Goal: Information Seeking & Learning: Get advice/opinions

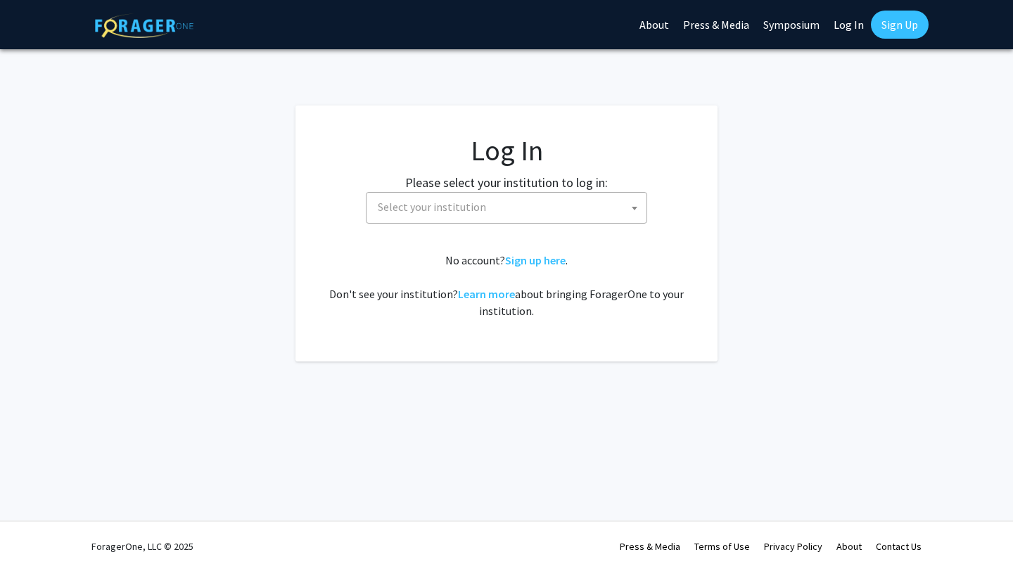
select select
click at [422, 217] on span "Select your institution" at bounding box center [509, 207] width 274 height 29
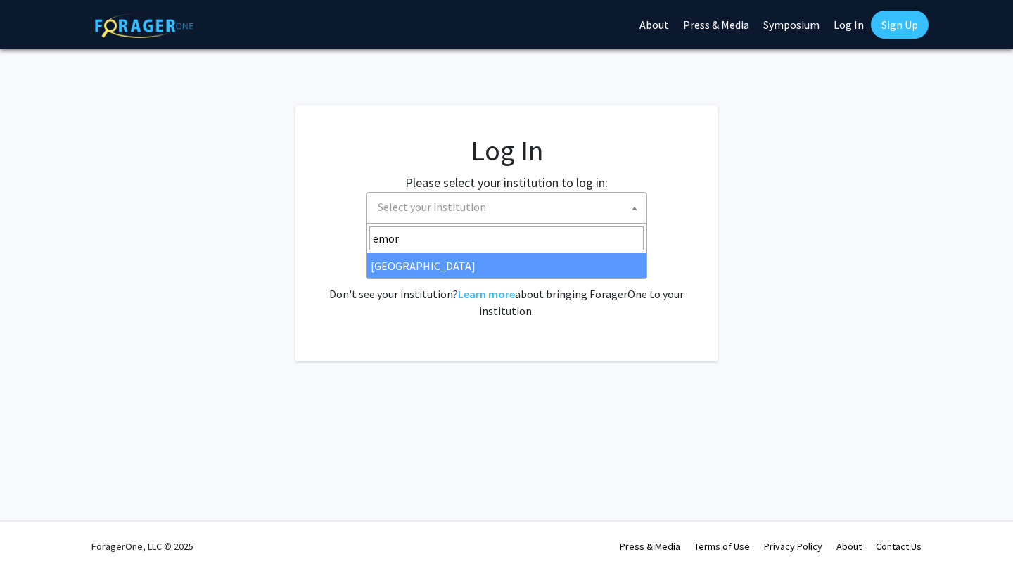
type input "emor"
select select "12"
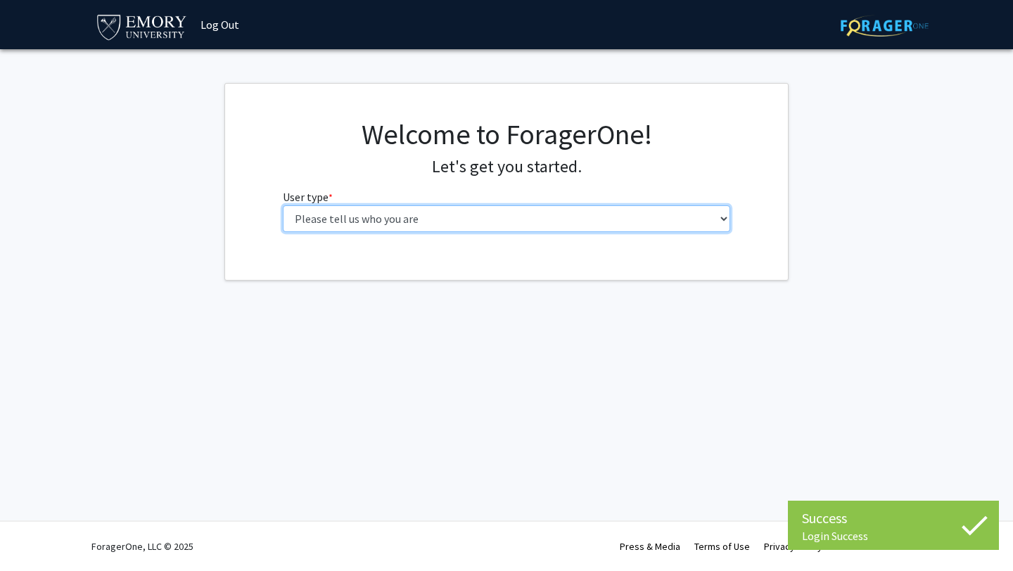
click at [662, 225] on select "Please tell us who you are Undergraduate Student Master's Student Doctoral Cand…" at bounding box center [507, 218] width 448 height 27
select select "1: undergrad"
click at [283, 205] on select "Please tell us who you are Undergraduate Student Master's Student Doctoral Cand…" at bounding box center [507, 218] width 448 height 27
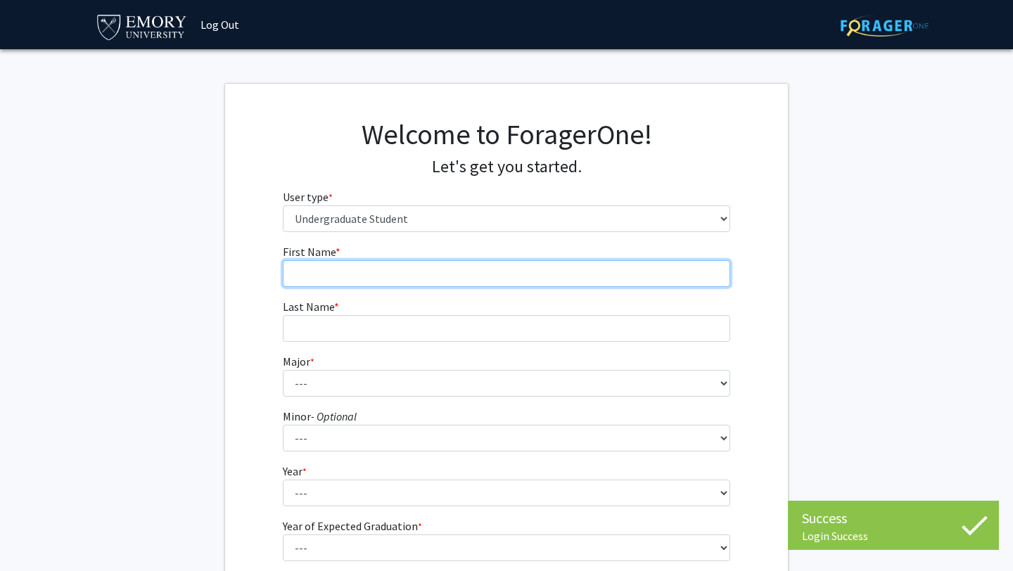
click at [583, 267] on input "First Name * required" at bounding box center [507, 273] width 448 height 27
type input "Daniel"
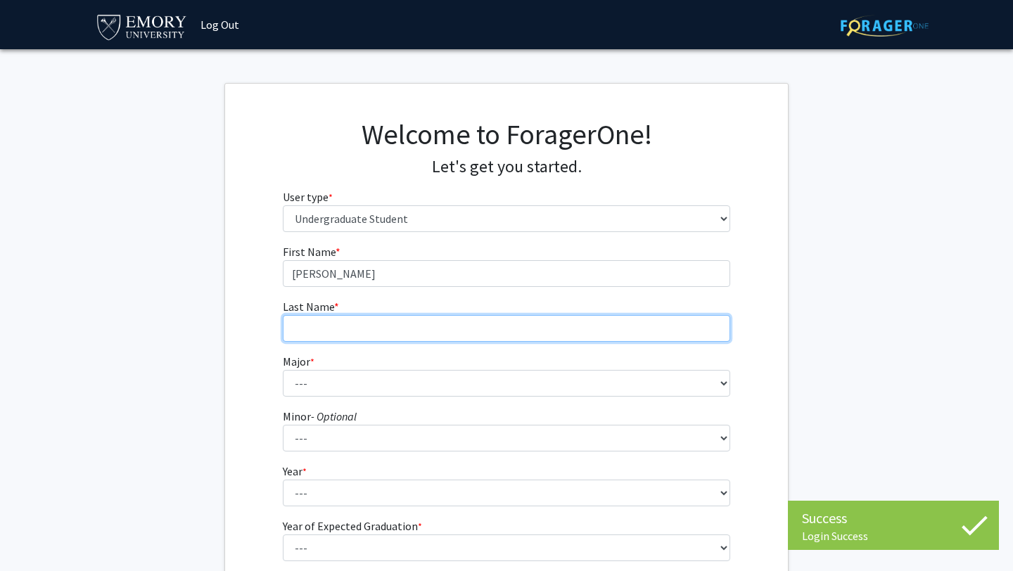
type input "Sun"
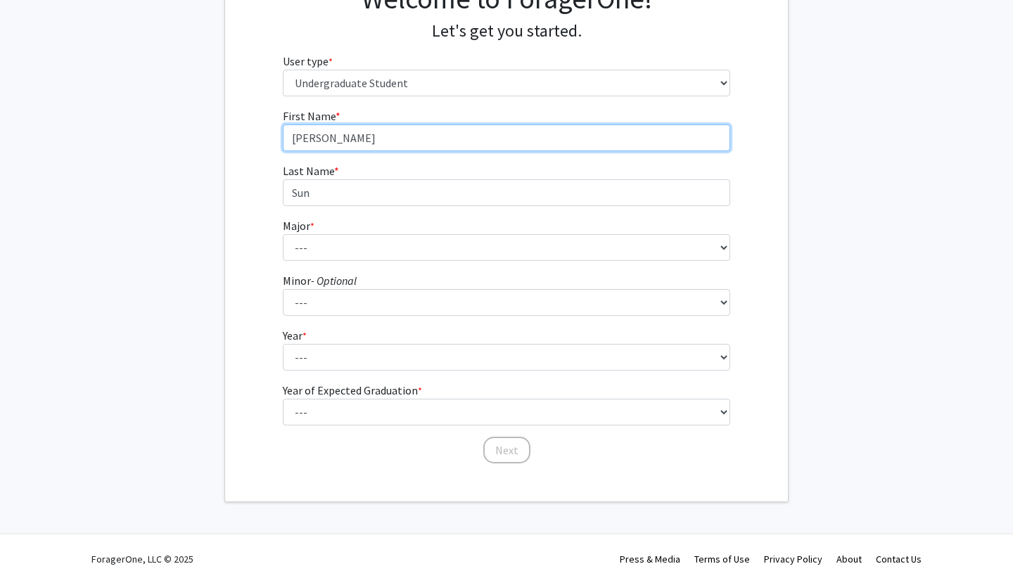
scroll to position [141, 0]
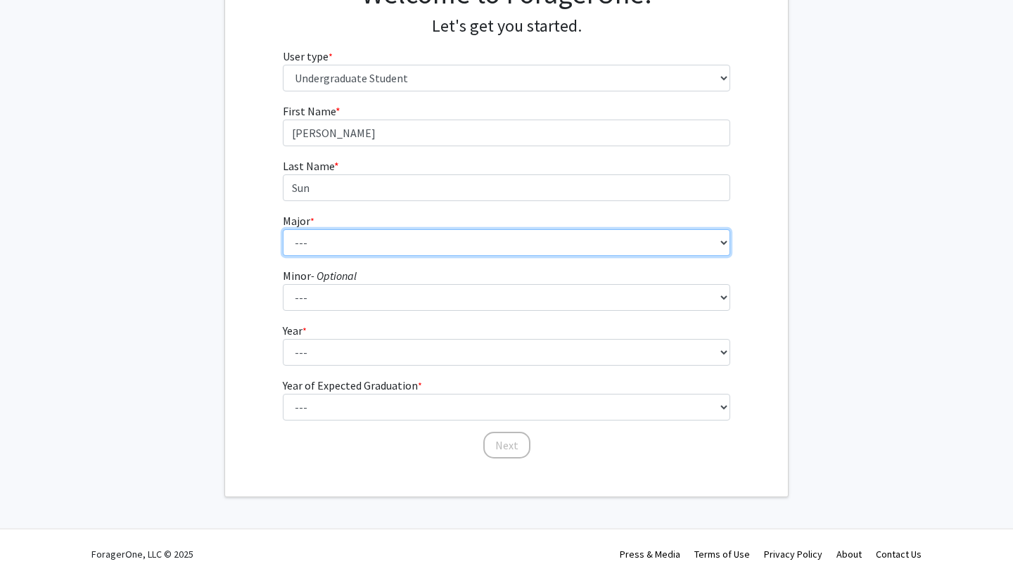
click at [403, 240] on select "--- Accounting African American Studies African Studies American Studies Analyt…" at bounding box center [507, 242] width 448 height 27
select select "12: 973"
click at [283, 229] on select "--- Accounting African American Studies African Studies American Studies Analyt…" at bounding box center [507, 242] width 448 height 27
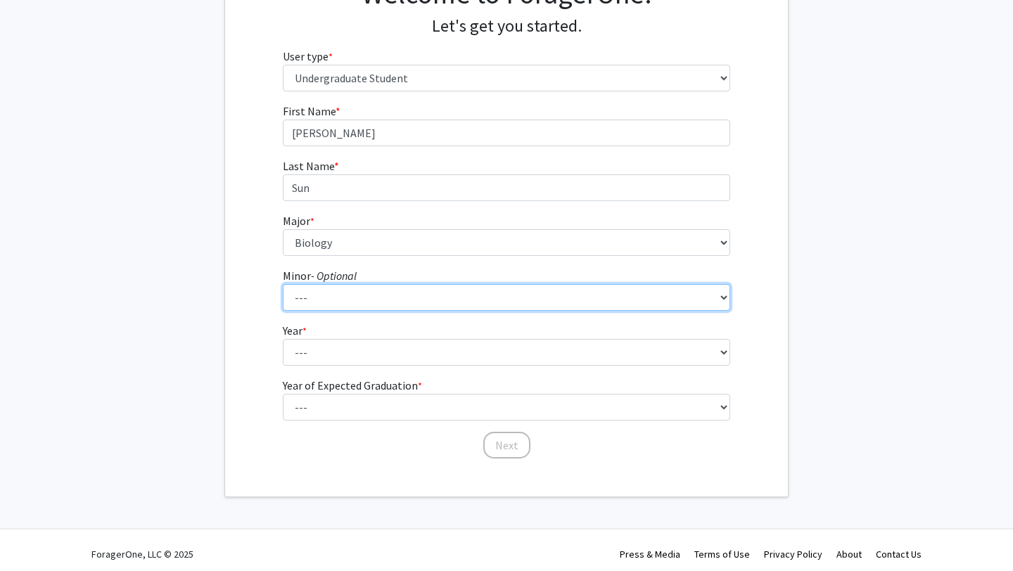
click at [340, 305] on select "--- African American Studies African Studies American Studies Ancient Mediterra…" at bounding box center [507, 297] width 448 height 27
select select "42: 769"
click at [283, 284] on select "--- African American Studies African Studies American Studies Ancient Mediterra…" at bounding box center [507, 297] width 448 height 27
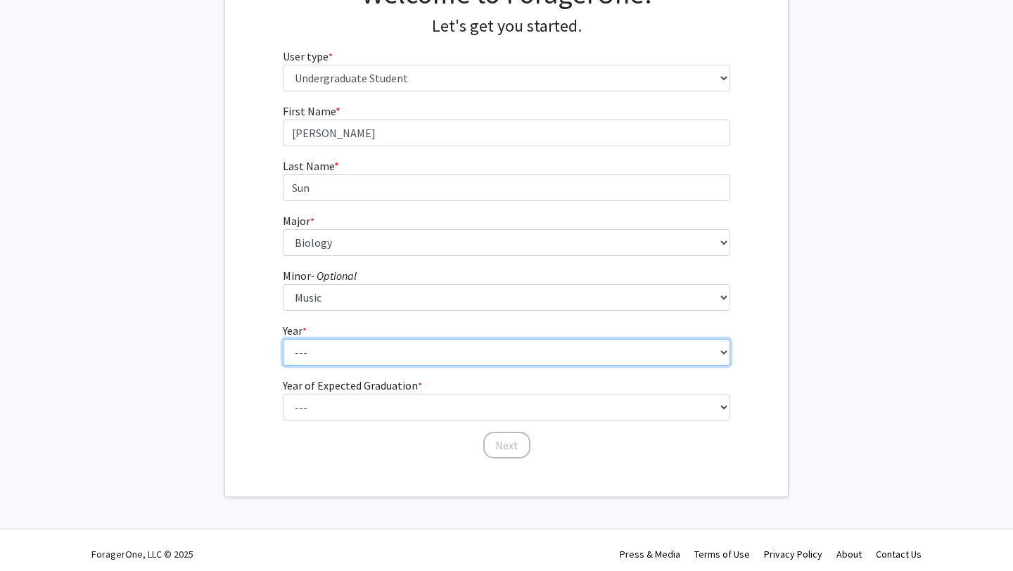
click at [343, 355] on select "--- First-year Sophomore Junior Senior Postbaccalaureate Certificate" at bounding box center [507, 352] width 448 height 27
select select "1: first-year"
click at [283, 339] on select "--- First-year Sophomore Junior Senior Postbaccalaureate Certificate" at bounding box center [507, 352] width 448 height 27
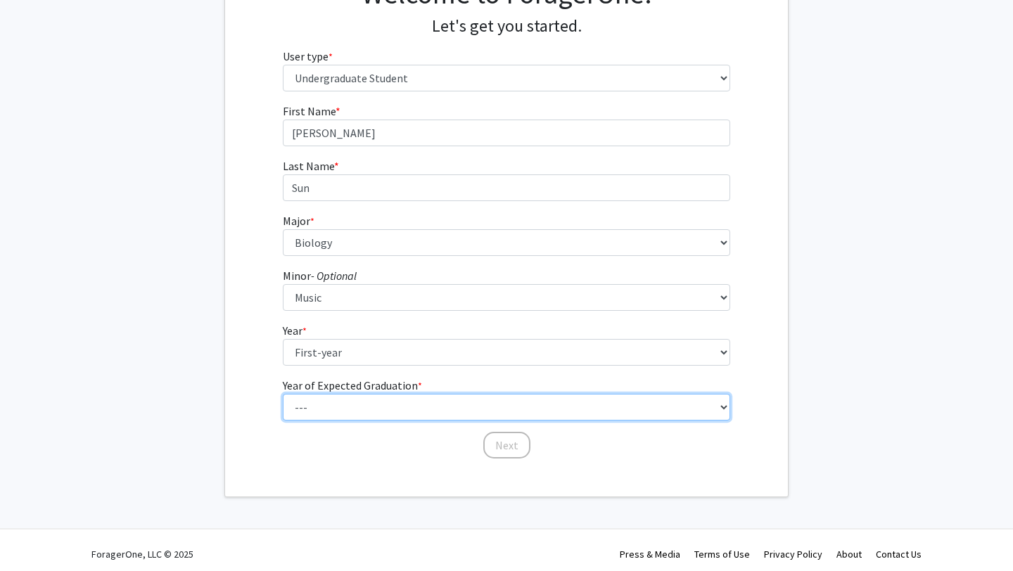
click at [360, 416] on select "--- 2025 2026 2027 2028 2029 2030 2031 2032 2033 2034" at bounding box center [507, 407] width 448 height 27
select select "5: 2029"
click at [283, 394] on select "--- 2025 2026 2027 2028 2029 2030 2031 2032 2033 2034" at bounding box center [507, 407] width 448 height 27
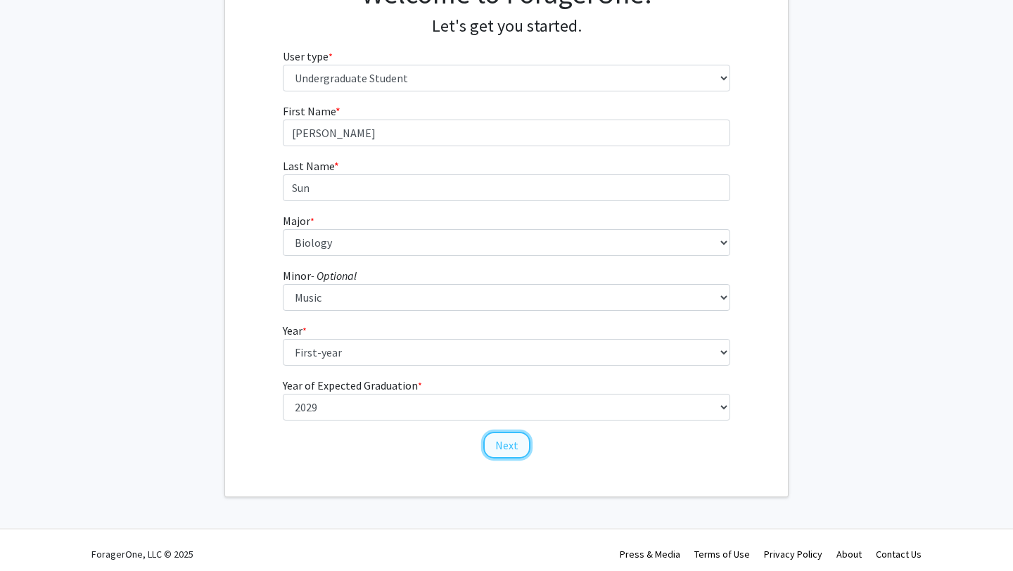
click at [499, 445] on button "Next" at bounding box center [506, 445] width 47 height 27
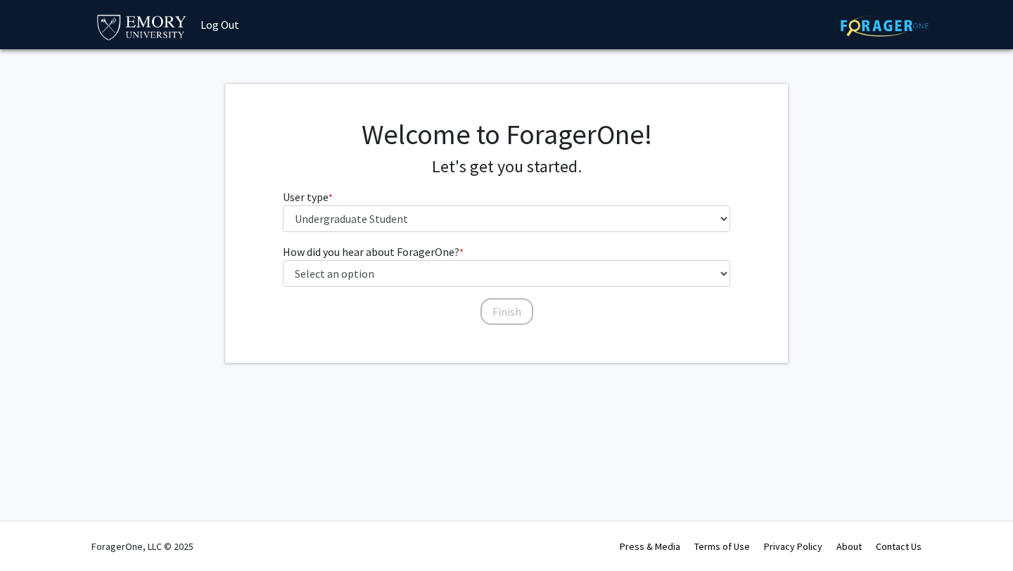
scroll to position [0, 0]
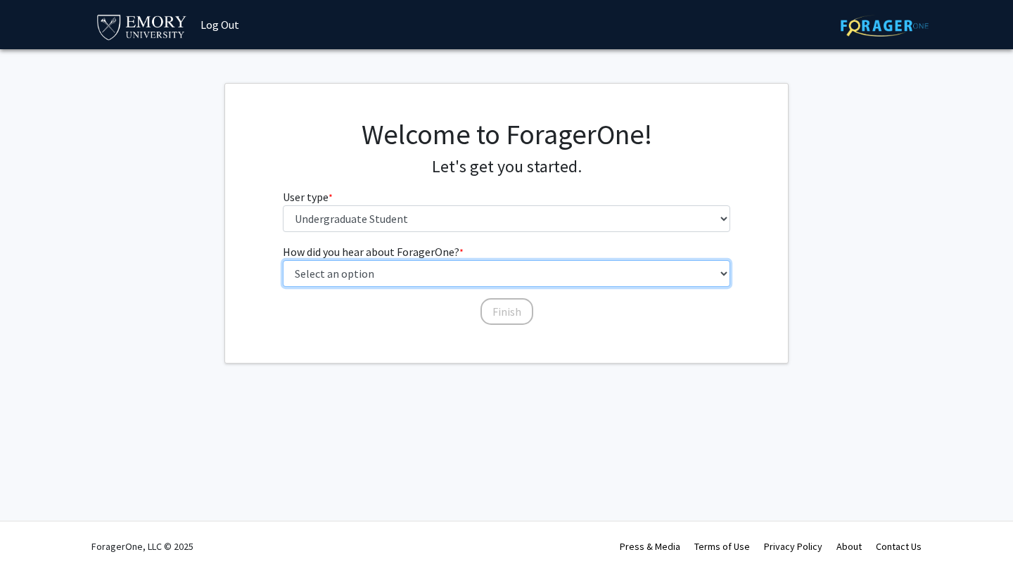
click at [562, 284] on select "Select an option Peer/student recommendation Faculty/staff recommendation Unive…" at bounding box center [507, 273] width 448 height 27
select select "3: university_website"
click at [283, 260] on select "Select an option Peer/student recommendation Faculty/staff recommendation Unive…" at bounding box center [507, 273] width 448 height 27
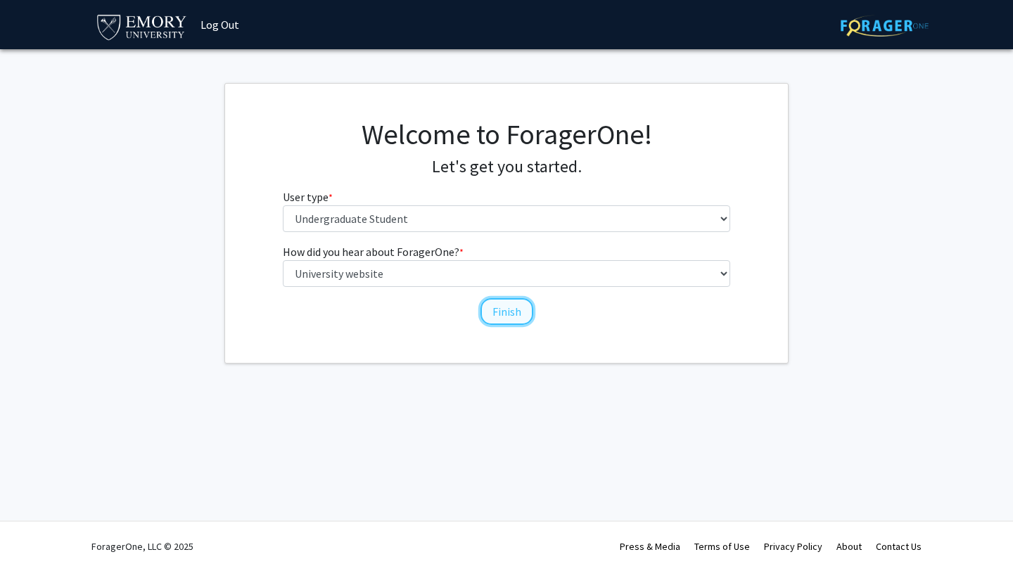
click at [517, 314] on button "Finish" at bounding box center [506, 311] width 53 height 27
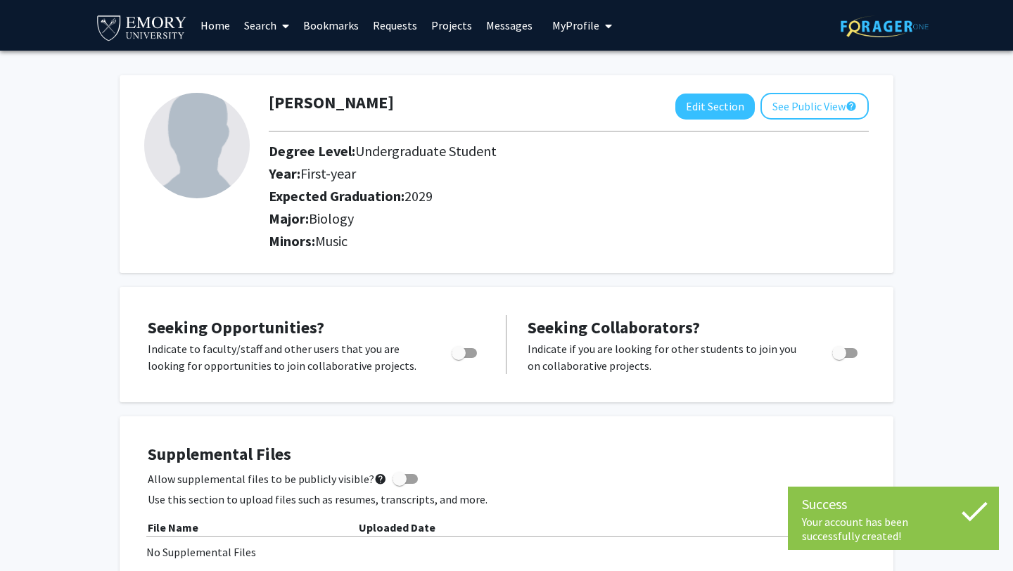
scroll to position [164, 0]
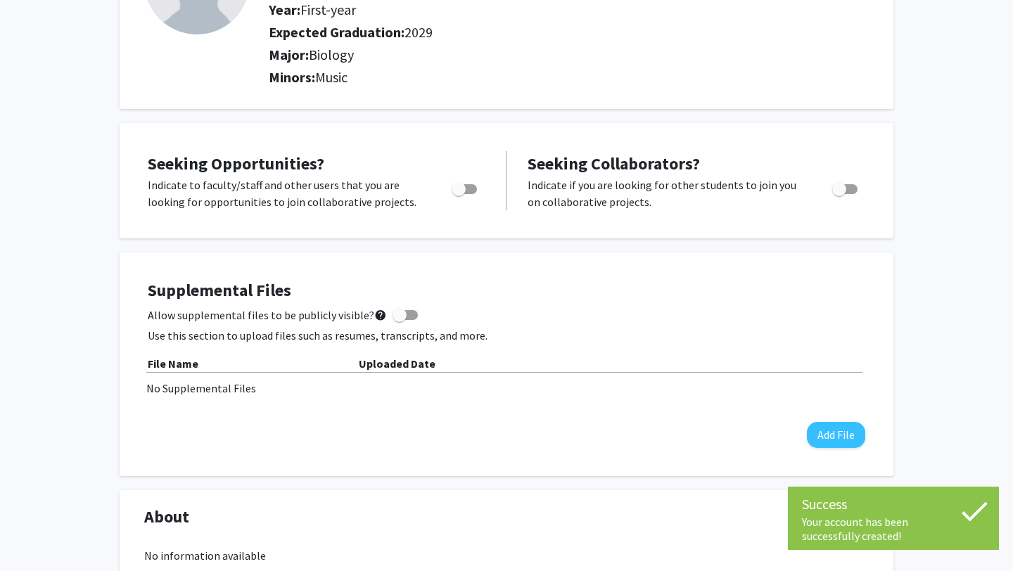
click at [473, 193] on span "Toggle" at bounding box center [464, 189] width 25 height 10
click at [459, 194] on input "Are you actively seeking opportunities?" at bounding box center [458, 194] width 1 height 1
checkbox input "true"
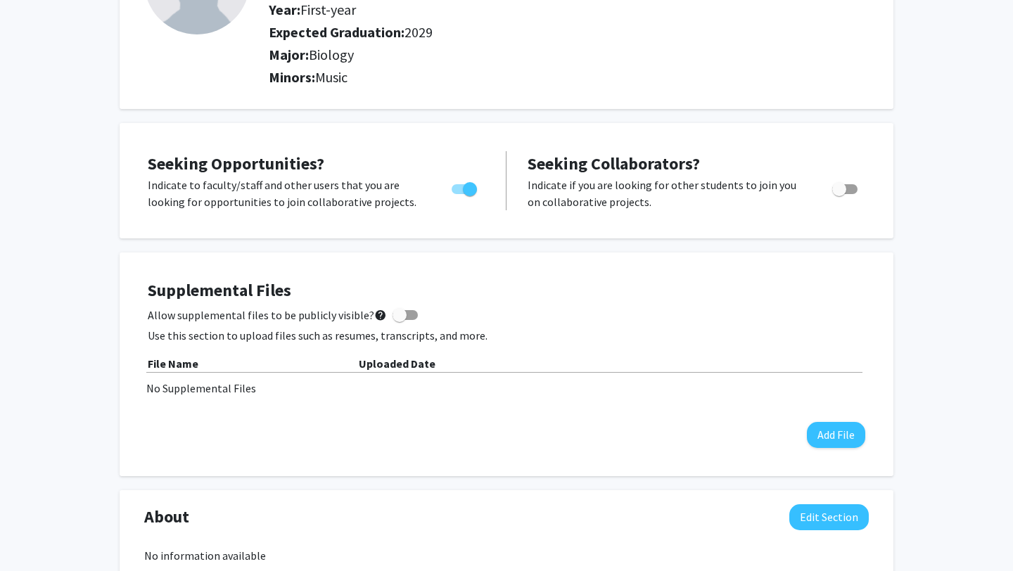
click at [404, 313] on span at bounding box center [404, 315] width 25 height 10
click at [400, 320] on input "Allow supplemental files to be publicly visible? help" at bounding box center [399, 320] width 1 height 1
checkbox input "true"
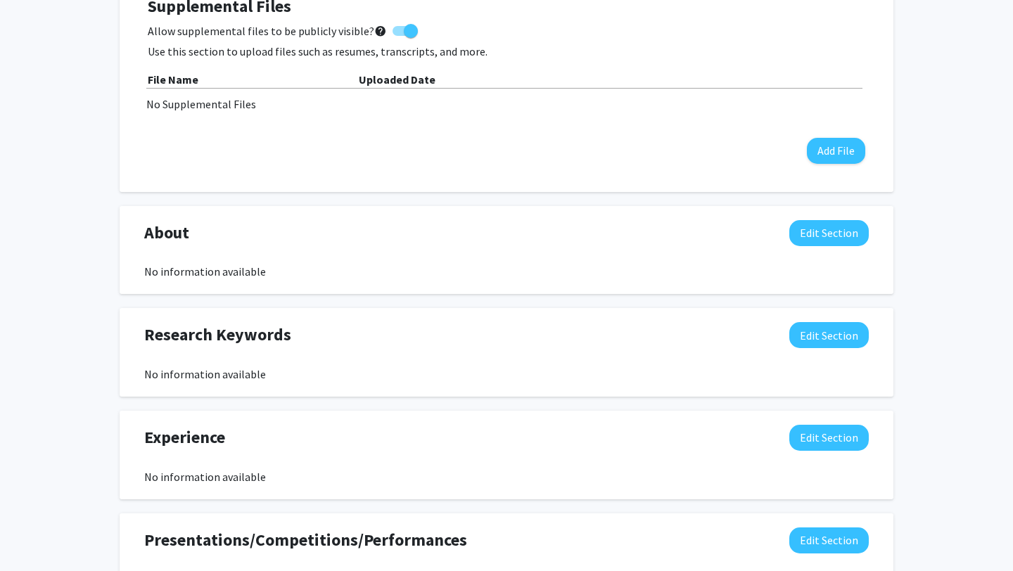
scroll to position [461, 0]
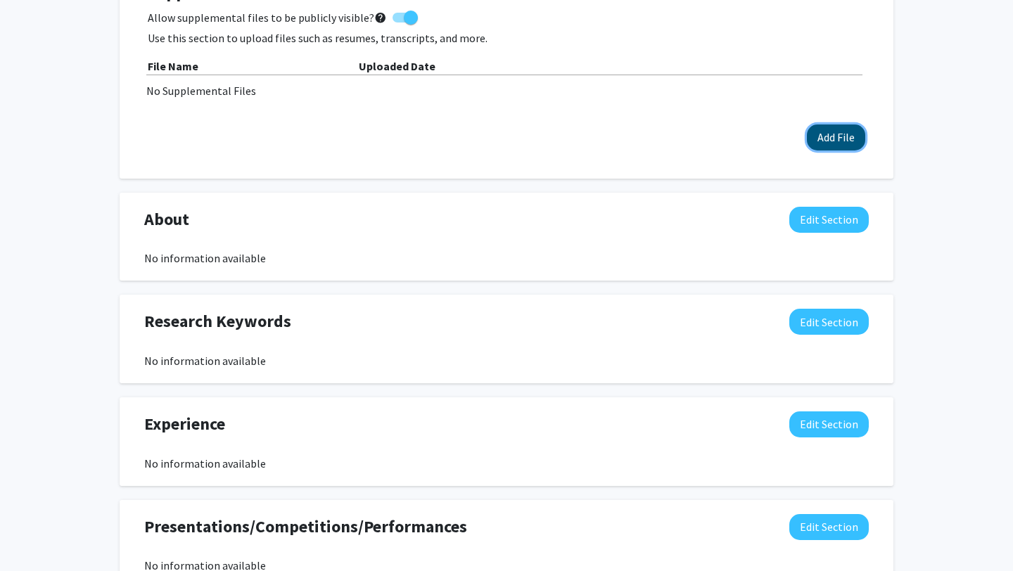
click at [844, 136] on button "Add File" at bounding box center [836, 138] width 58 height 26
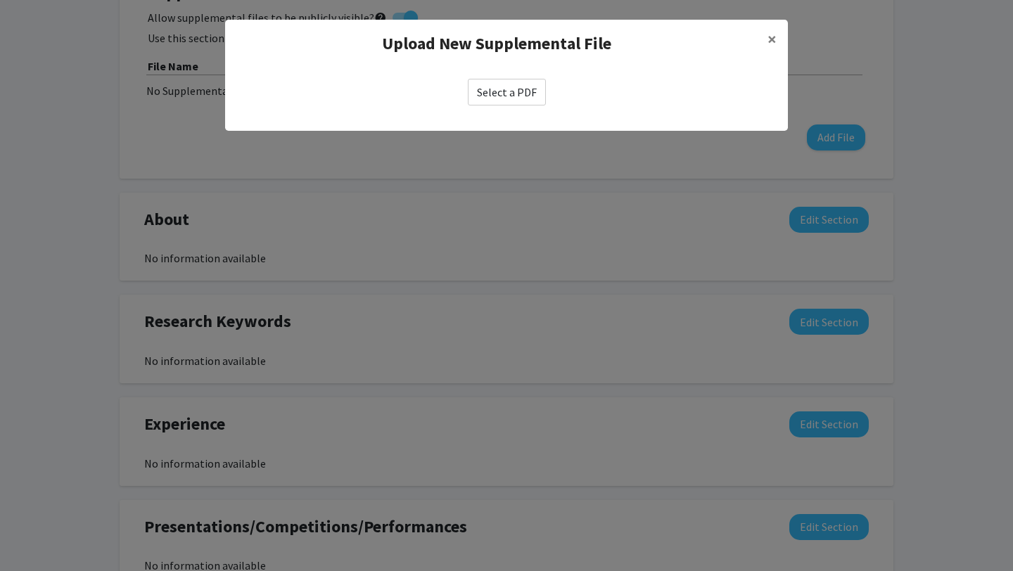
click at [498, 87] on label "Select a PDF" at bounding box center [507, 92] width 78 height 27
click at [0, 0] on input "Select a PDF" at bounding box center [0, 0] width 0 height 0
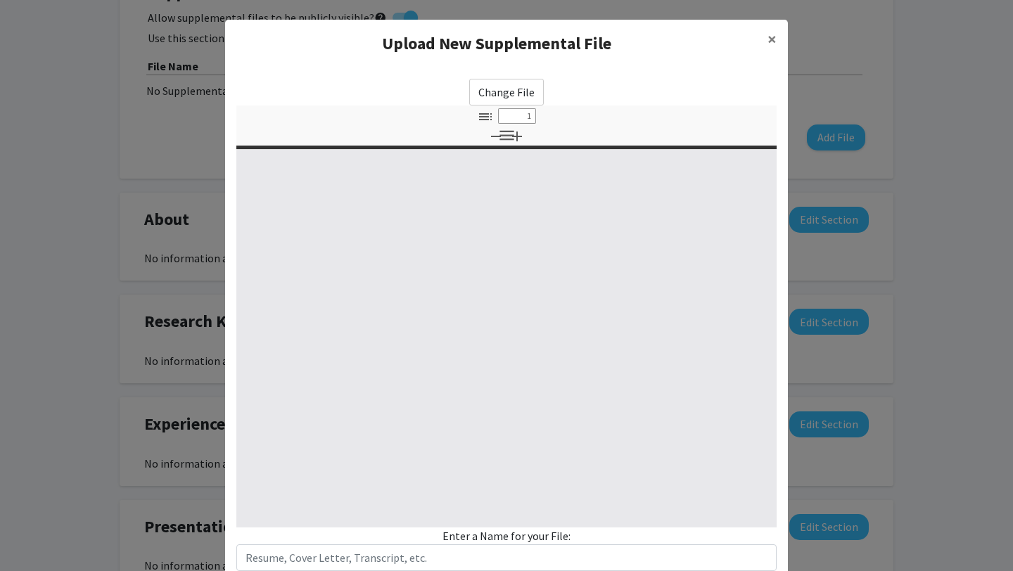
scroll to position [95, 0]
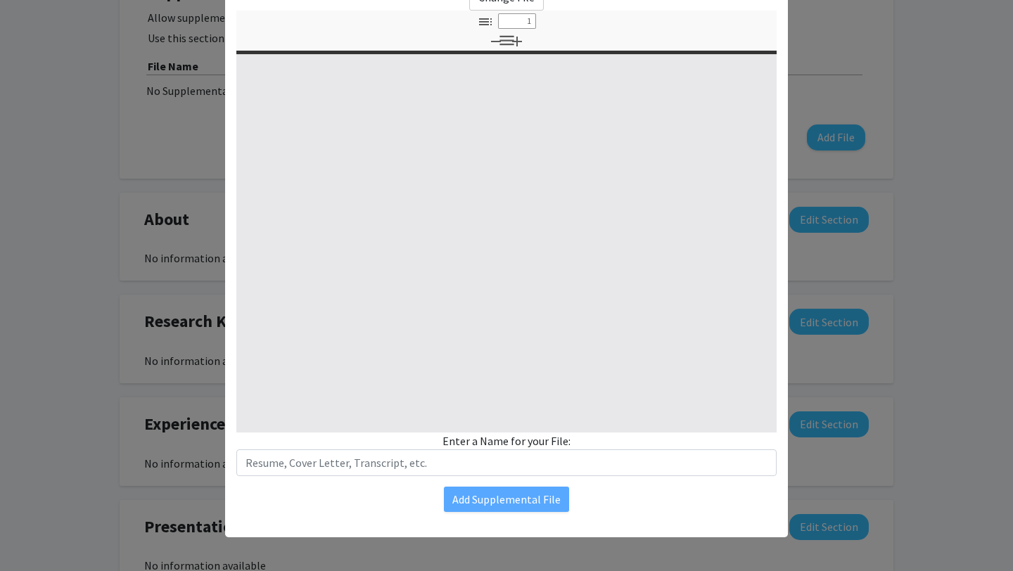
select select "custom"
type input "0"
select select "custom"
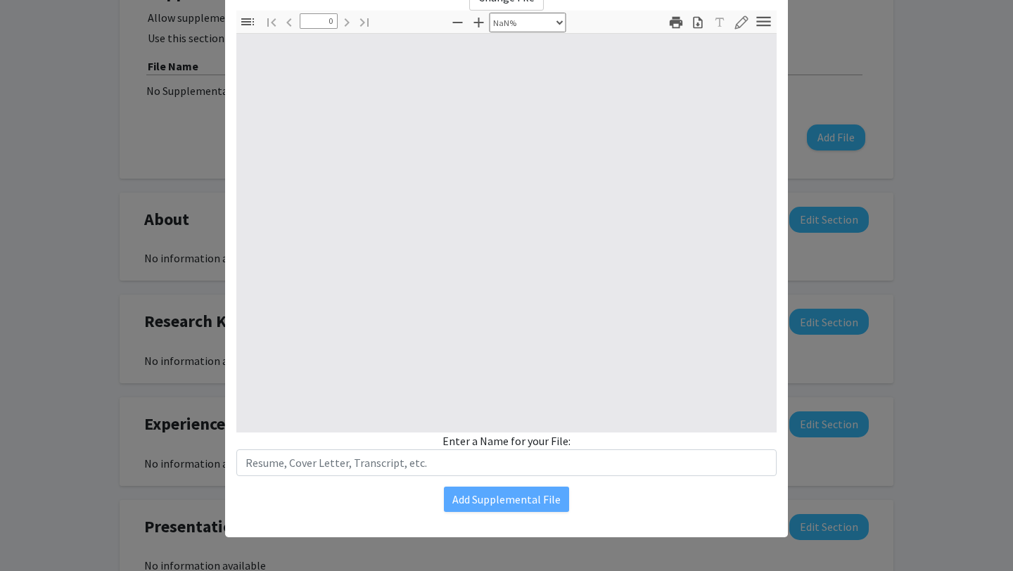
type input "1"
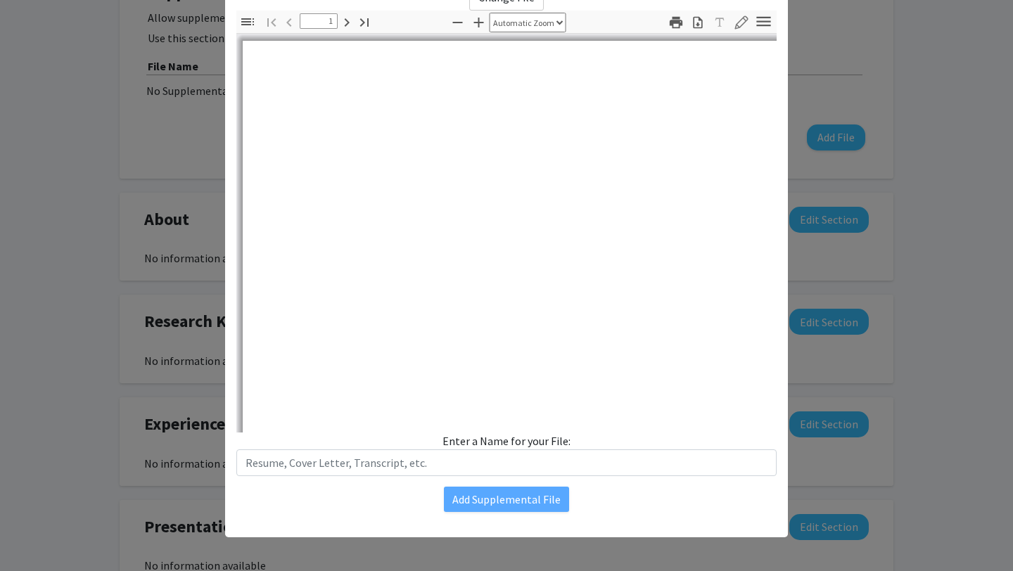
select select "auto"
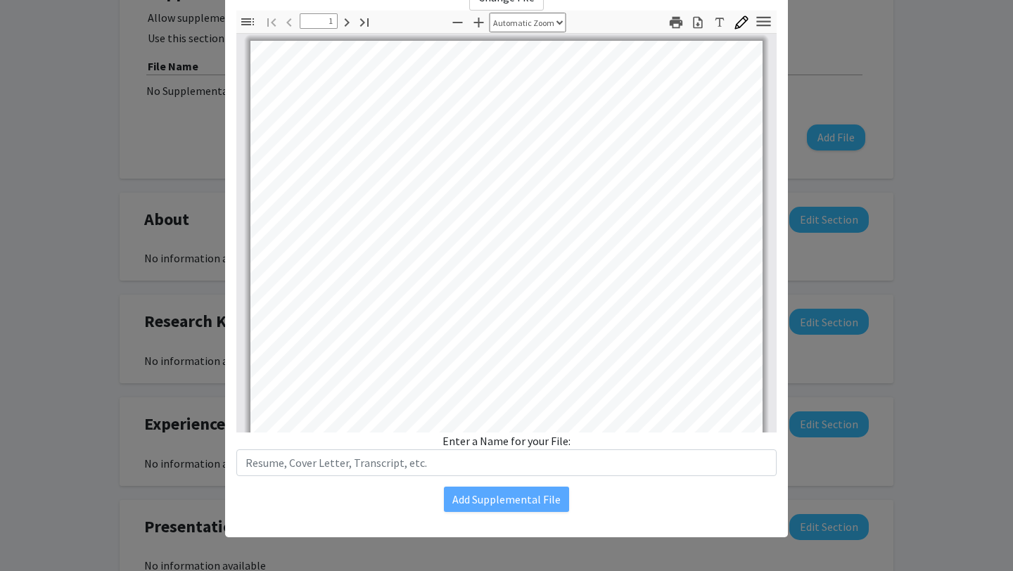
scroll to position [0, 0]
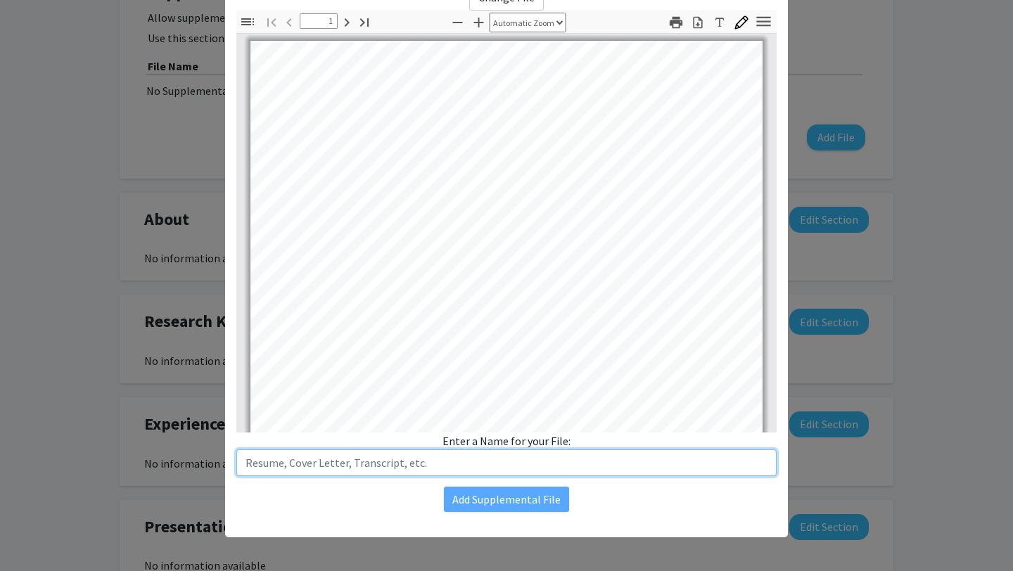
click at [410, 464] on input "text" at bounding box center [506, 462] width 540 height 27
type input "Resume"
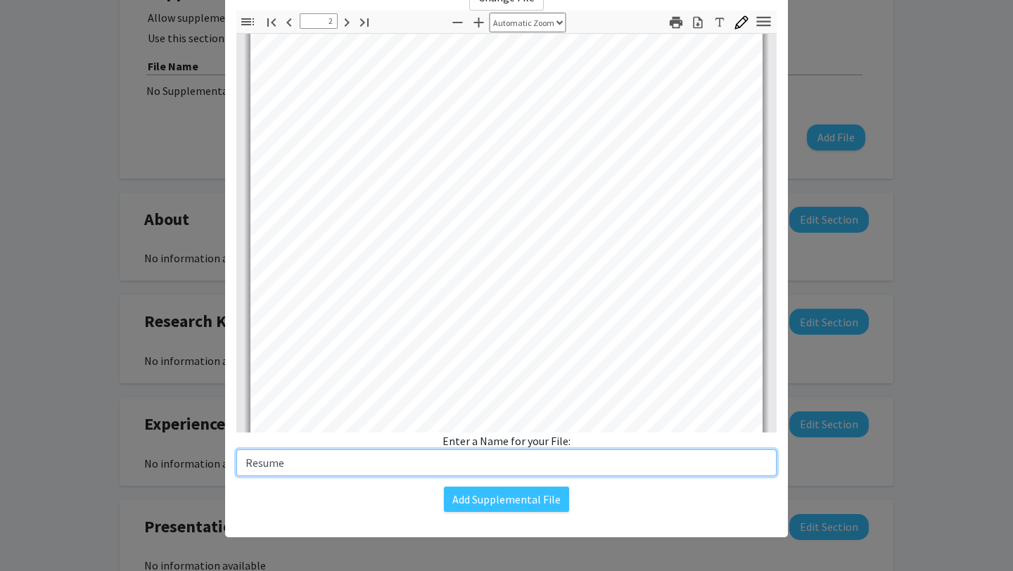
type input "3"
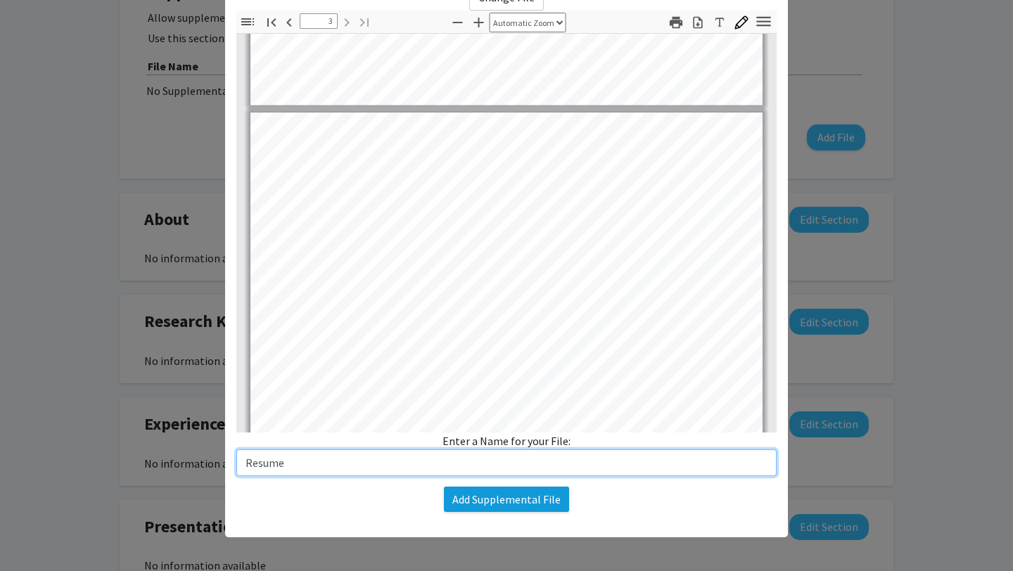
type input "Resume"
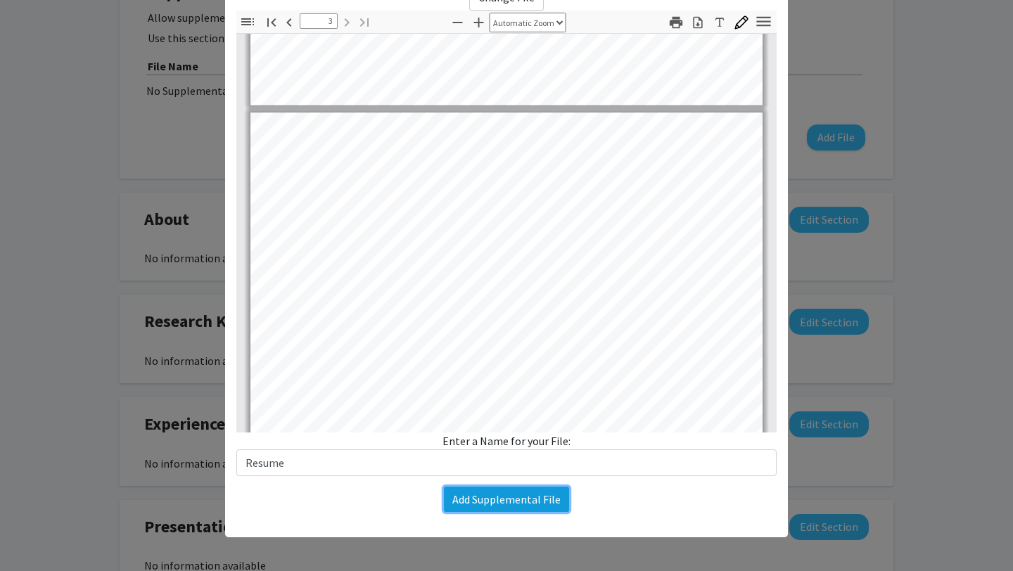
click at [515, 493] on button "Add Supplemental File" at bounding box center [506, 499] width 125 height 25
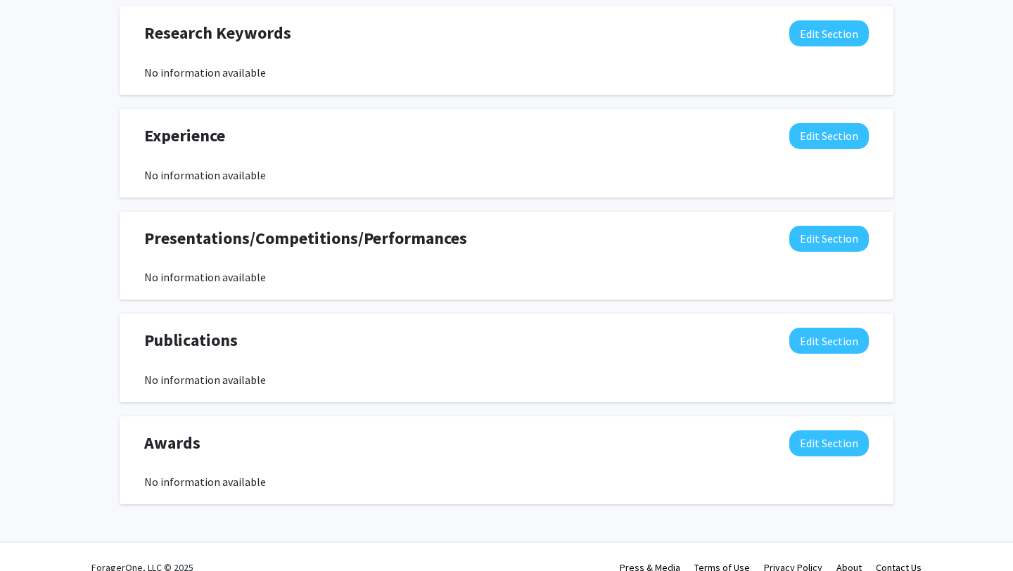
scroll to position [771, 0]
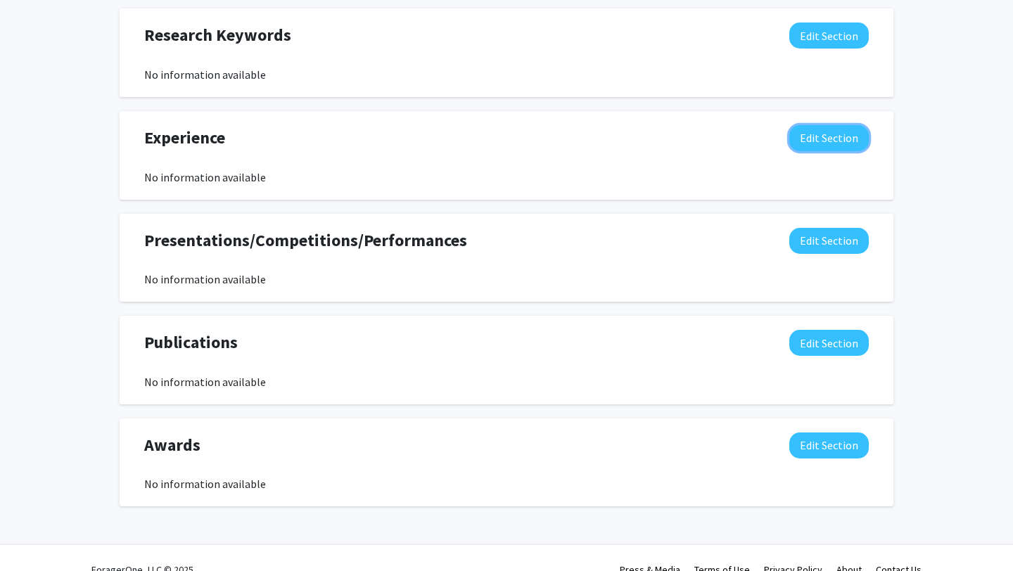
click at [843, 142] on button "Edit Section" at bounding box center [828, 138] width 79 height 26
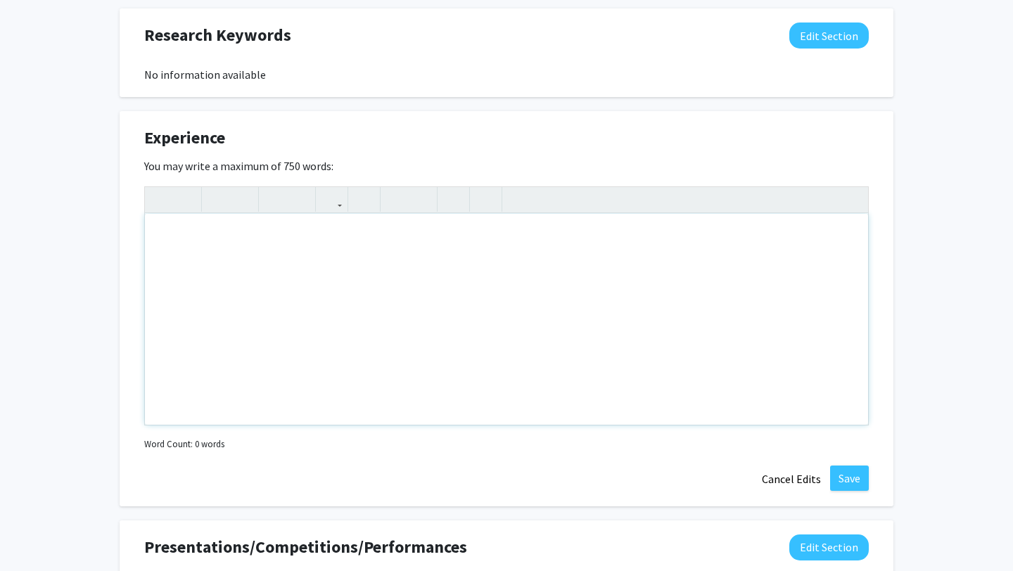
click at [536, 248] on div "Note to users with screen readers: Please deactivate our accessibility plugin f…" at bounding box center [506, 319] width 723 height 211
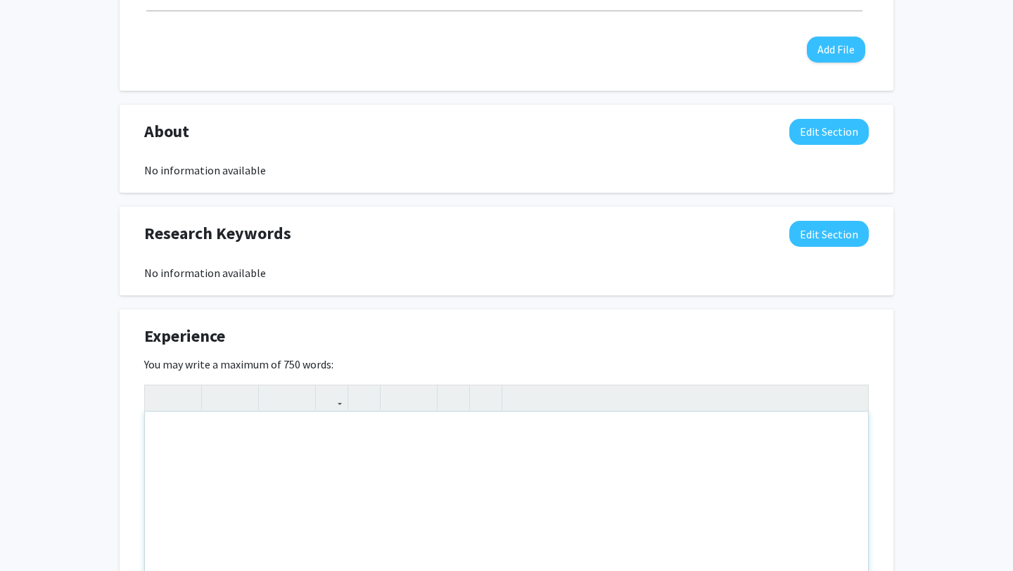
scroll to position [609, 0]
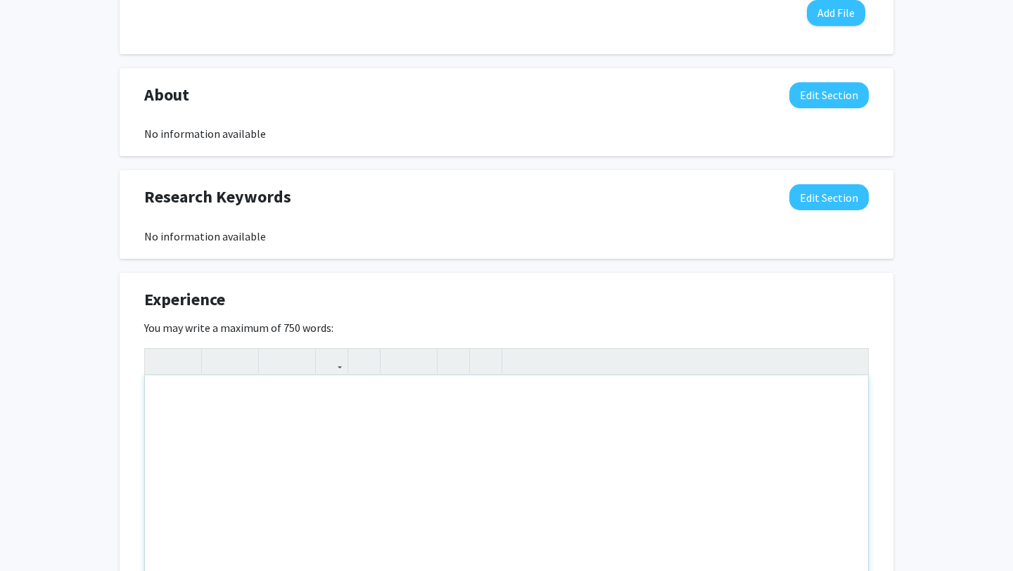
click at [280, 423] on div "Note to users with screen readers: Please deactivate our accessibility plugin f…" at bounding box center [506, 481] width 723 height 211
paste div "Note to users with screen readers: Please deactivate our accessibility plugin f…"
type textarea "<p>University of Texas Southwestern, Cardiology Department - Research Intern Su…"
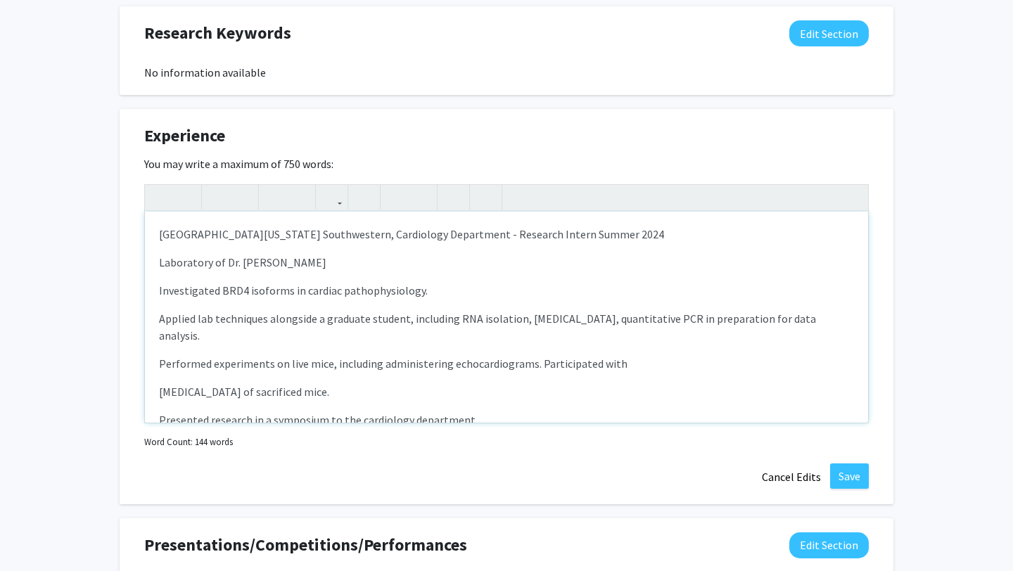
scroll to position [793, 0]
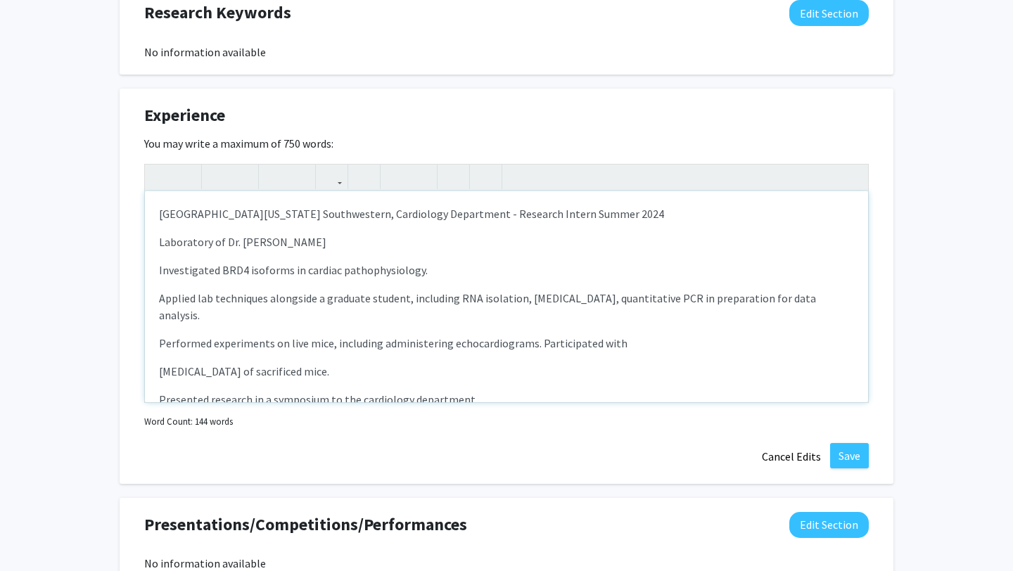
click at [157, 240] on div "University of Texas Southwestern, Cardiology Department - Research Intern Summe…" at bounding box center [506, 296] width 723 height 211
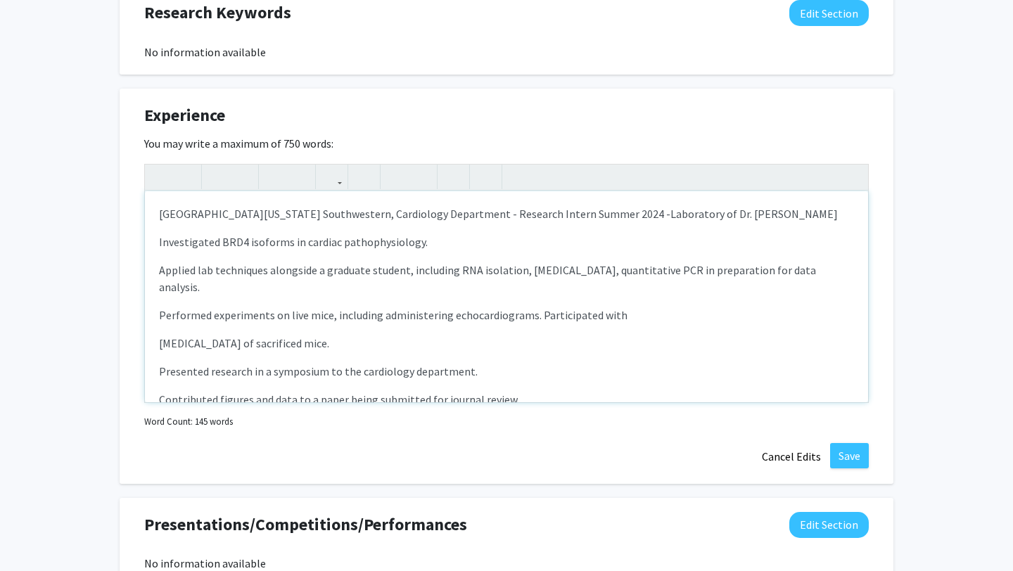
click at [201, 200] on div "University of Texas Southwestern, Cardiology Department - Research Intern Summe…" at bounding box center [506, 296] width 723 height 211
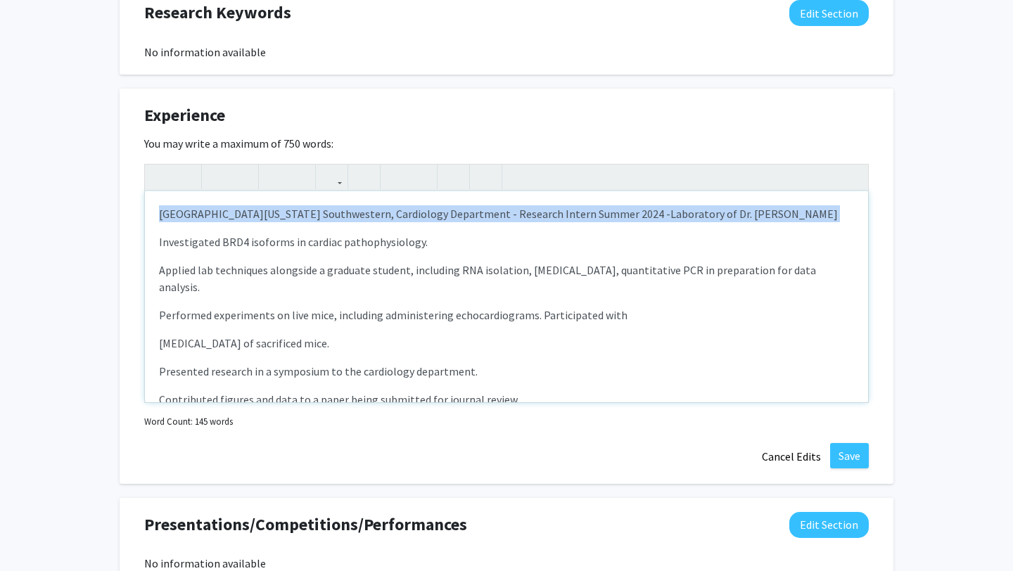
click at [201, 200] on div "University of Texas Southwestern, Cardiology Department - Research Intern Summe…" at bounding box center [506, 296] width 723 height 211
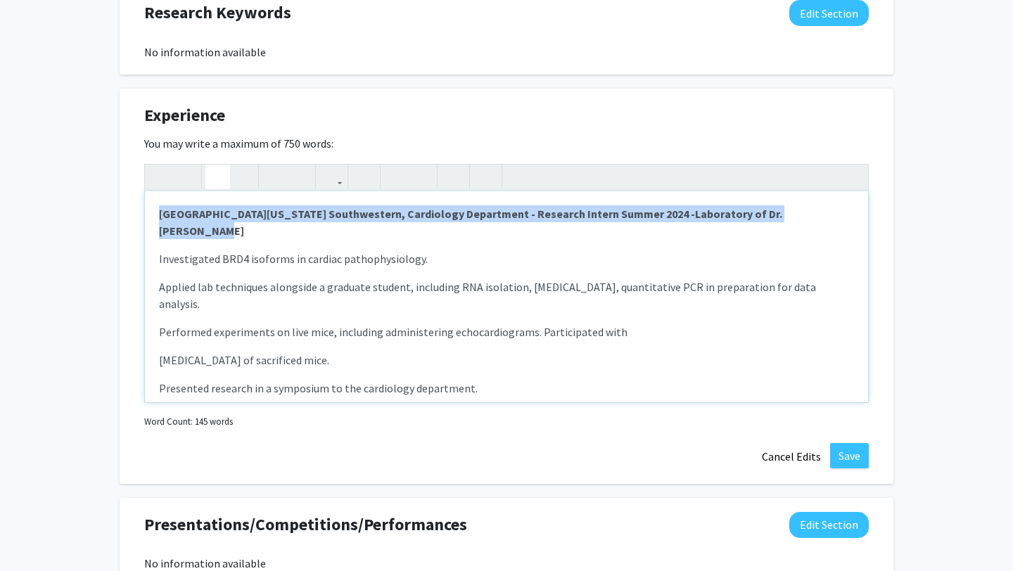
click at [216, 179] on icon "button" at bounding box center [218, 176] width 12 height 23
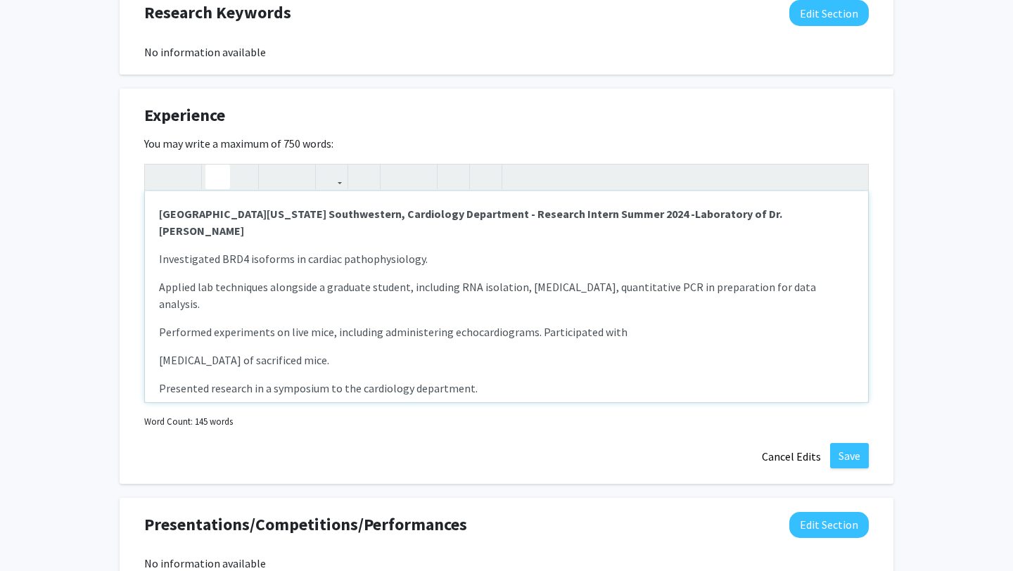
click at [215, 279] on p "Applied lab techniques alongside a graduate student, including RNA isolation, […" at bounding box center [506, 296] width 695 height 34
click at [156, 236] on div "University of Texas Southwestern, Cardiology Department - Research Intern Summe…" at bounding box center [506, 296] width 723 height 211
click at [390, 165] on use "button" at bounding box center [390, 165] width 0 height 0
click at [152, 272] on div "University of Texas Southwestern, Cardiology Department - Research Intern Summe…" at bounding box center [506, 296] width 723 height 211
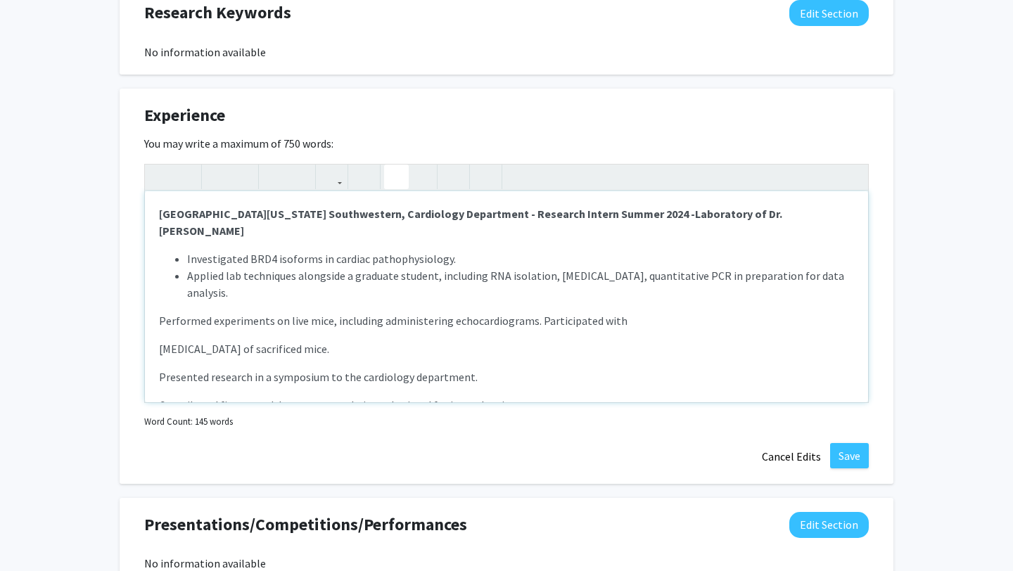
click at [400, 175] on icon "button" at bounding box center [396, 176] width 12 height 23
click at [155, 302] on div "University of Texas Southwestern, Cardiology Department - Research Intern Summe…" at bounding box center [506, 296] width 723 height 211
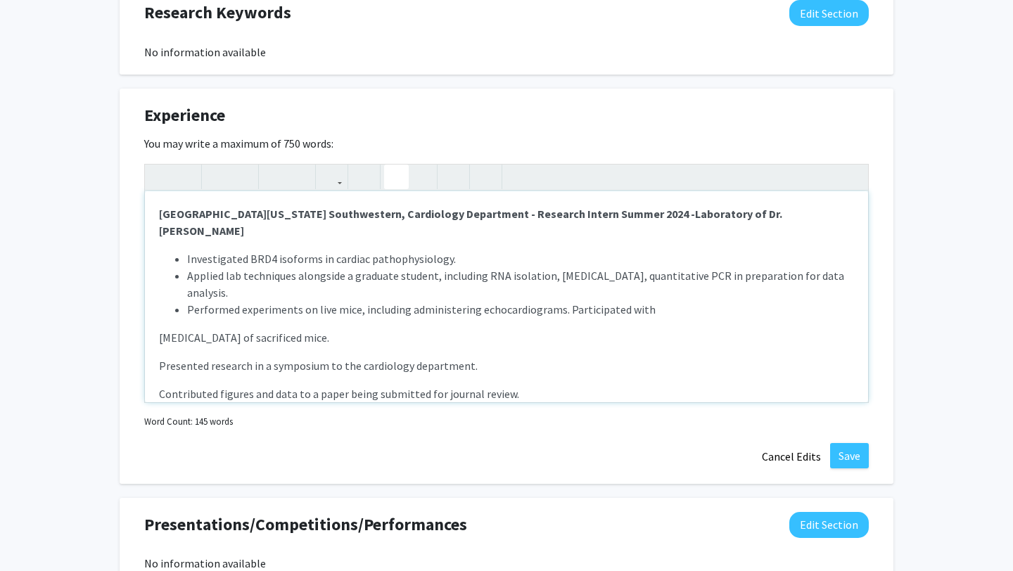
click at [390, 165] on use "button" at bounding box center [390, 165] width 0 height 0
click at [155, 321] on div "University of Texas Southwestern, Cardiology Department - Research Intern Summe…" at bounding box center [506, 296] width 723 height 211
click at [161, 329] on p "Presented research in a symposium to the cardiology department." at bounding box center [506, 337] width 695 height 17
click at [395, 171] on icon "button" at bounding box center [396, 176] width 12 height 23
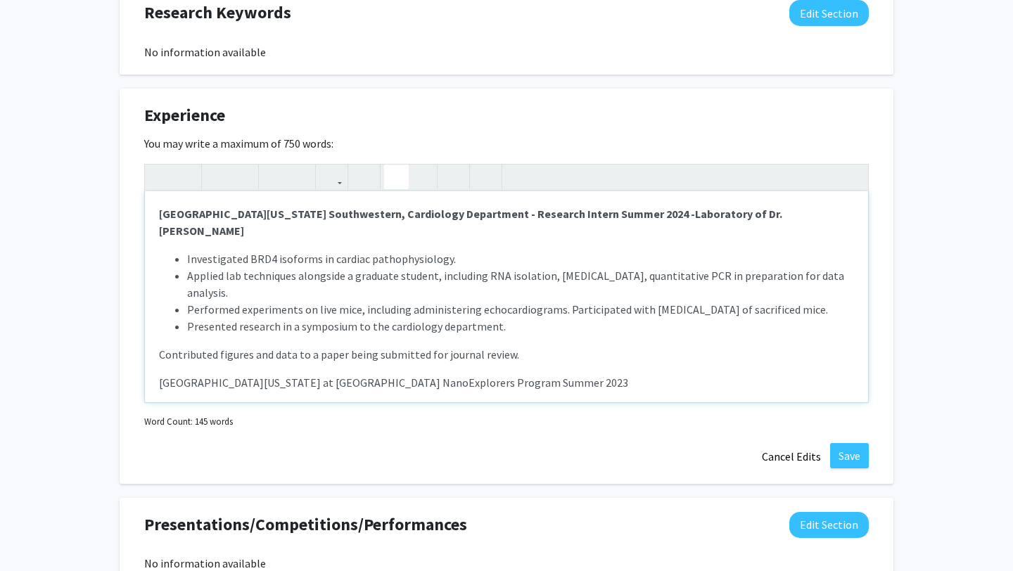
click at [156, 338] on div "University of Texas Southwestern, Cardiology Department - Research Intern Summe…" at bounding box center [506, 296] width 723 height 211
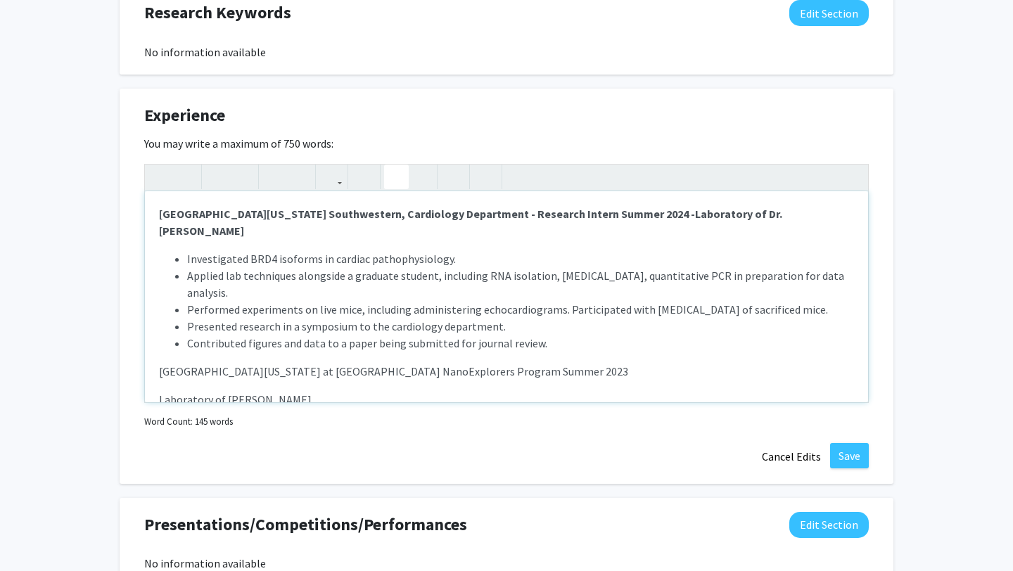
click at [397, 172] on icon "button" at bounding box center [396, 176] width 12 height 23
click at [159, 363] on p "University of Texas at Dallas NanoExplorers Program Summer 2023" at bounding box center [506, 371] width 695 height 17
click at [229, 363] on p "University of Texas at Dallas NanoExplorers Program Summer 2023" at bounding box center [506, 371] width 695 height 17
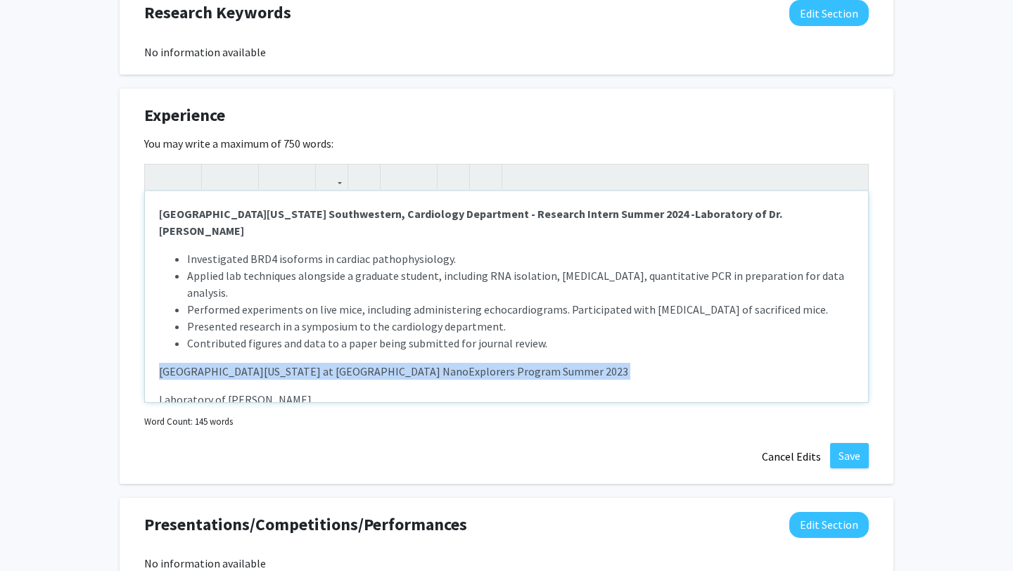
click at [229, 363] on p "University of Texas at Dallas NanoExplorers Program Summer 2023" at bounding box center [506, 371] width 695 height 17
click at [217, 174] on icon "button" at bounding box center [218, 176] width 12 height 23
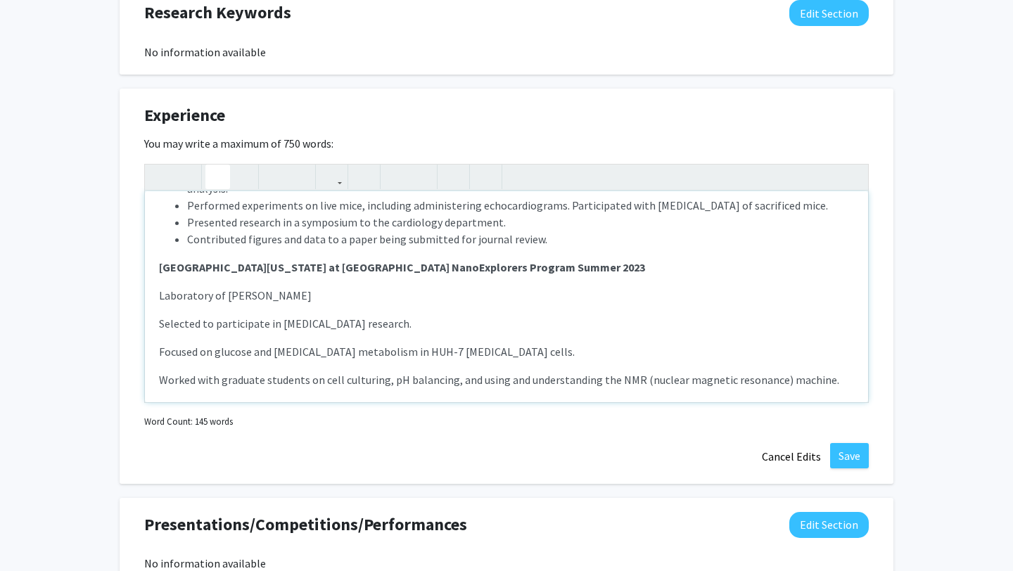
scroll to position [107, 0]
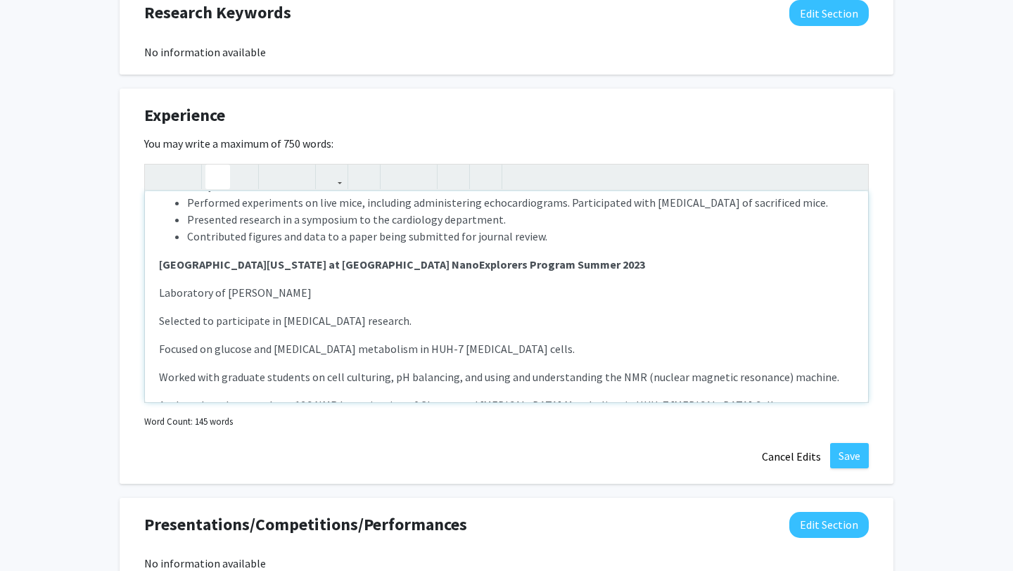
click at [158, 273] on div "University of Texas Southwestern, Cardiology Department - Research Intern Summe…" at bounding box center [506, 296] width 723 height 211
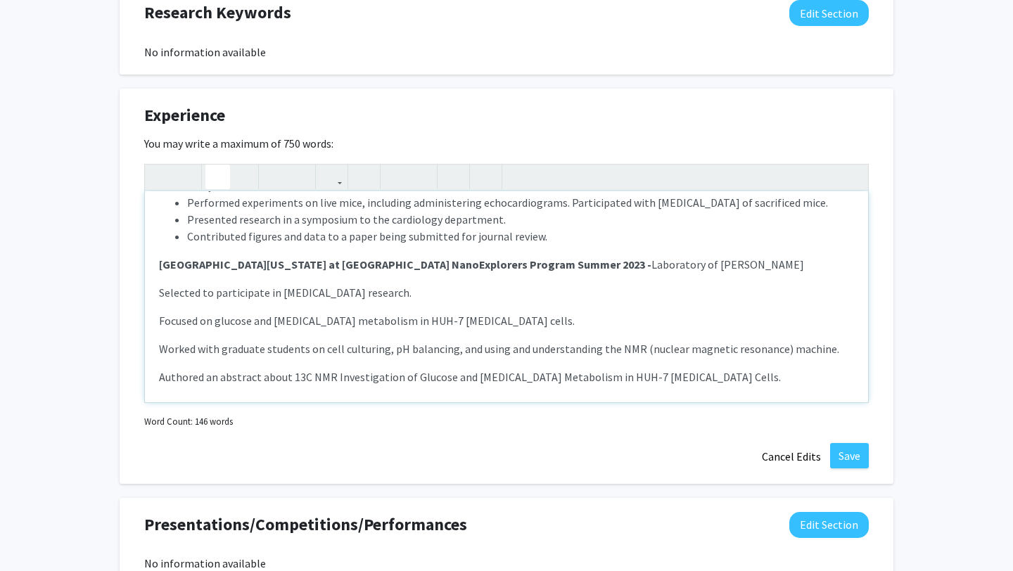
click at [253, 257] on strong "[GEOGRAPHIC_DATA][US_STATE] at [GEOGRAPHIC_DATA] NanoExplorers Program Summer 2…" at bounding box center [405, 264] width 492 height 14
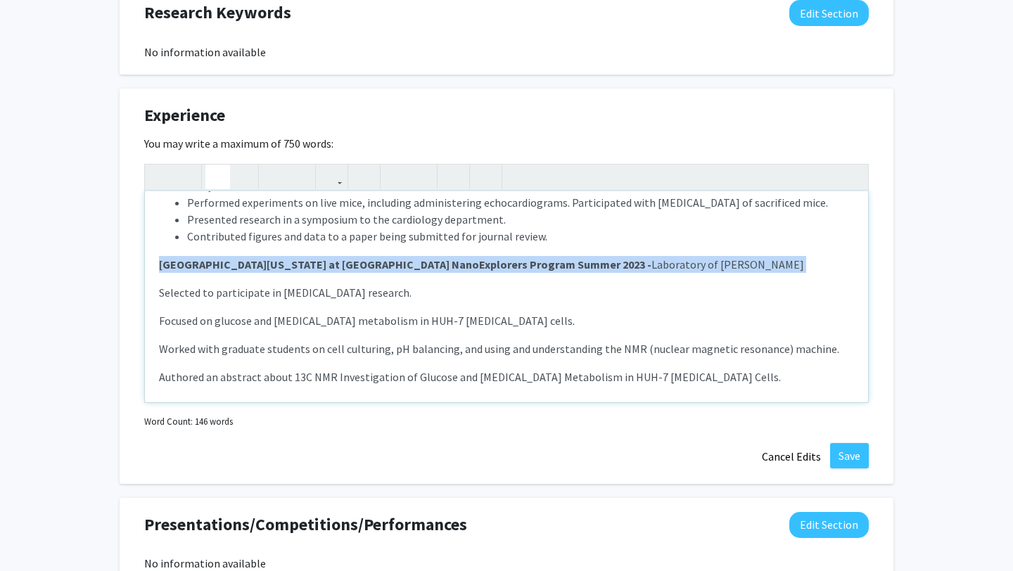
click at [253, 257] on strong "[GEOGRAPHIC_DATA][US_STATE] at [GEOGRAPHIC_DATA] NanoExplorers Program Summer 2…" at bounding box center [405, 264] width 492 height 14
click at [212, 176] on icon "button" at bounding box center [218, 176] width 12 height 23
click at [217, 177] on icon "button" at bounding box center [218, 176] width 12 height 23
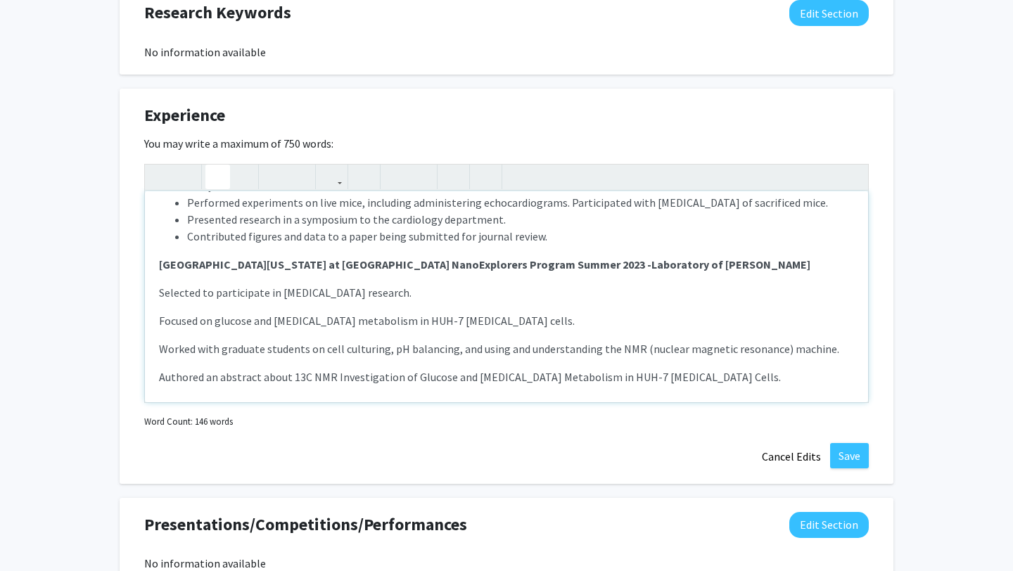
click at [158, 274] on div "University of Texas Southwestern, Cardiology Department - Research Intern Summe…" at bounding box center [506, 296] width 723 height 211
click at [388, 177] on button "button" at bounding box center [396, 177] width 25 height 25
click at [156, 298] on div "University of Texas Southwestern, Cardiology Department - Research Intern Summe…" at bounding box center [506, 296] width 723 height 211
click at [392, 170] on icon "button" at bounding box center [396, 176] width 12 height 23
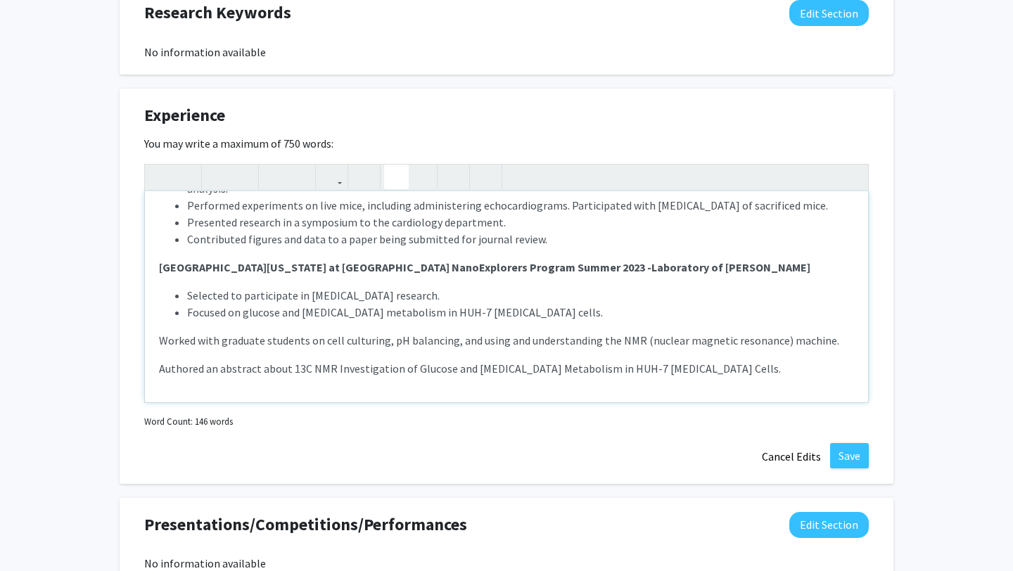
click at [155, 321] on div "University of Texas Southwestern, Cardiology Department - Research Intern Summe…" at bounding box center [506, 296] width 723 height 211
click at [395, 174] on icon "button" at bounding box center [396, 176] width 12 height 23
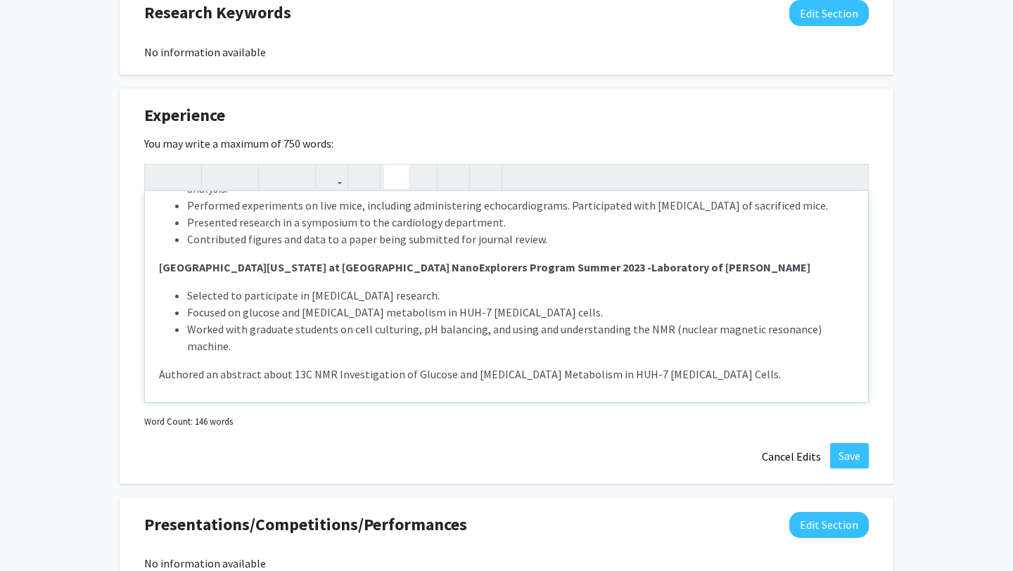
scroll to position [93, 0]
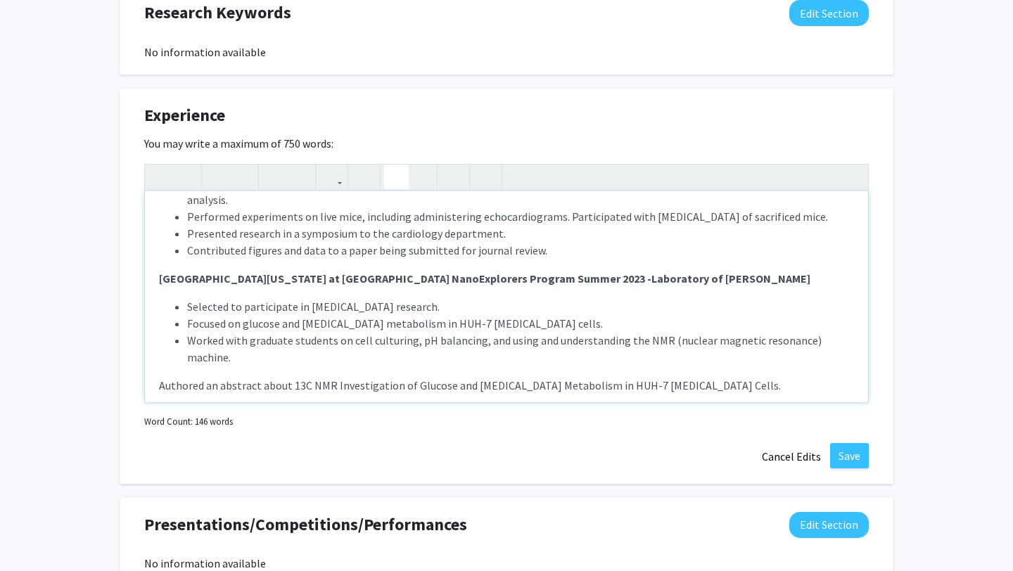
click at [155, 352] on div "University of Texas Southwestern, Cardiology Department - Research Intern Summe…" at bounding box center [506, 296] width 723 height 211
type textarea "<p><strong>University of Texas Southwestern, Cardiology Department - Research I…"
click at [394, 174] on icon "button" at bounding box center [396, 176] width 12 height 23
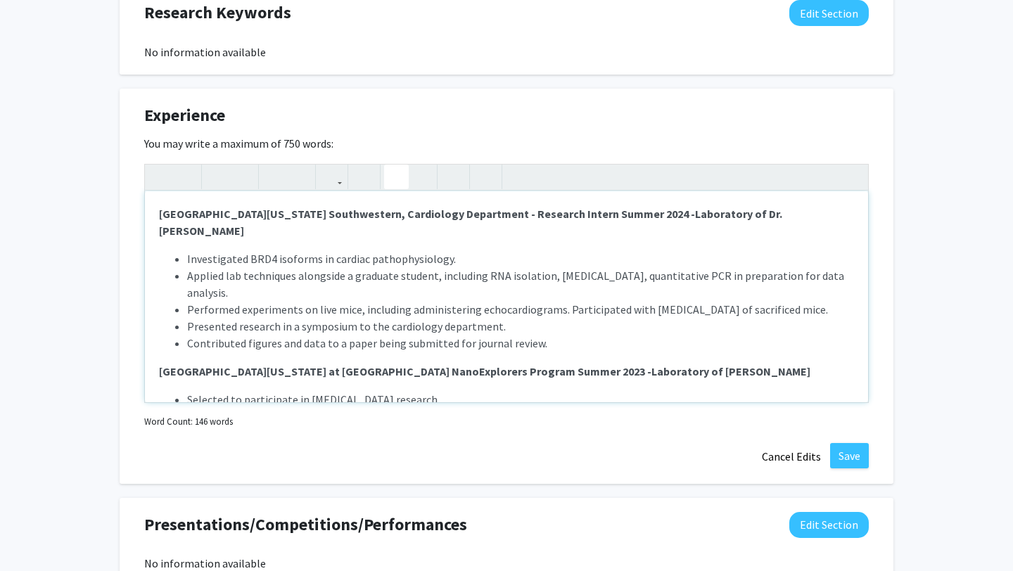
scroll to position [781, 0]
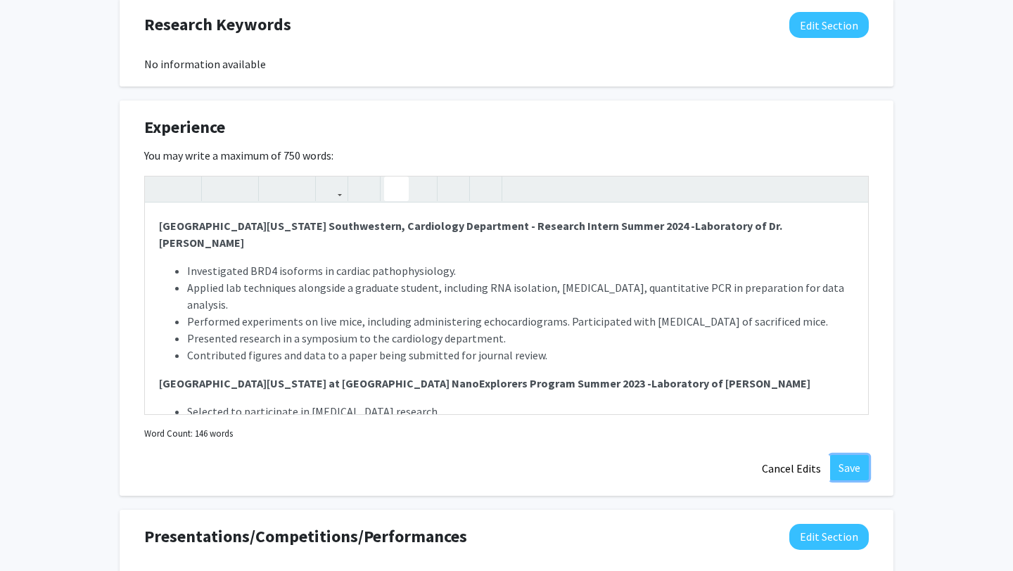
click at [850, 473] on button "Save" at bounding box center [849, 467] width 39 height 25
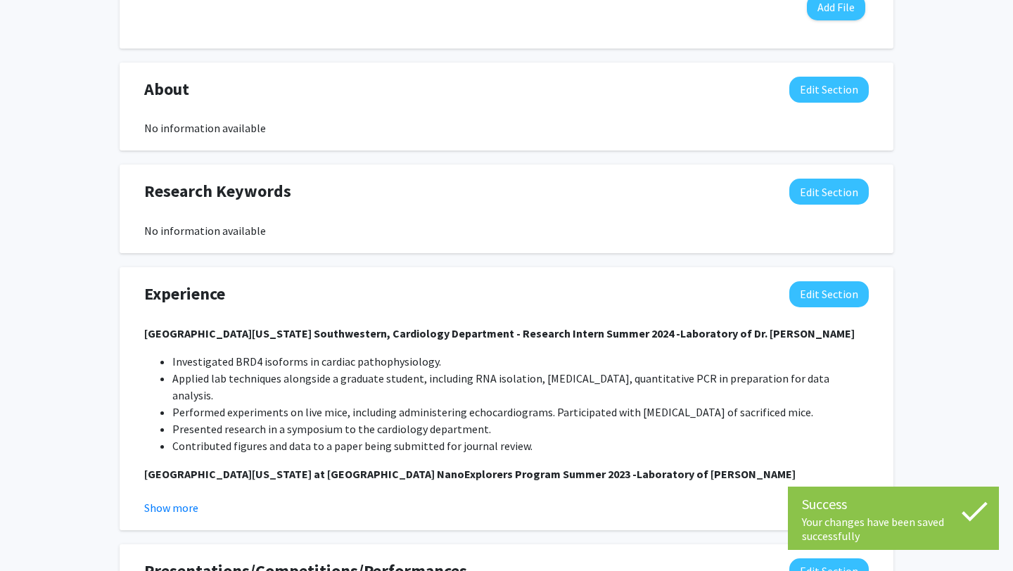
scroll to position [0, 0]
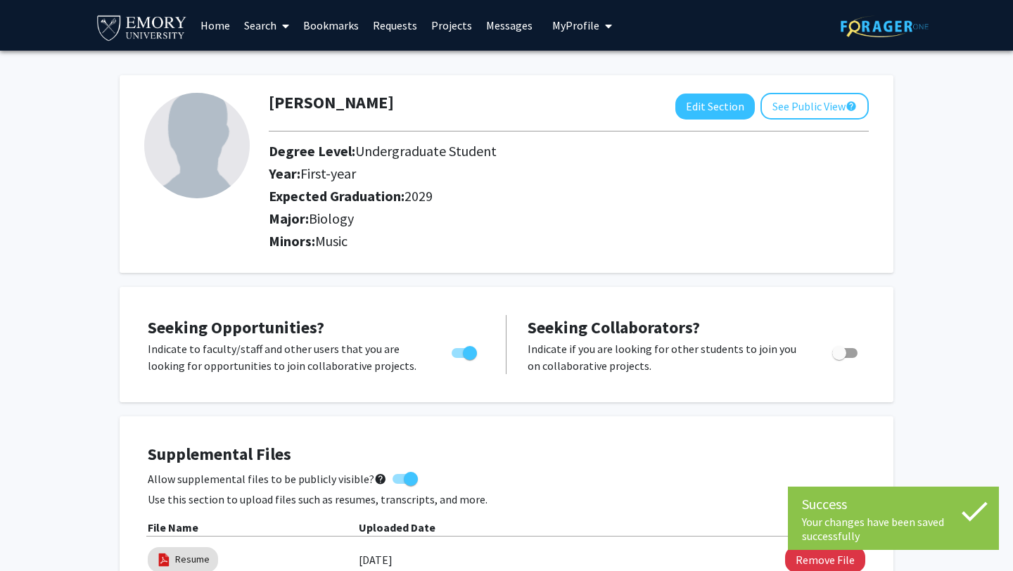
click at [792, 92] on div "Daniel Sun Edit Section See Public View help Degree Level: Undergraduate Studen…" at bounding box center [507, 174] width 774 height 198
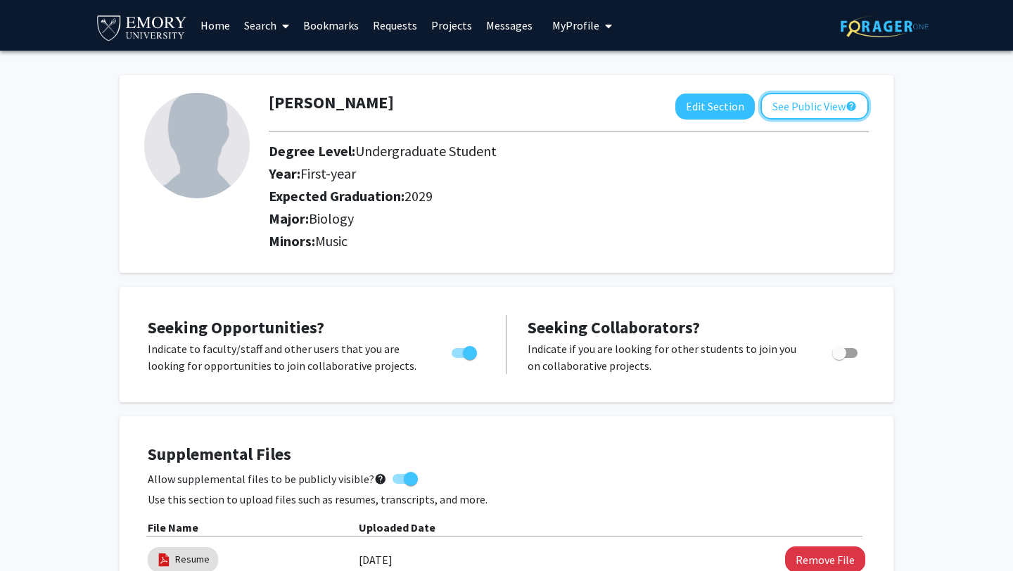
click at [793, 99] on button "See Public View help" at bounding box center [814, 106] width 108 height 27
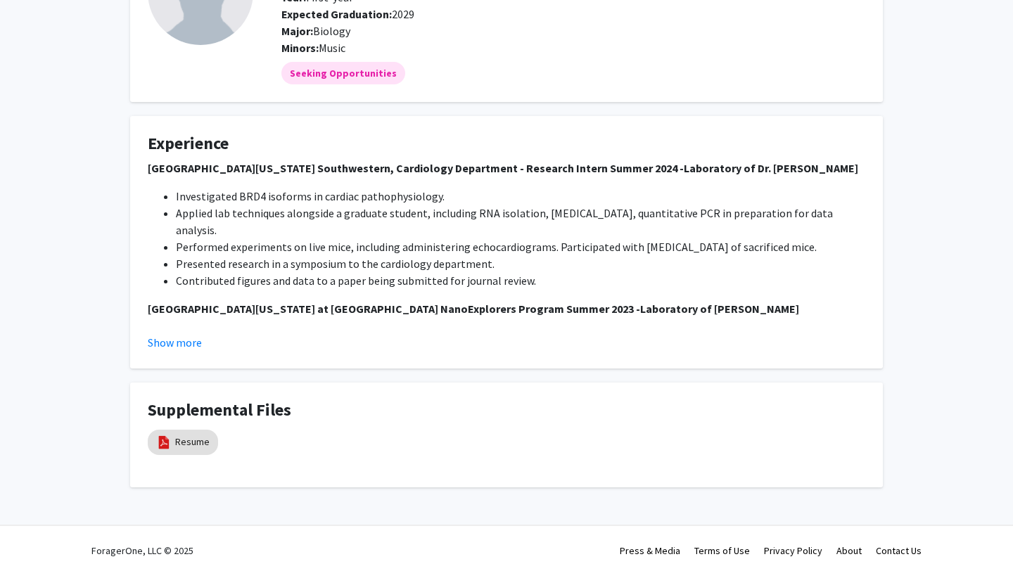
scroll to position [143, 0]
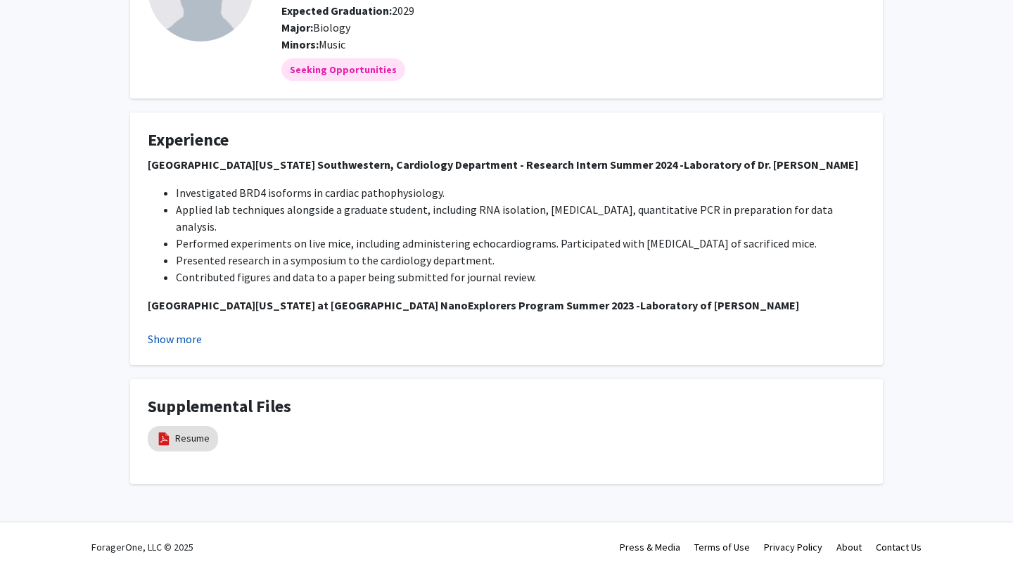
click at [172, 343] on button "Show more" at bounding box center [175, 339] width 54 height 17
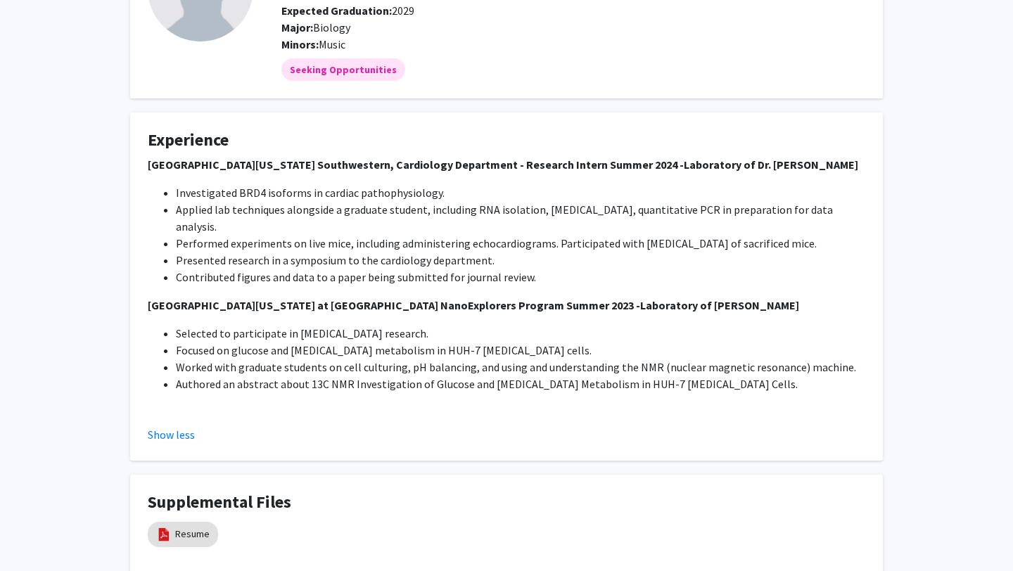
scroll to position [0, 0]
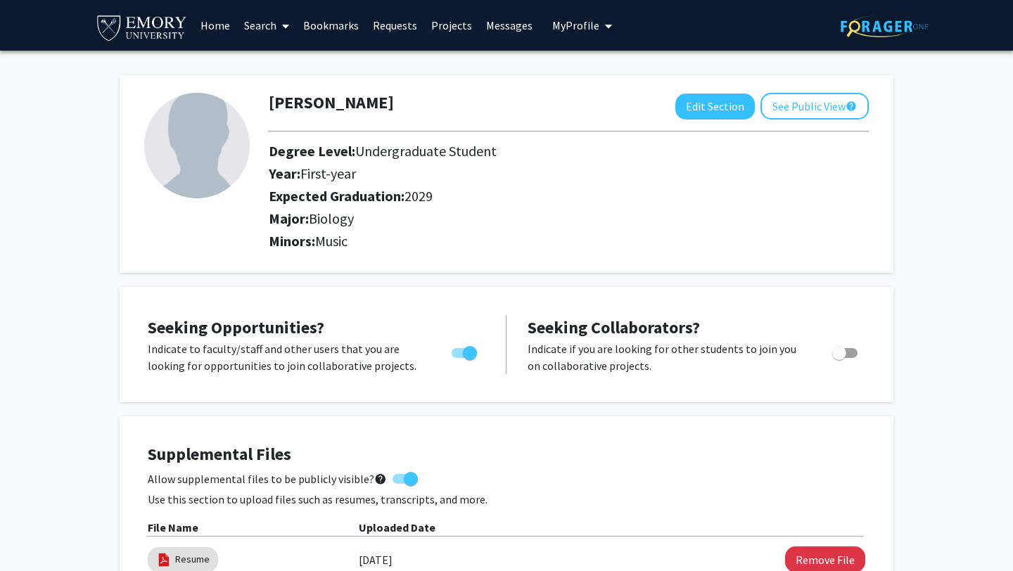
click at [261, 30] on link "Search" at bounding box center [266, 25] width 59 height 49
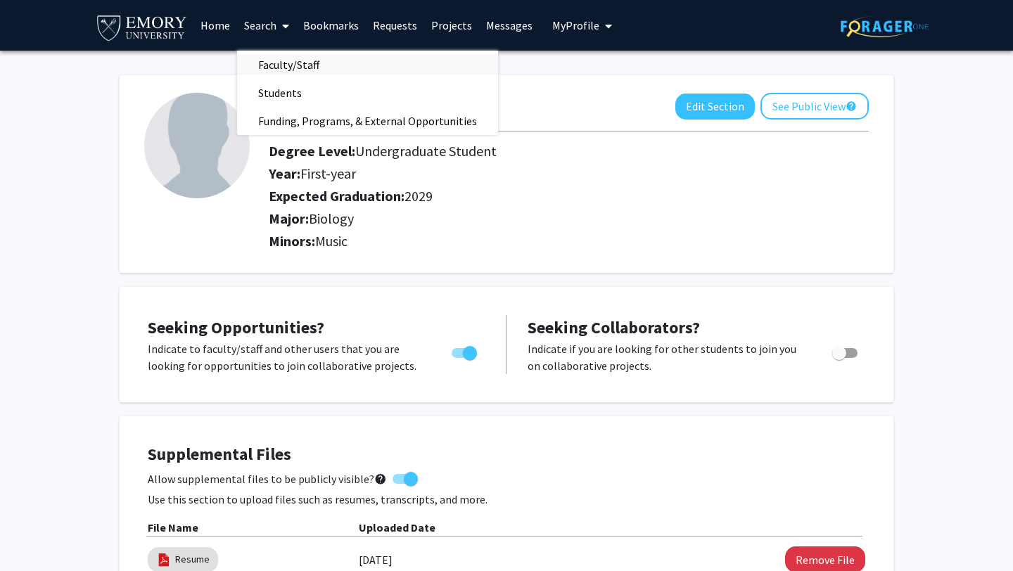
click at [289, 66] on span "Faculty/Staff" at bounding box center [288, 65] width 103 height 28
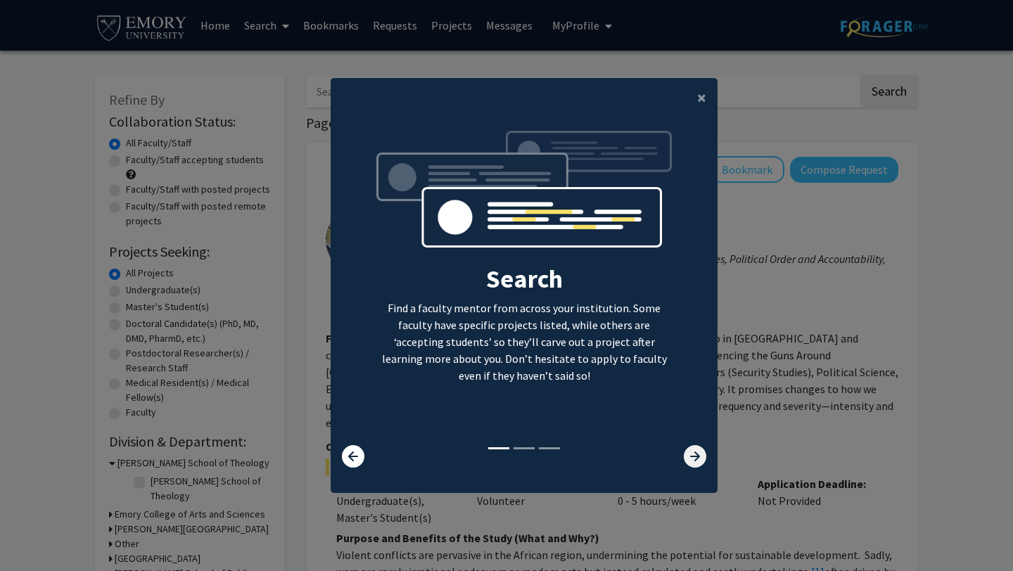
click at [695, 459] on icon at bounding box center [695, 456] width 23 height 23
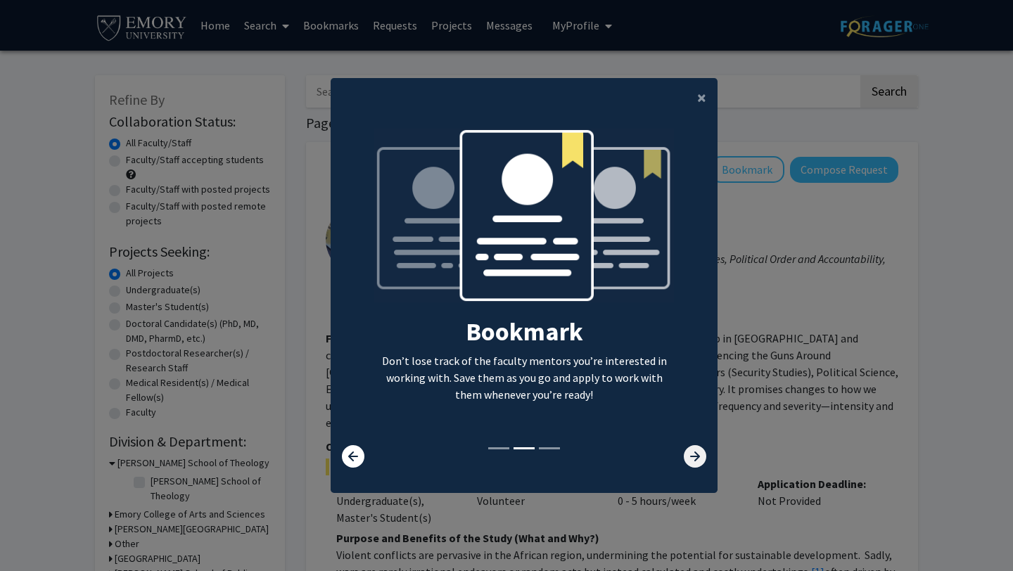
click at [695, 459] on icon at bounding box center [695, 456] width 23 height 23
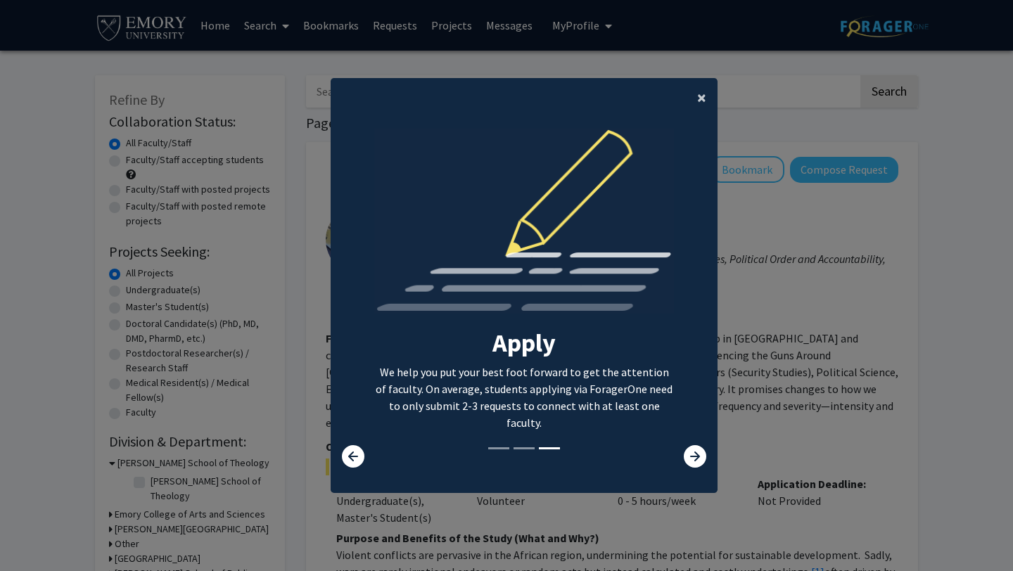
click at [693, 87] on button "×" at bounding box center [702, 97] width 32 height 39
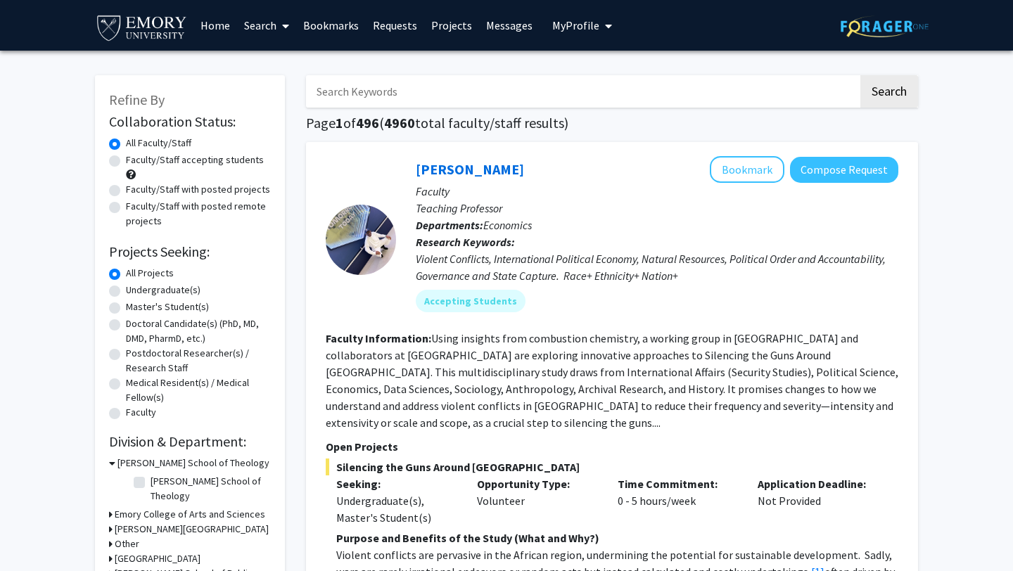
click at [714, 92] on input "Search Keywords" at bounding box center [582, 91] width 552 height 32
click at [163, 288] on label "Undergraduate(s)" at bounding box center [163, 290] width 75 height 15
click at [135, 288] on input "Undergraduate(s)" at bounding box center [130, 287] width 9 height 9
radio input "true"
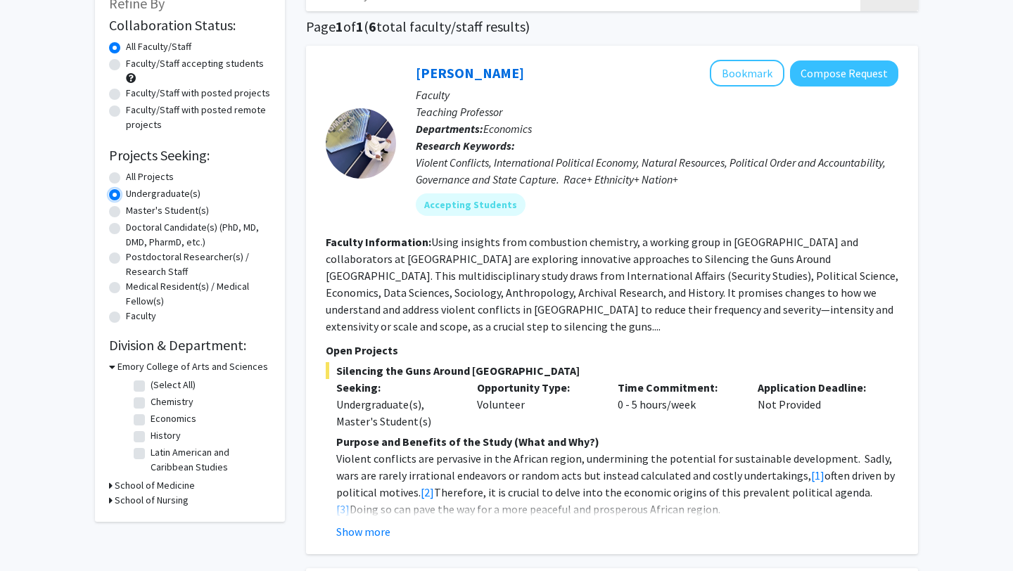
scroll to position [106, 0]
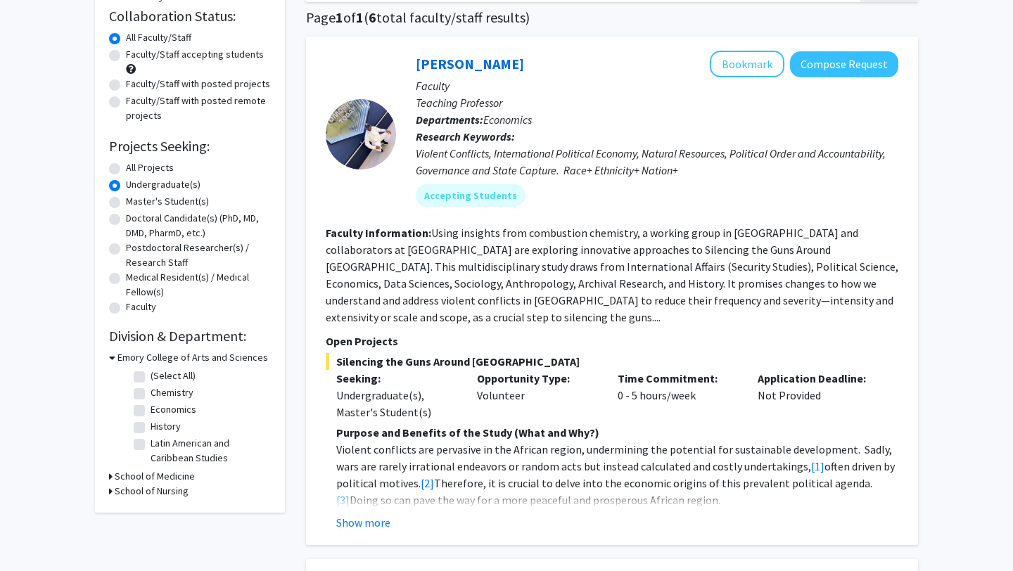
click at [151, 389] on label "Chemistry" at bounding box center [172, 392] width 43 height 15
click at [151, 389] on input "Chemistry" at bounding box center [155, 389] width 9 height 9
checkbox input "true"
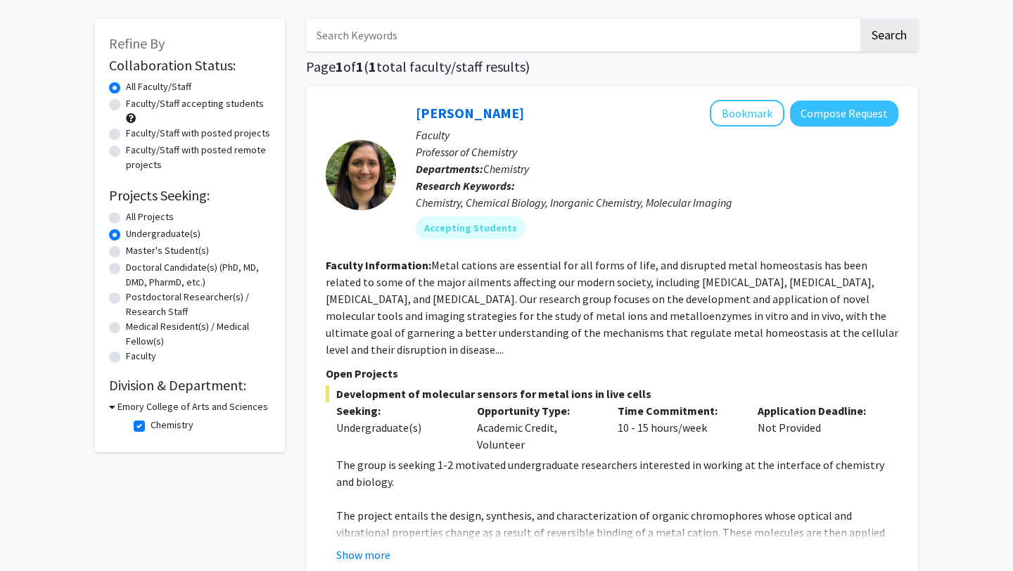
scroll to position [67, 0]
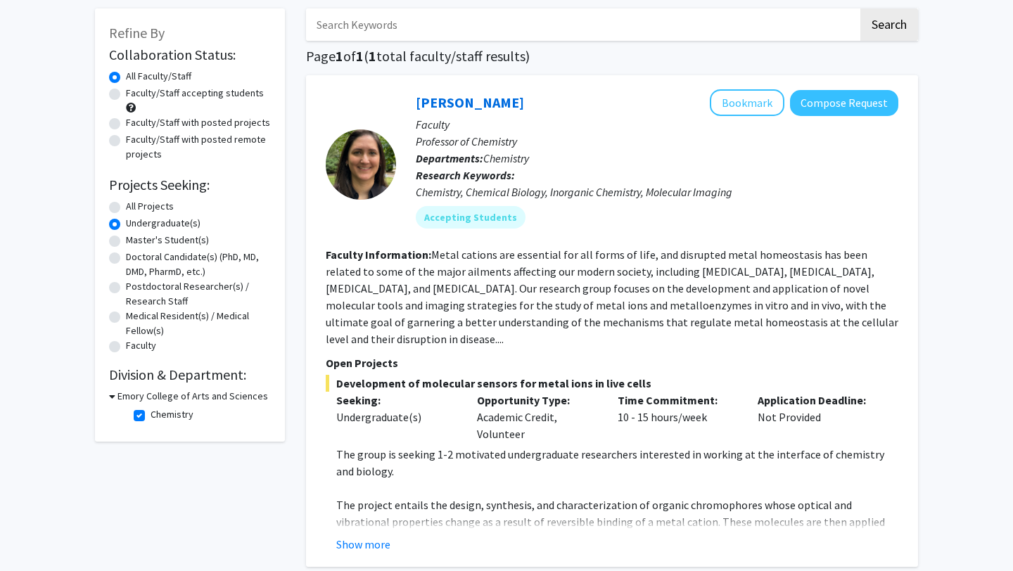
click at [116, 395] on div "Emory College of Arts and Sciences" at bounding box center [190, 396] width 162 height 15
click at [115, 392] on div "Emory College of Arts and Sciences" at bounding box center [190, 396] width 162 height 15
click at [110, 396] on icon at bounding box center [112, 396] width 6 height 15
click at [143, 397] on h3 "Emory College of Arts and Sciences" at bounding box center [190, 396] width 151 height 15
click at [151, 417] on label "Chemistry" at bounding box center [172, 414] width 43 height 15
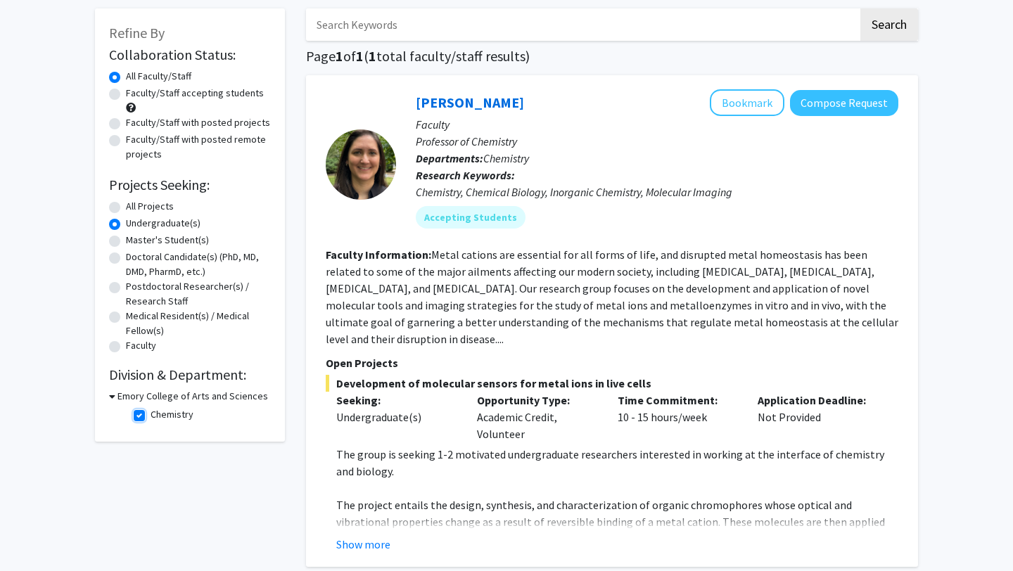
click at [151, 416] on input "Chemistry" at bounding box center [155, 411] width 9 height 9
checkbox input "false"
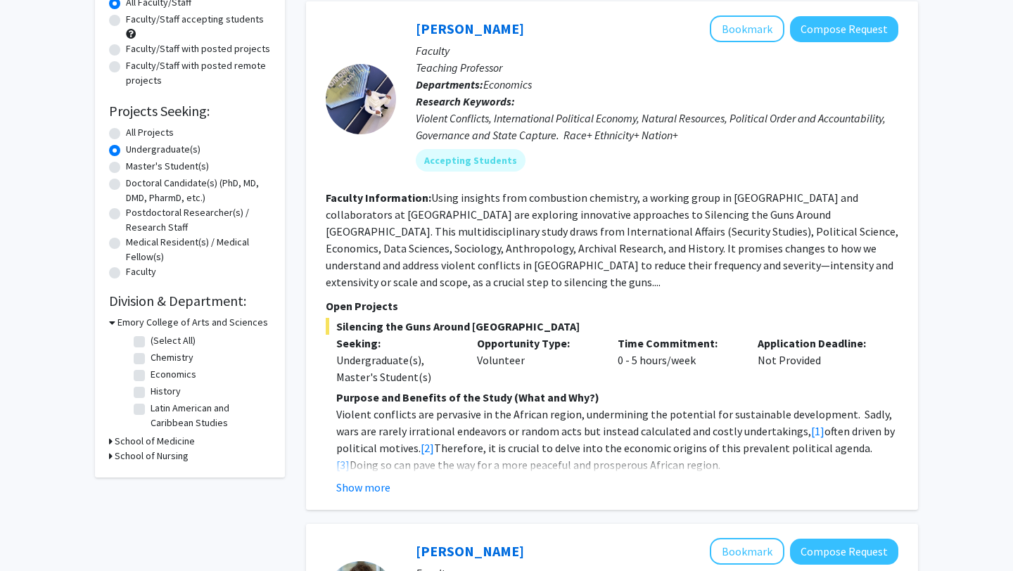
scroll to position [141, 0]
click at [138, 438] on h3 "School of Medicine" at bounding box center [155, 440] width 80 height 15
click at [151, 460] on label "(Select All)" at bounding box center [173, 459] width 45 height 15
click at [151, 460] on input "(Select All)" at bounding box center [155, 456] width 9 height 9
checkbox input "true"
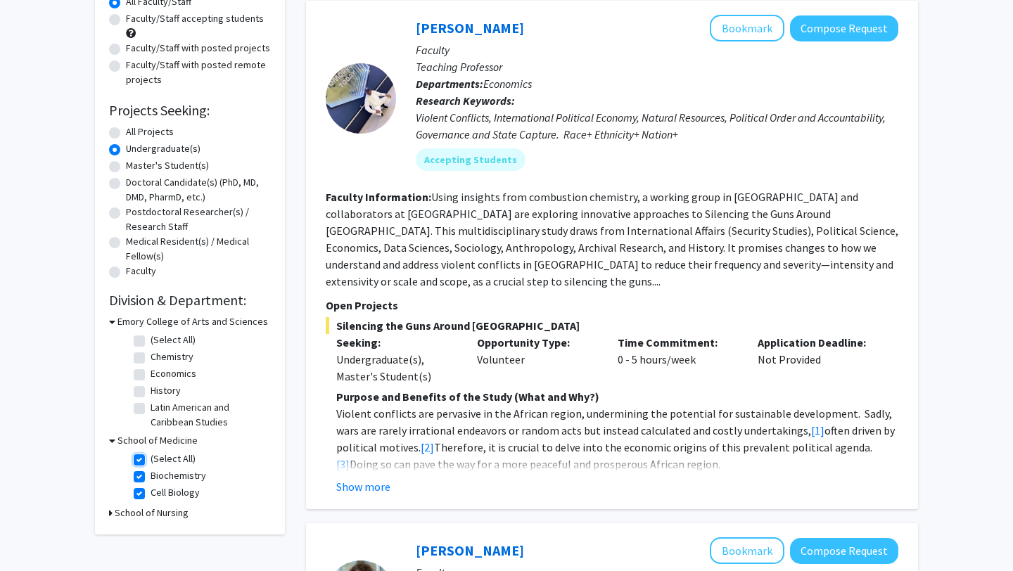
checkbox input "true"
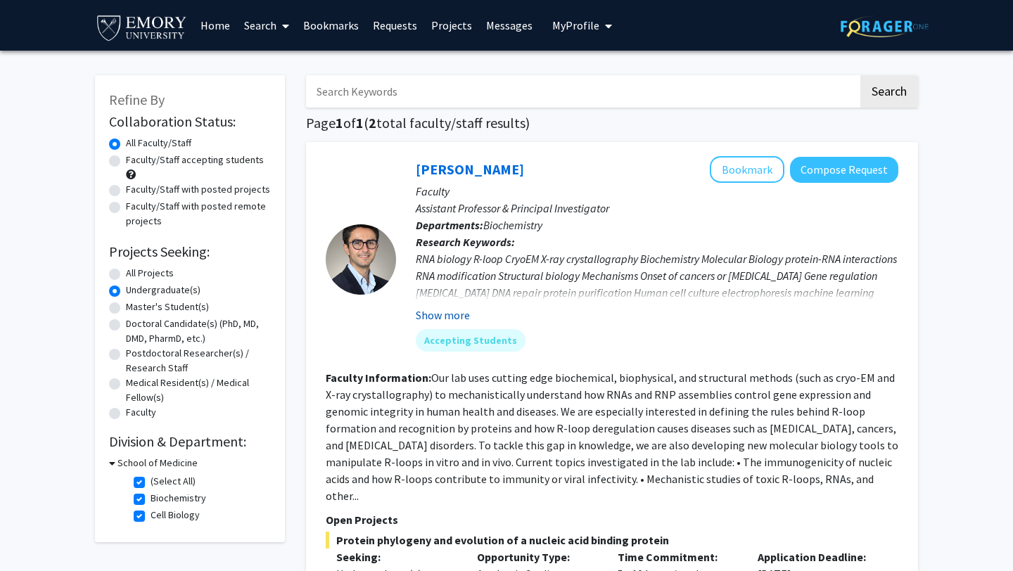
click at [451, 312] on button "Show more" at bounding box center [443, 315] width 54 height 17
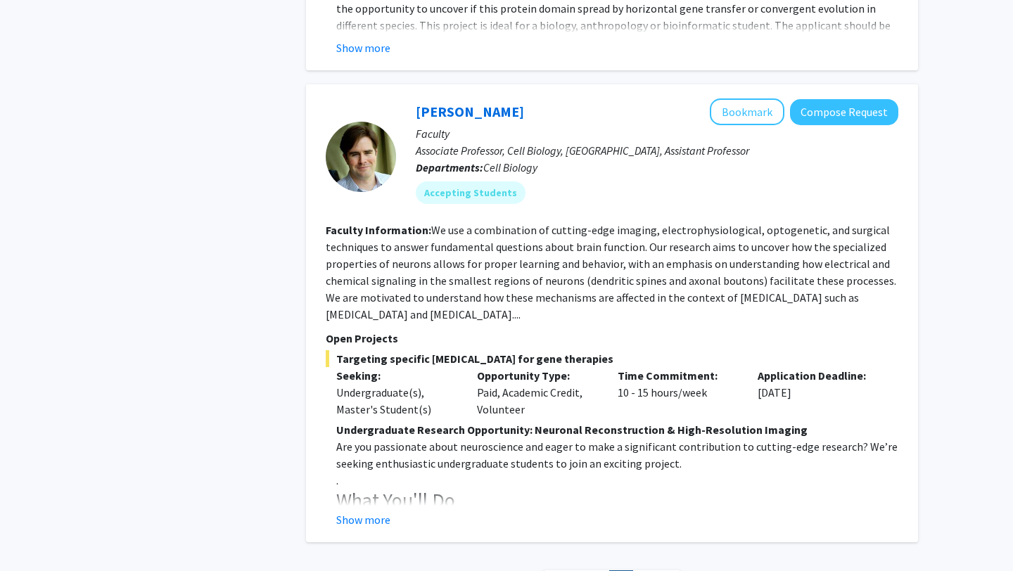
scroll to position [688, 0]
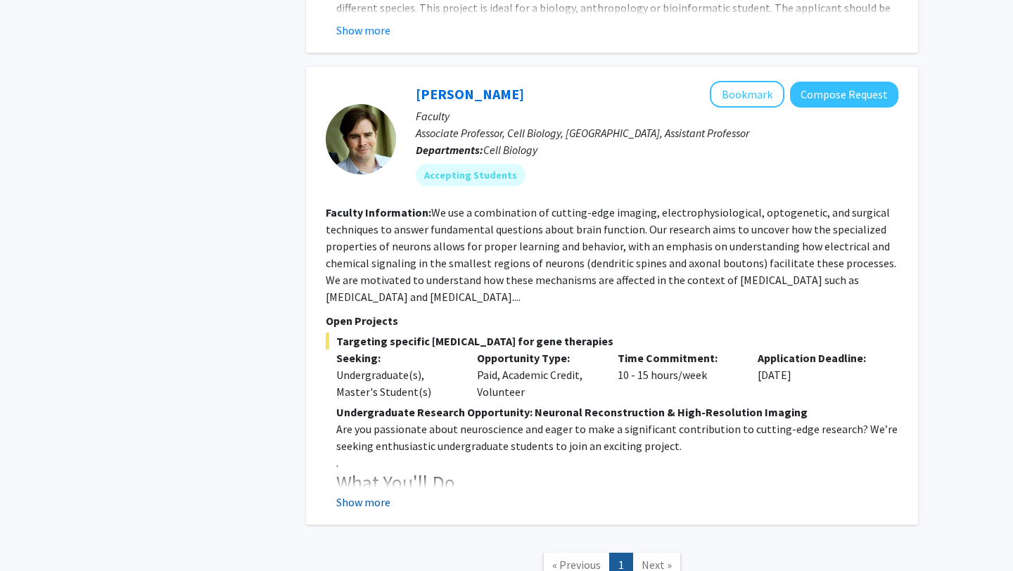
click at [369, 494] on button "Show more" at bounding box center [363, 502] width 54 height 17
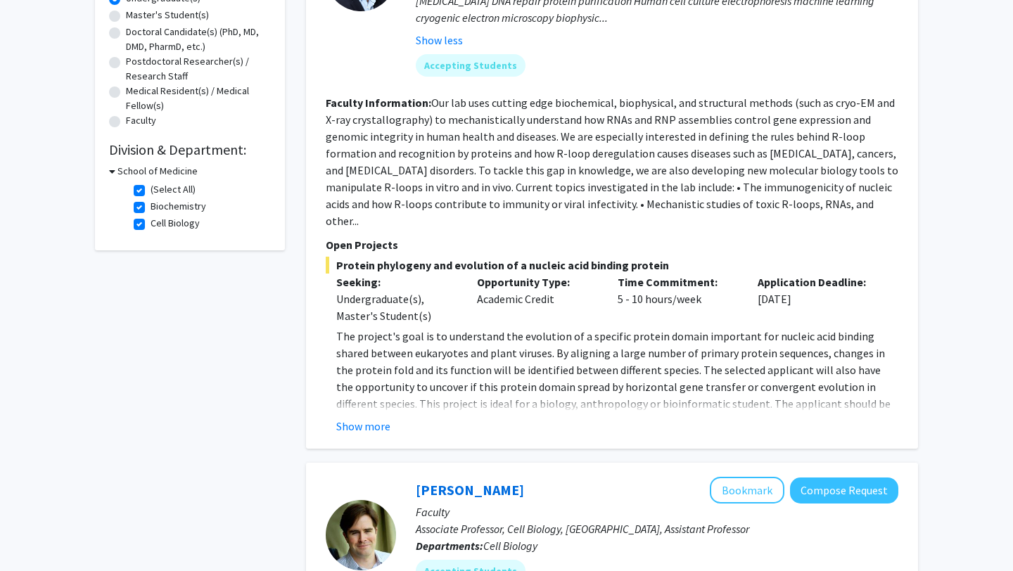
scroll to position [271, 0]
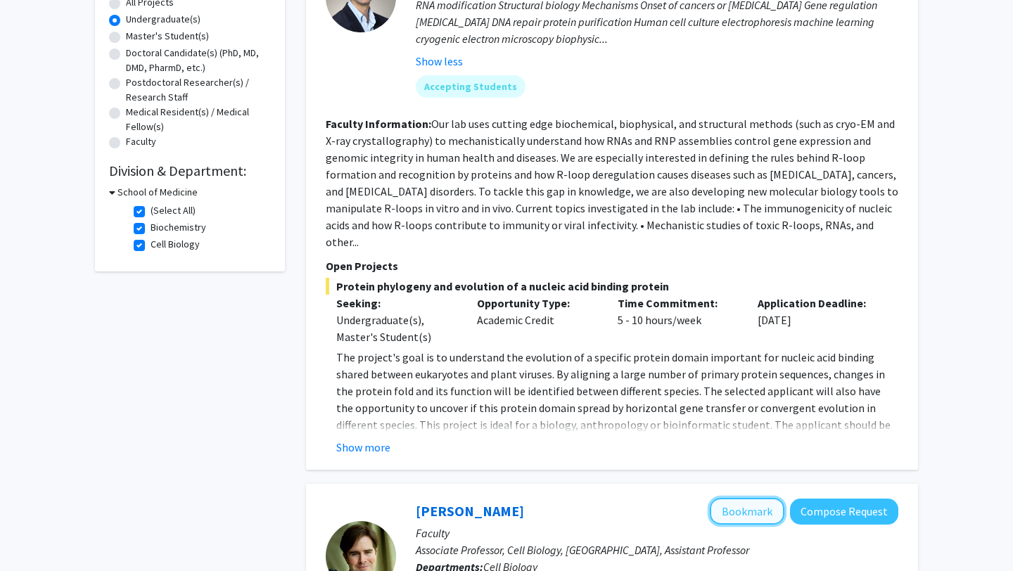
click at [756, 498] on button "Bookmark" at bounding box center [747, 511] width 75 height 27
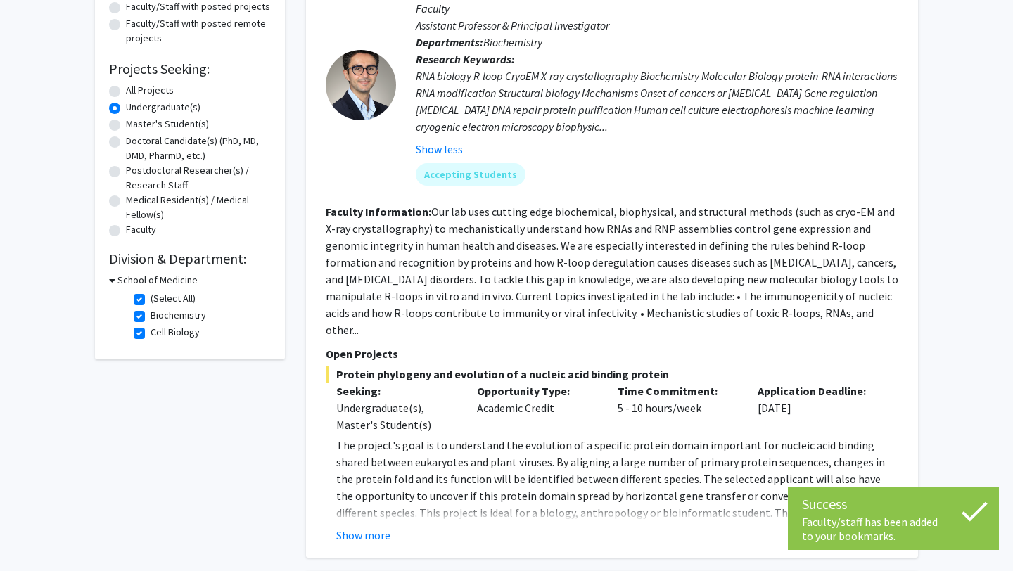
scroll to position [0, 0]
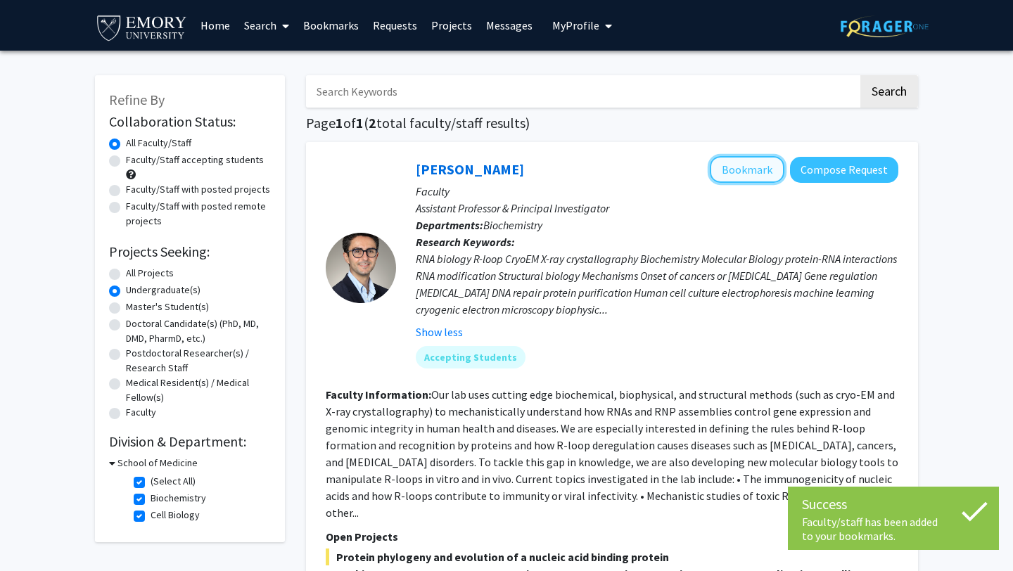
click at [741, 172] on button "Bookmark" at bounding box center [747, 169] width 75 height 27
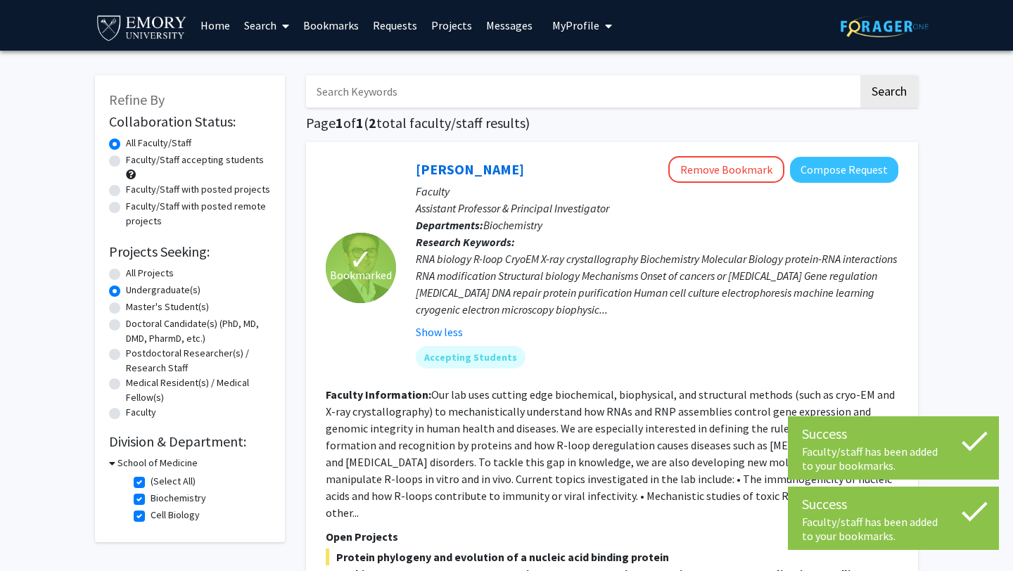
scroll to position [50, 0]
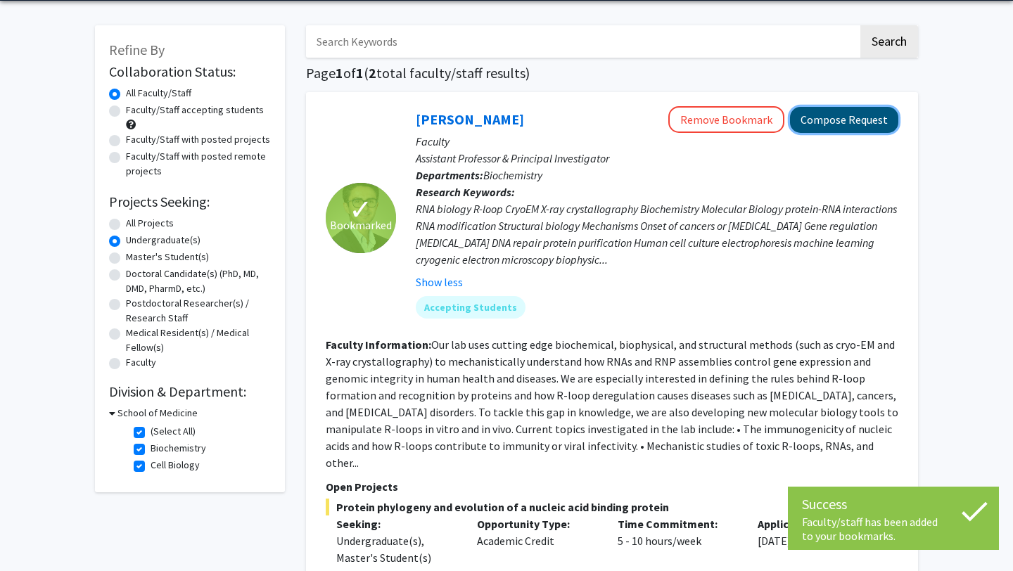
click at [843, 115] on button "Compose Request" at bounding box center [844, 120] width 108 height 26
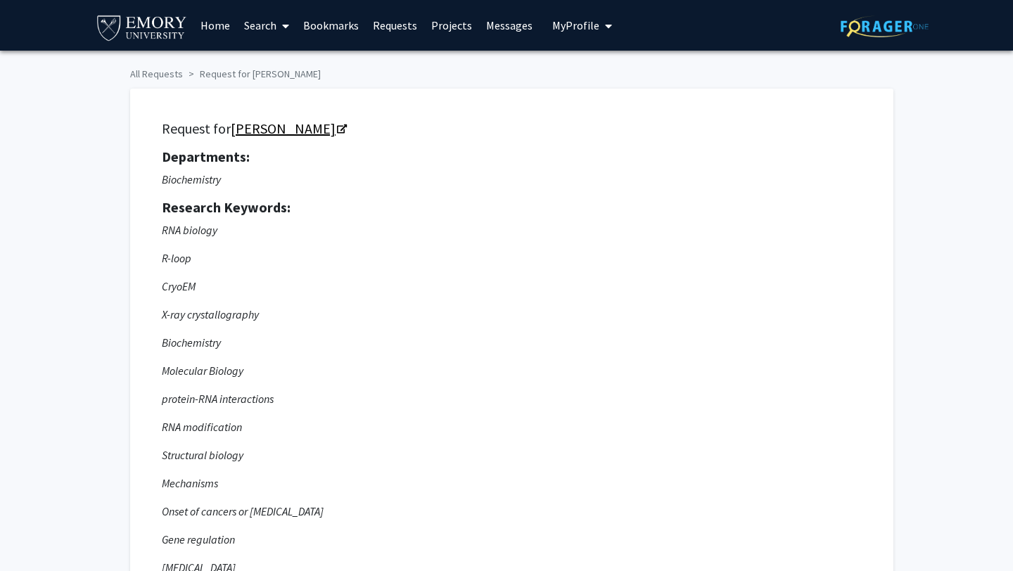
click at [262, 125] on link "[PERSON_NAME]" at bounding box center [288, 129] width 115 height 18
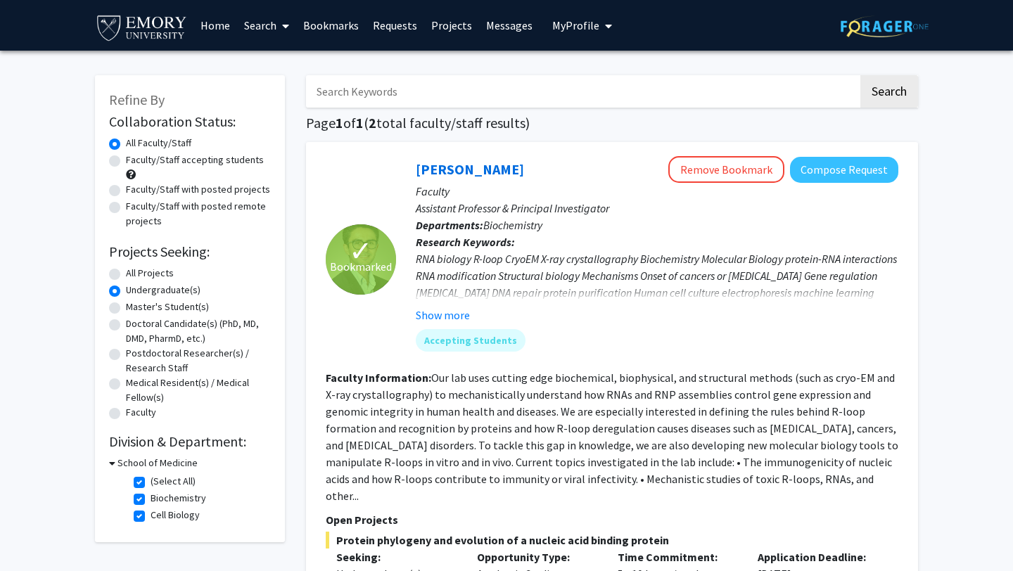
click at [116, 460] on div "School of Medicine" at bounding box center [190, 463] width 162 height 15
click at [106, 461] on div "Refine By Collaboration Status: Collaboration Status All Faculty/Staff Collabor…" at bounding box center [190, 308] width 190 height 467
click at [128, 461] on h3 "School of Medicine" at bounding box center [157, 463] width 80 height 15
click at [138, 470] on h3 "School of Medicine" at bounding box center [155, 463] width 80 height 15
click at [151, 480] on label "(Select All)" at bounding box center [173, 481] width 45 height 15
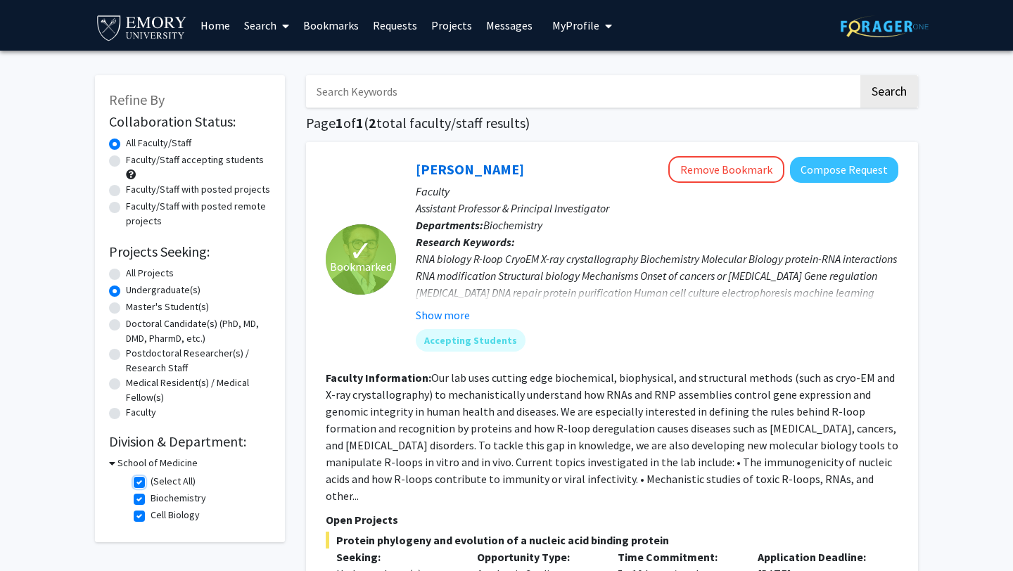
click at [151, 480] on input "(Select All)" at bounding box center [155, 478] width 9 height 9
checkbox input "false"
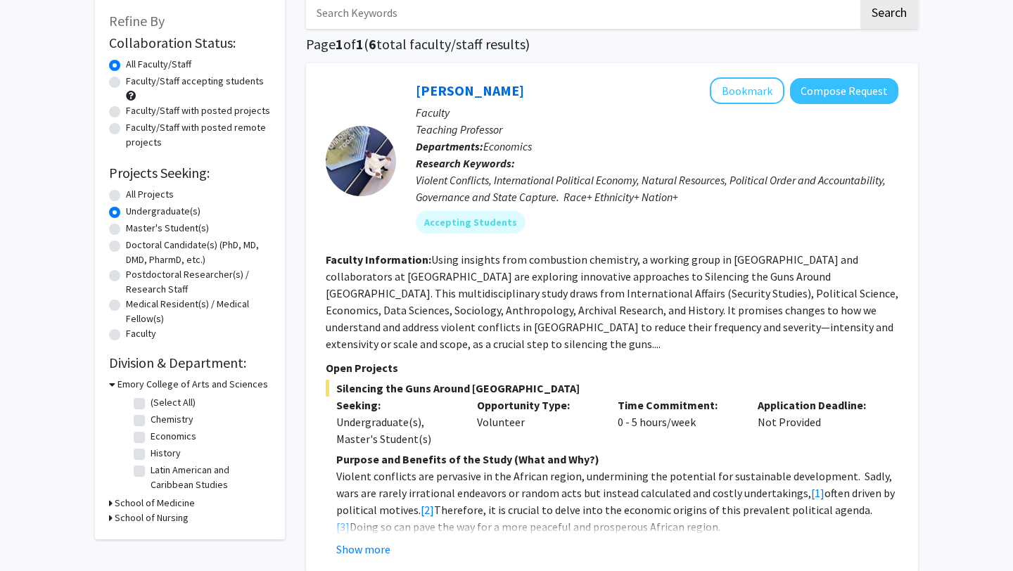
scroll to position [102, 0]
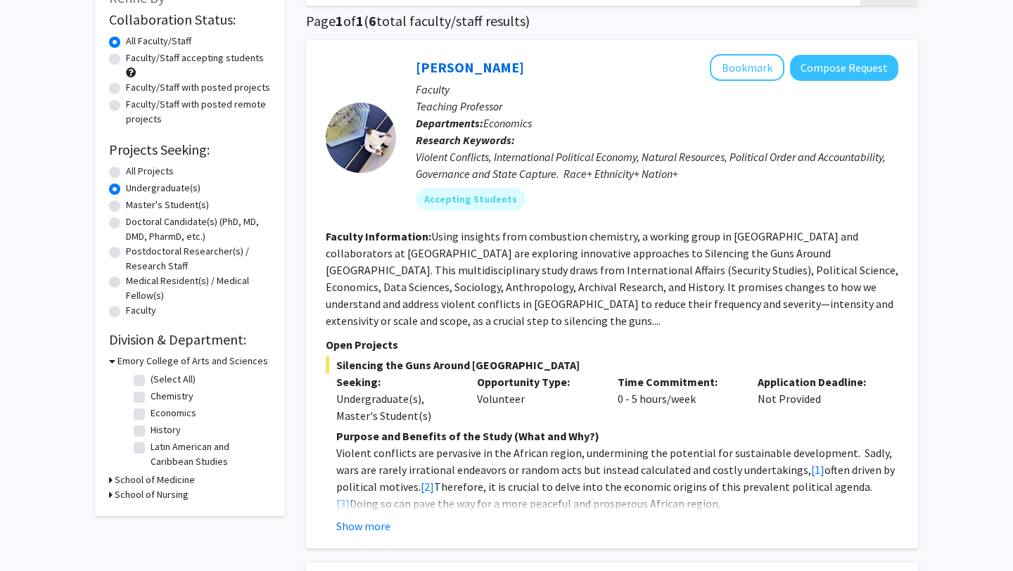
click at [151, 399] on label "Chemistry" at bounding box center [172, 396] width 43 height 15
click at [151, 398] on input "Chemistry" at bounding box center [155, 393] width 9 height 9
checkbox input "true"
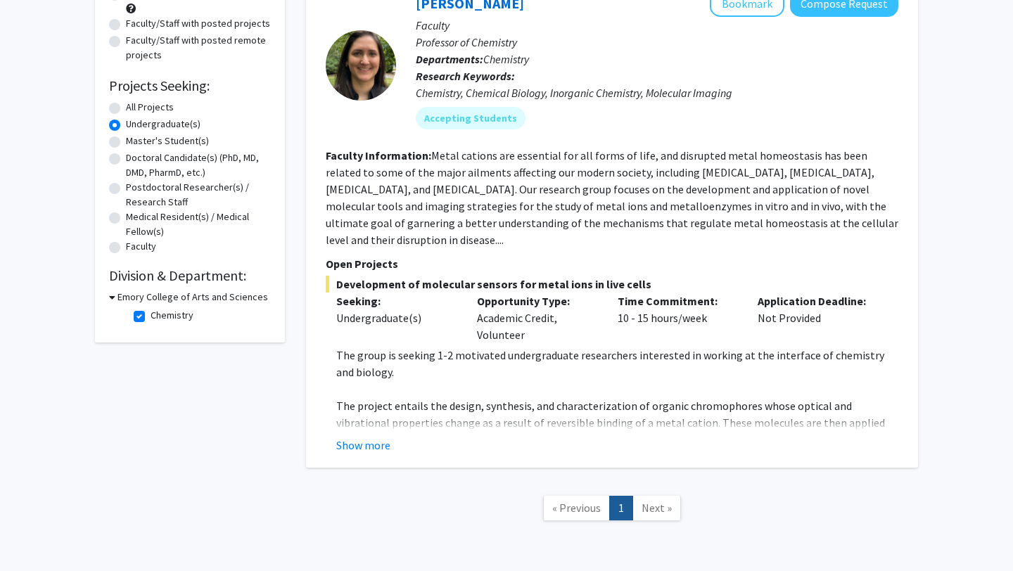
scroll to position [169, 0]
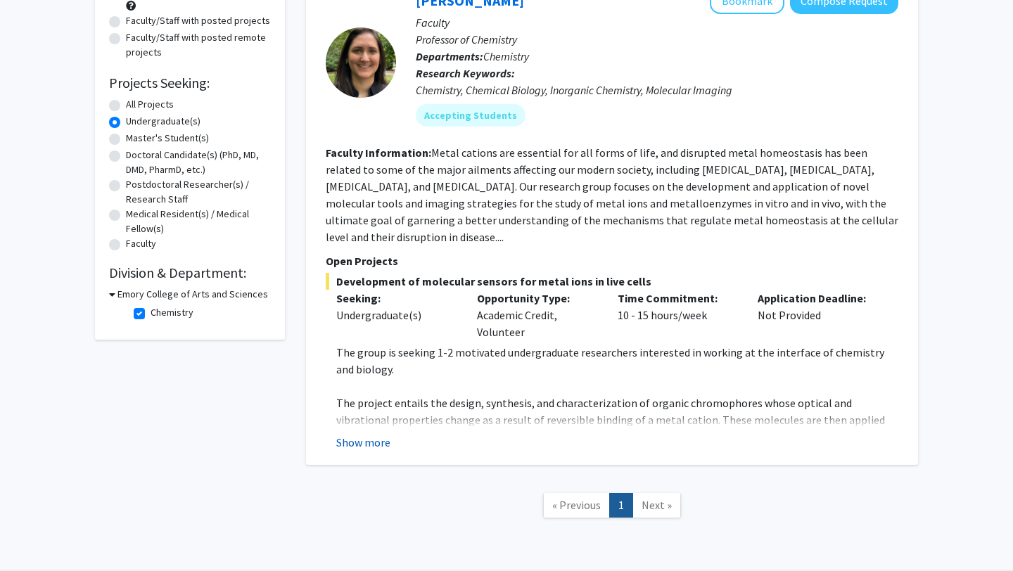
click at [339, 434] on button "Show more" at bounding box center [363, 442] width 54 height 17
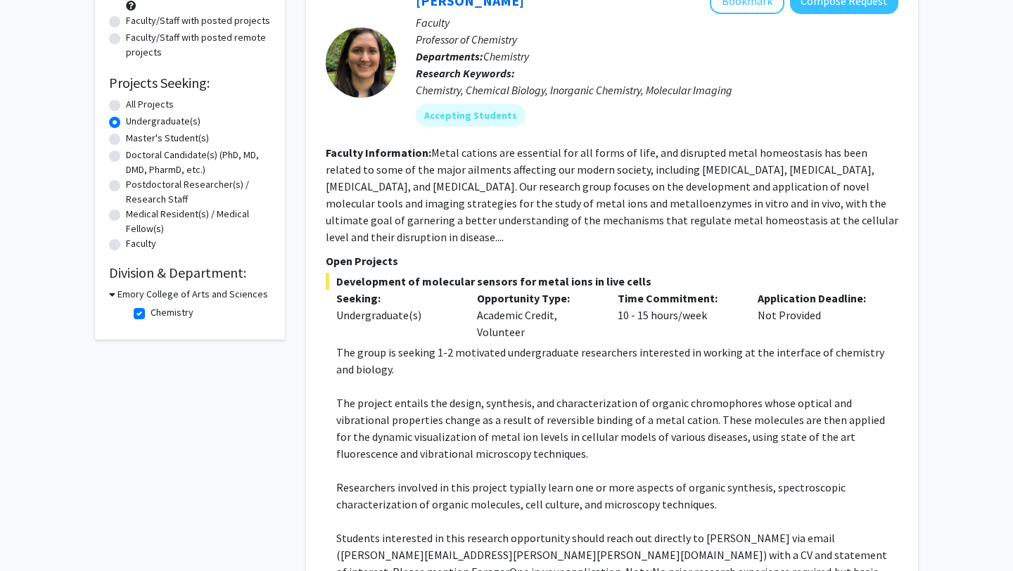
scroll to position [149, 0]
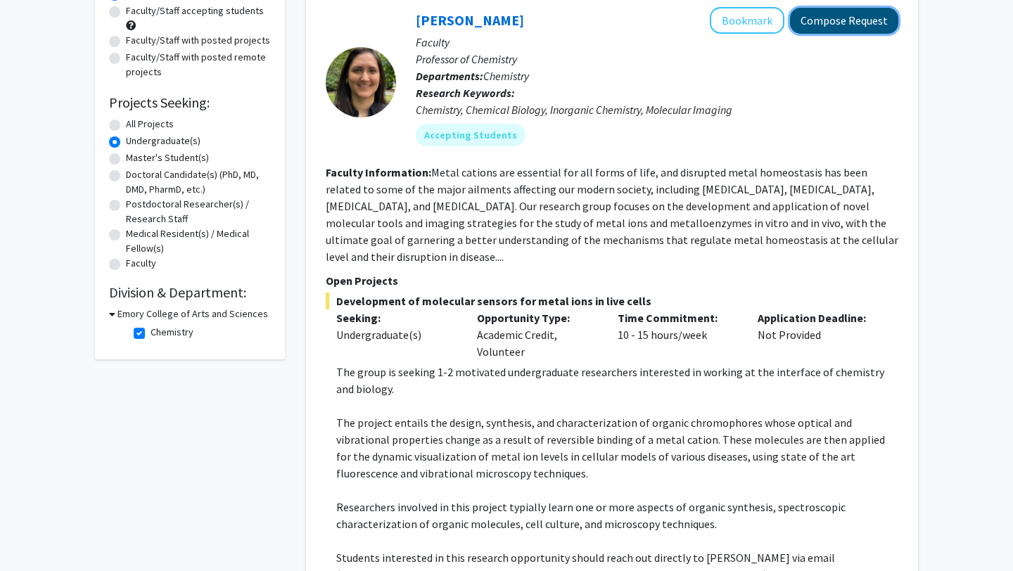
click at [853, 18] on button "Compose Request" at bounding box center [844, 21] width 108 height 26
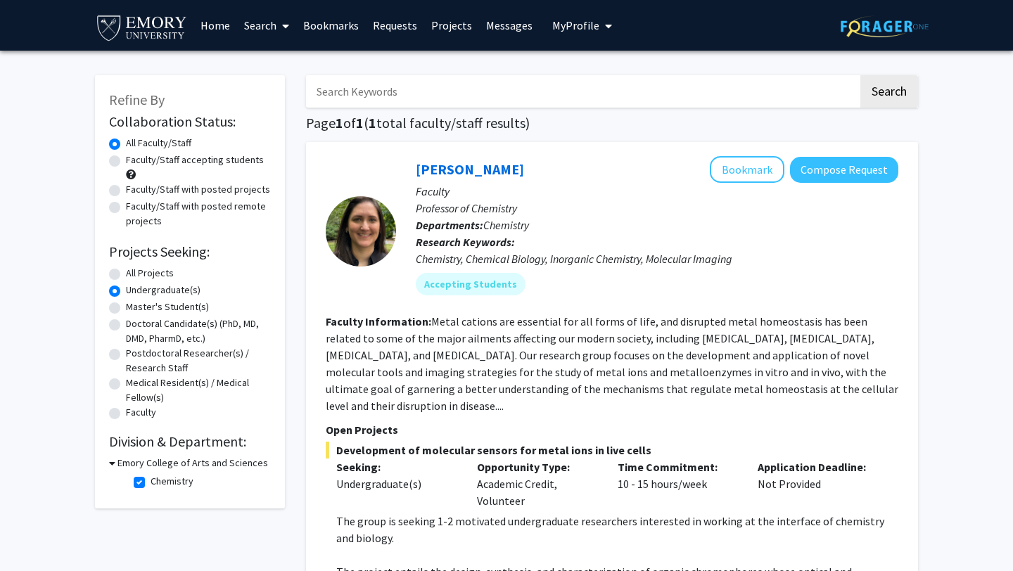
click at [739, 183] on p "Faculty" at bounding box center [657, 191] width 483 height 17
click at [749, 176] on button "Bookmark" at bounding box center [747, 169] width 75 height 27
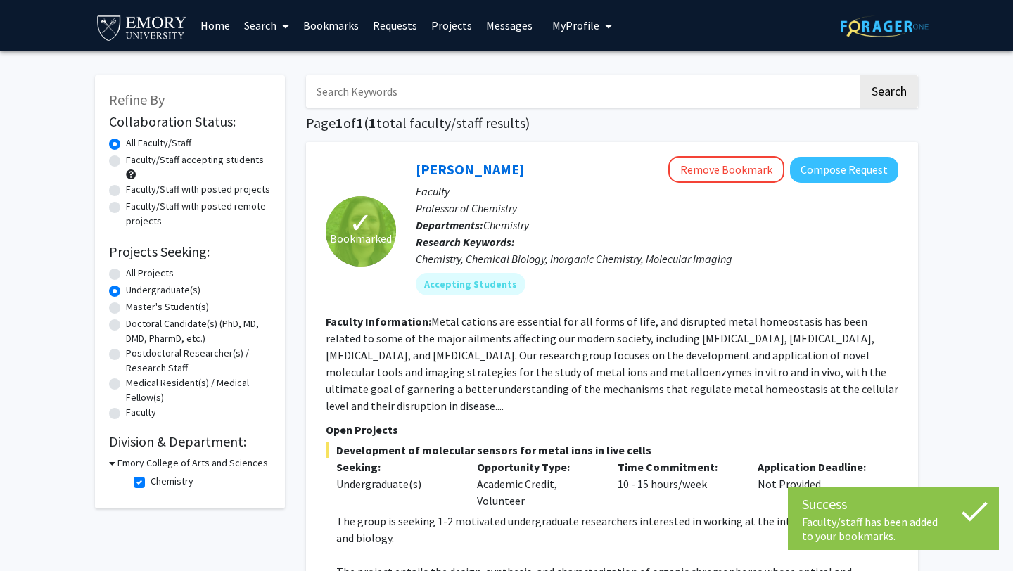
click at [226, 28] on link "Home" at bounding box center [215, 25] width 44 height 49
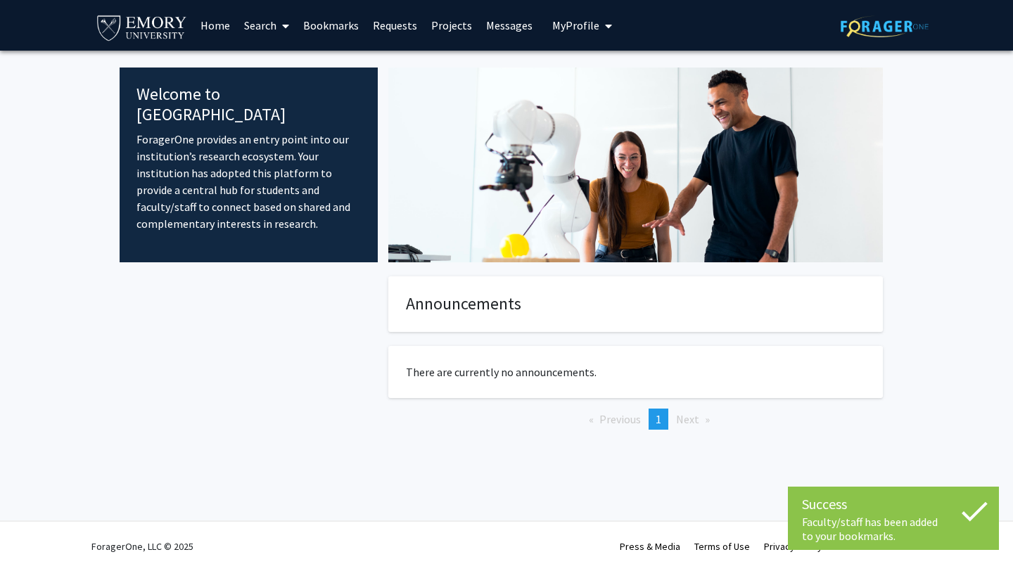
click at [381, 393] on div "There are currently no announcements." at bounding box center [636, 372] width 516 height 52
click at [258, 20] on link "Search" at bounding box center [266, 25] width 59 height 49
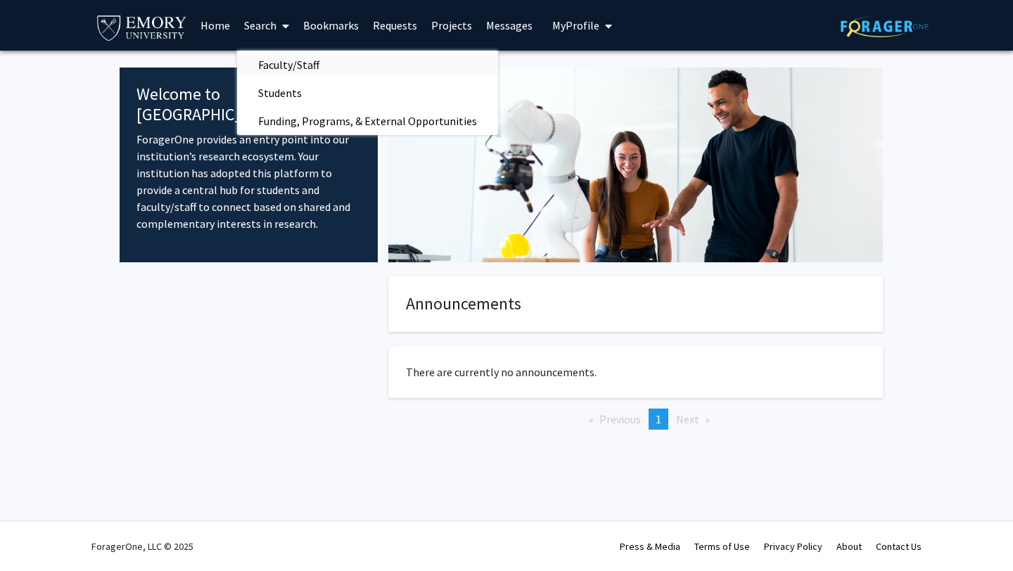
click at [305, 64] on span "Faculty/Staff" at bounding box center [288, 65] width 103 height 28
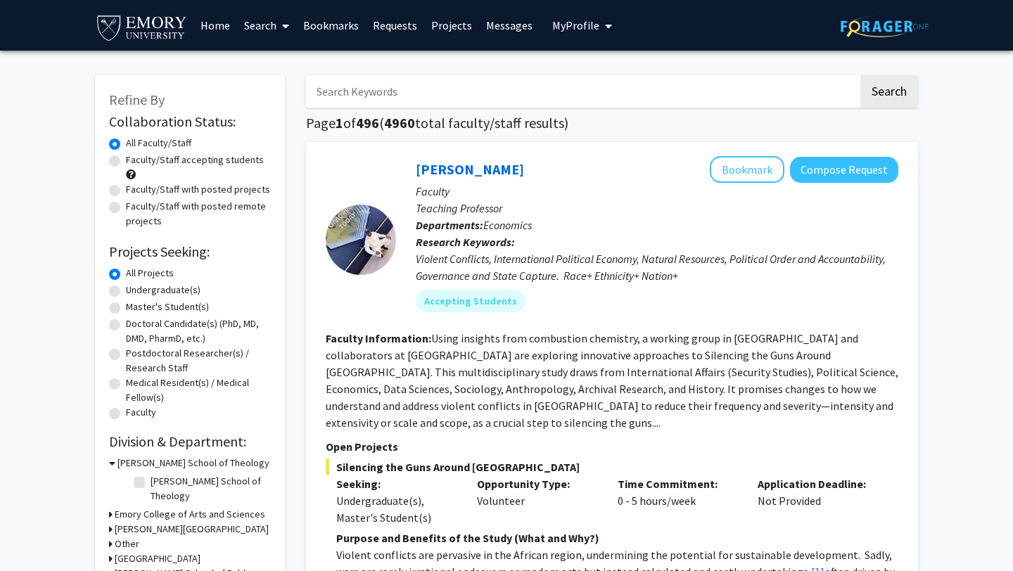
click at [273, 34] on link "Search" at bounding box center [266, 25] width 59 height 49
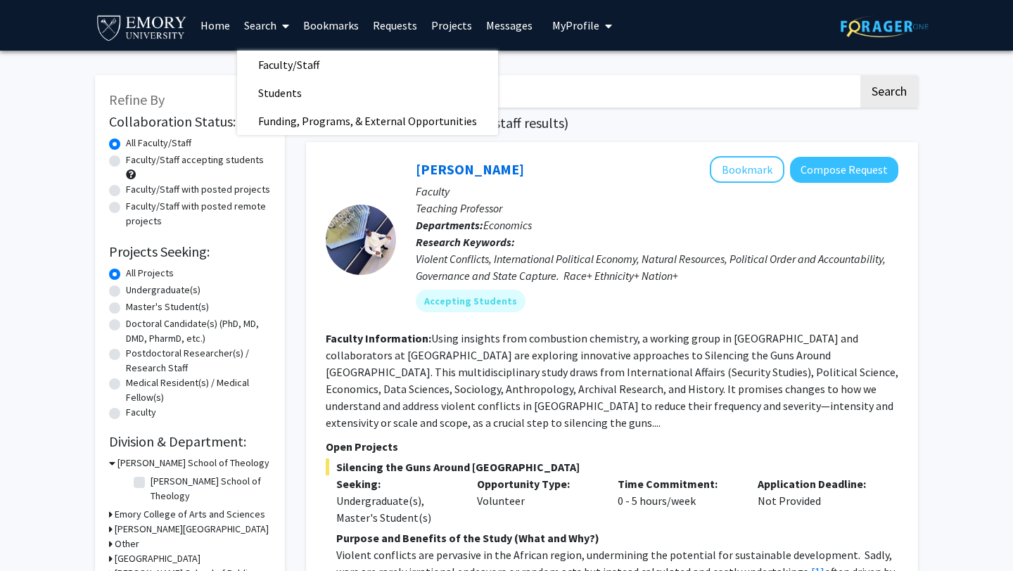
click at [657, 167] on div "Melvin Ayogu Bookmark Compose Request" at bounding box center [657, 169] width 483 height 27
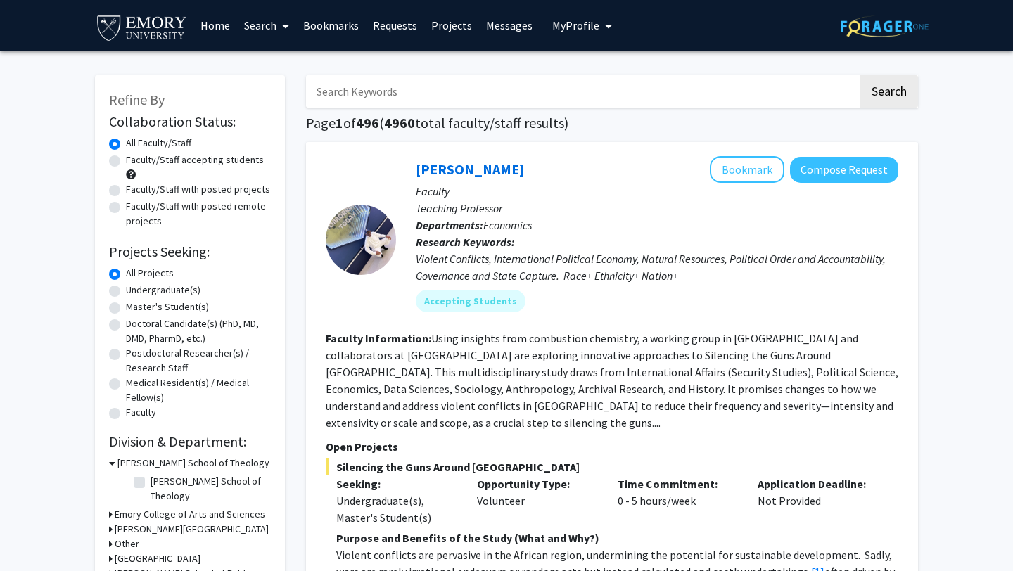
scroll to position [91, 0]
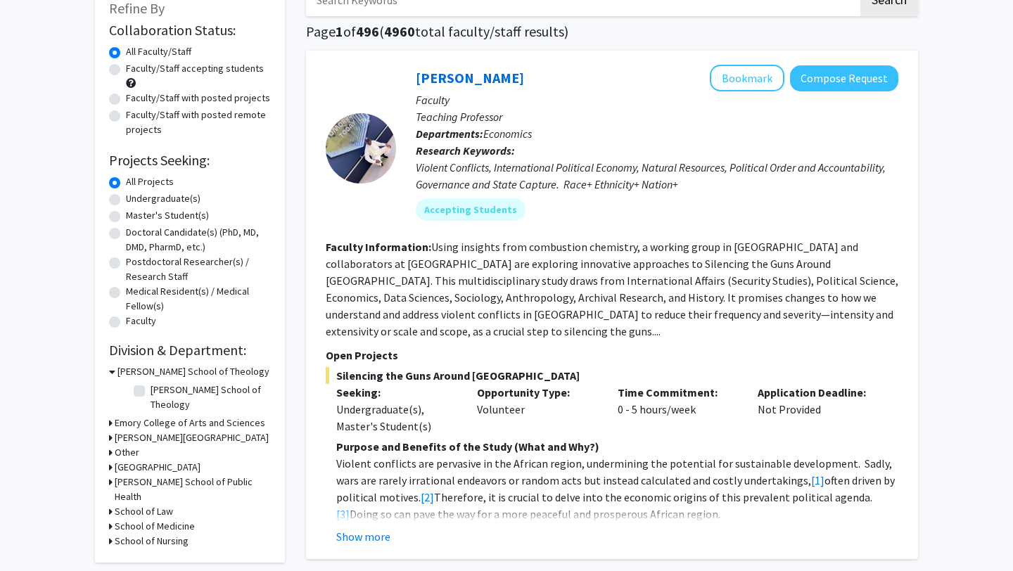
click at [139, 416] on h3 "Emory College of Arts and Sciences" at bounding box center [190, 423] width 151 height 15
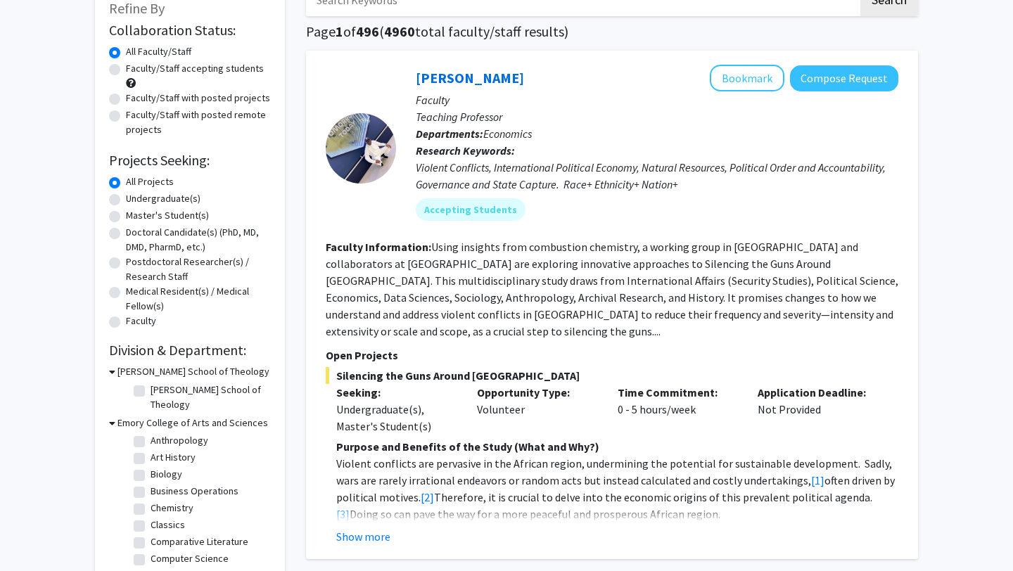
scroll to position [50, 0]
click at [151, 468] on label "Biology" at bounding box center [167, 475] width 32 height 15
click at [151, 468] on input "Biology" at bounding box center [155, 472] width 9 height 9
checkbox input "true"
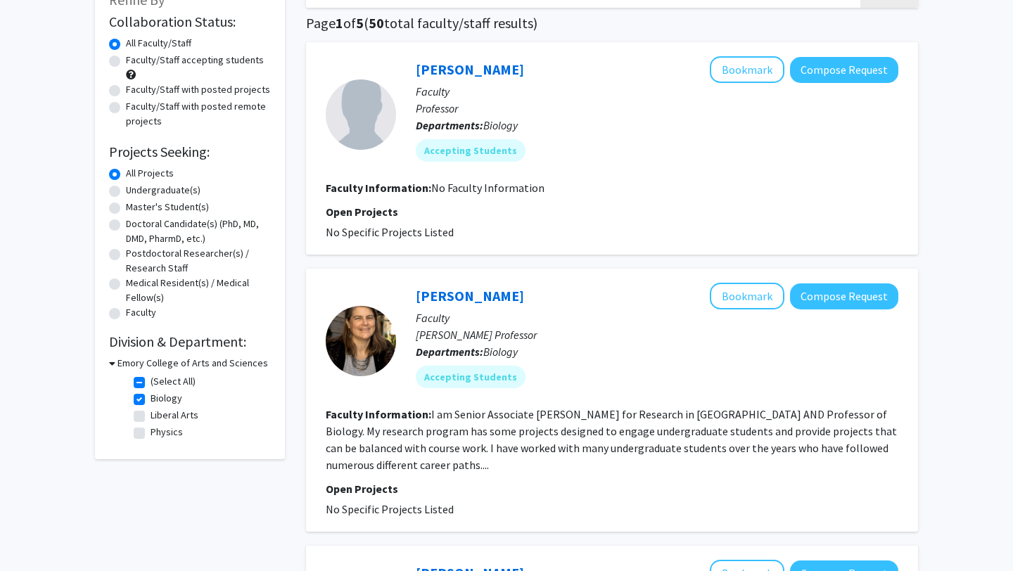
scroll to position [129, 0]
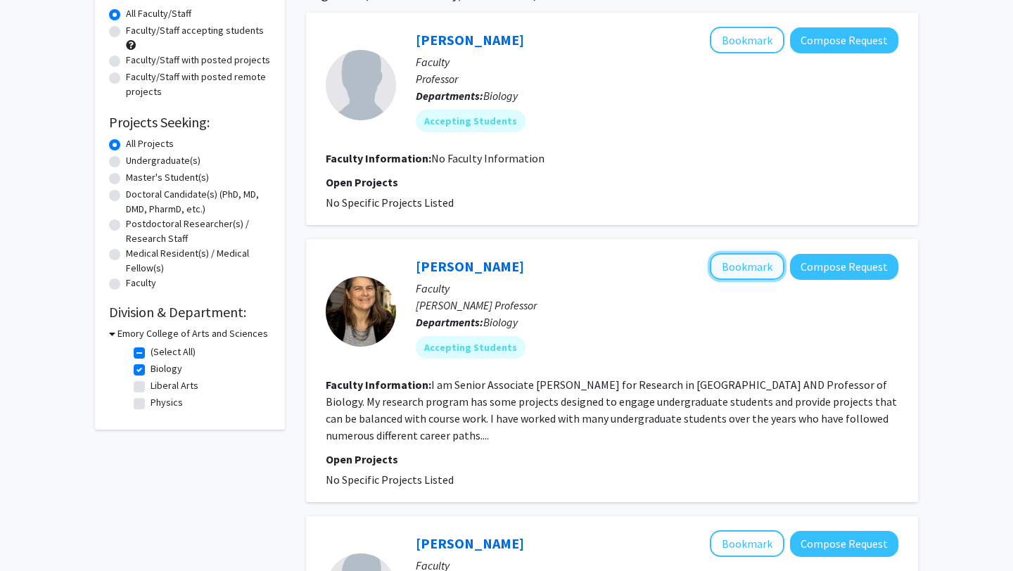
click at [755, 267] on button "Bookmark" at bounding box center [747, 266] width 75 height 27
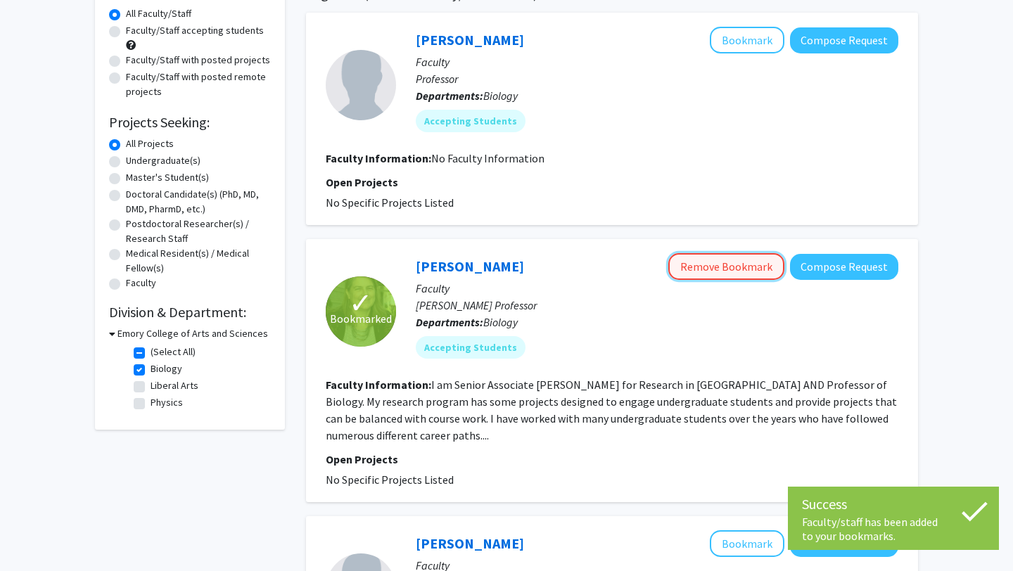
click at [753, 265] on button "Remove Bookmark" at bounding box center [726, 266] width 116 height 27
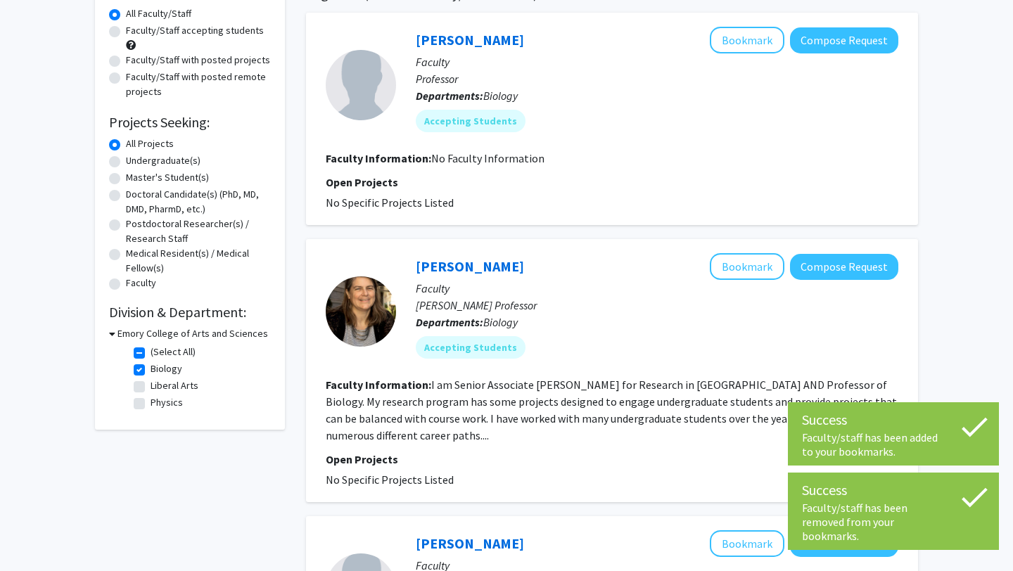
click at [360, 296] on div at bounding box center [361, 311] width 70 height 70
click at [416, 428] on section "Faculty Information: I am Senior Associate Dean for Research in Emory College A…" at bounding box center [612, 410] width 573 height 68
click at [472, 398] on fg-read-more "I am Senior Associate [PERSON_NAME] for Research in [GEOGRAPHIC_DATA] AND Profe…" at bounding box center [611, 410] width 571 height 65
click at [473, 398] on fg-read-more "I am Senior Associate [PERSON_NAME] for Research in [GEOGRAPHIC_DATA] AND Profe…" at bounding box center [611, 410] width 571 height 65
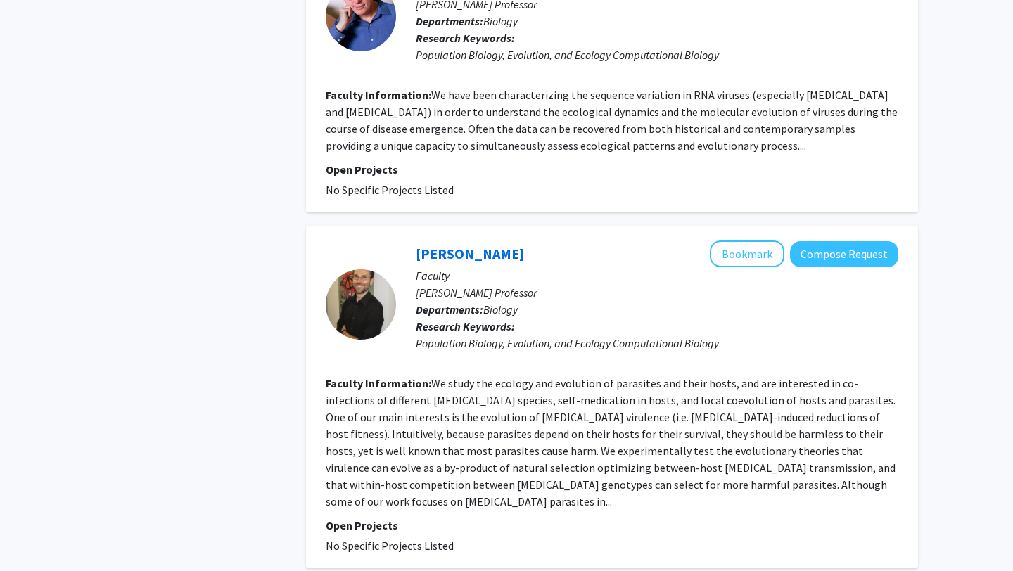
scroll to position [1255, 0]
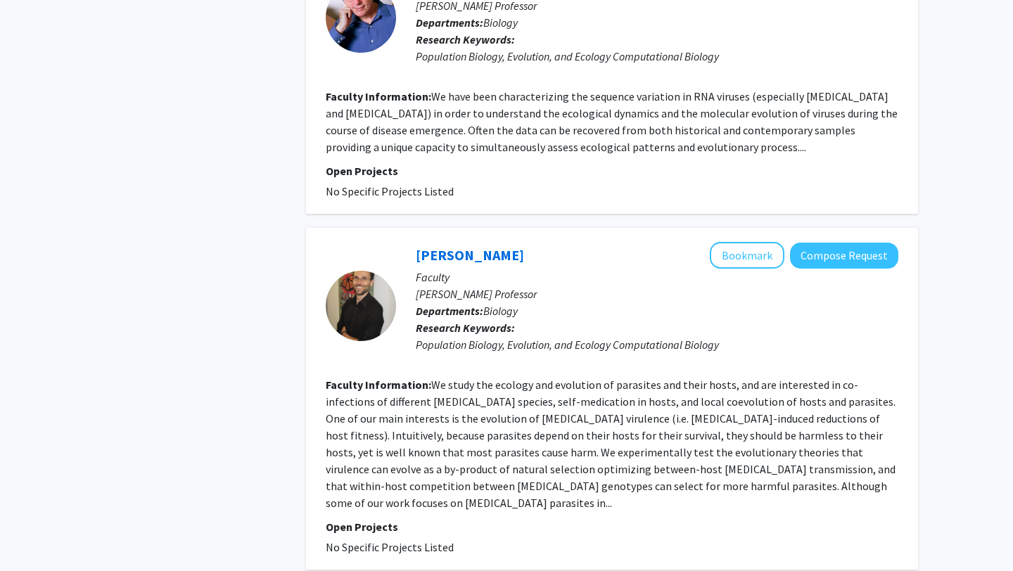
click at [549, 474] on fg-read-more "We study the ecology and evolution of parasites and their hosts, and are intere…" at bounding box center [611, 444] width 570 height 132
click at [822, 480] on fg-read-more "We study the ecology and evolution of parasites and their hosts, and are intere…" at bounding box center [611, 444] width 570 height 132
click at [446, 253] on link "Jaap De Roode" at bounding box center [470, 255] width 108 height 18
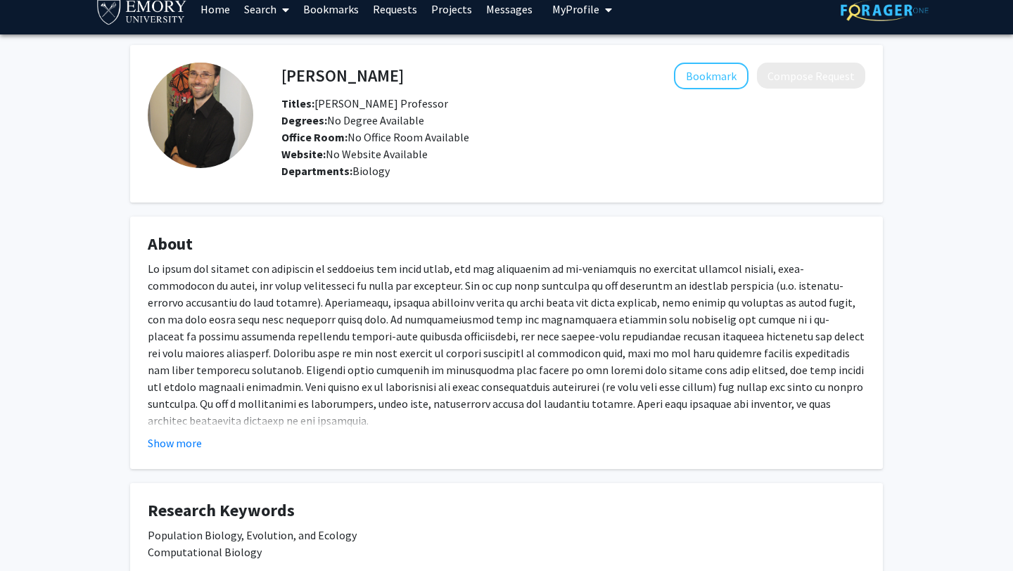
scroll to position [103, 0]
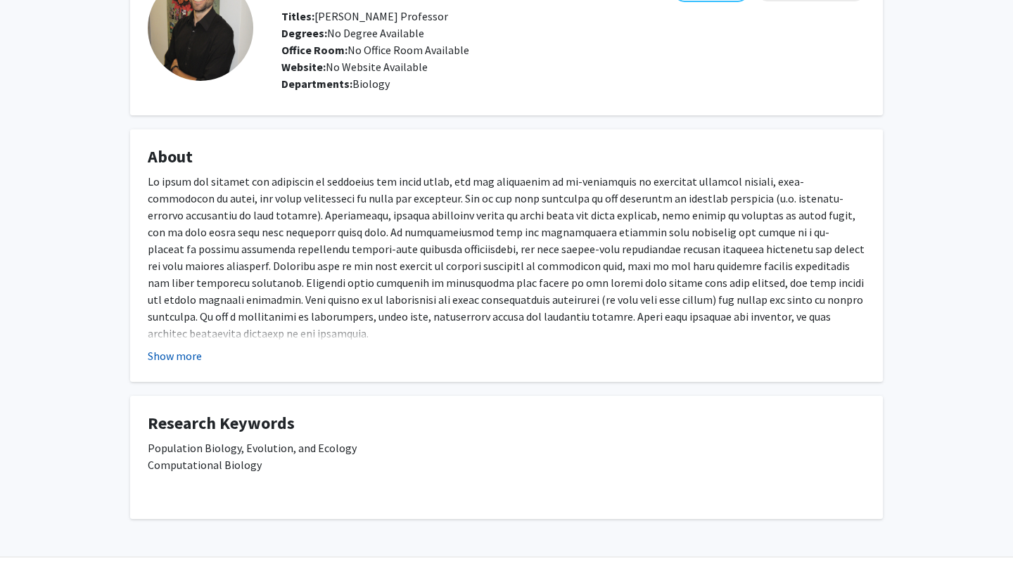
click at [177, 357] on button "Show more" at bounding box center [175, 355] width 54 height 17
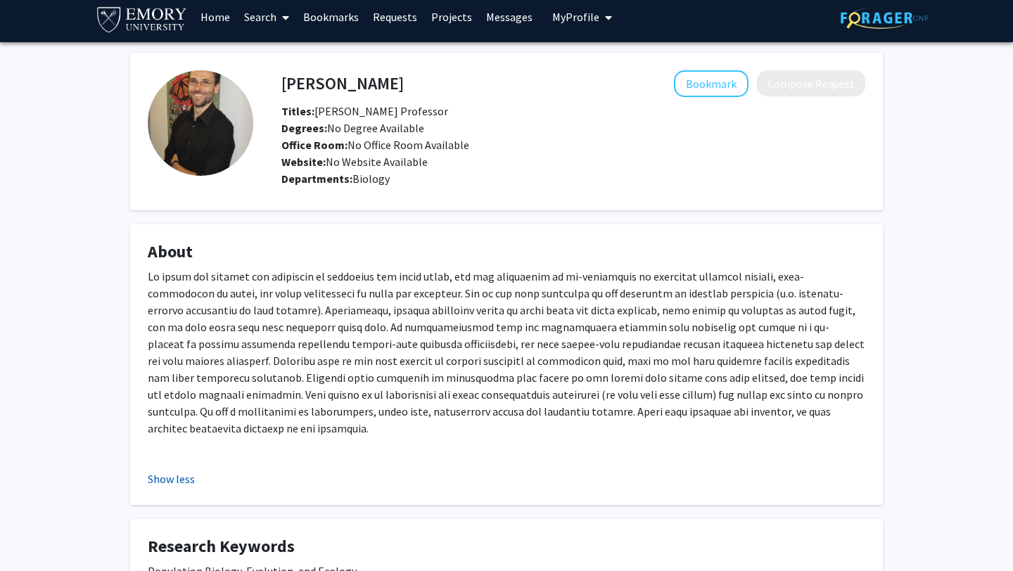
scroll to position [11, 0]
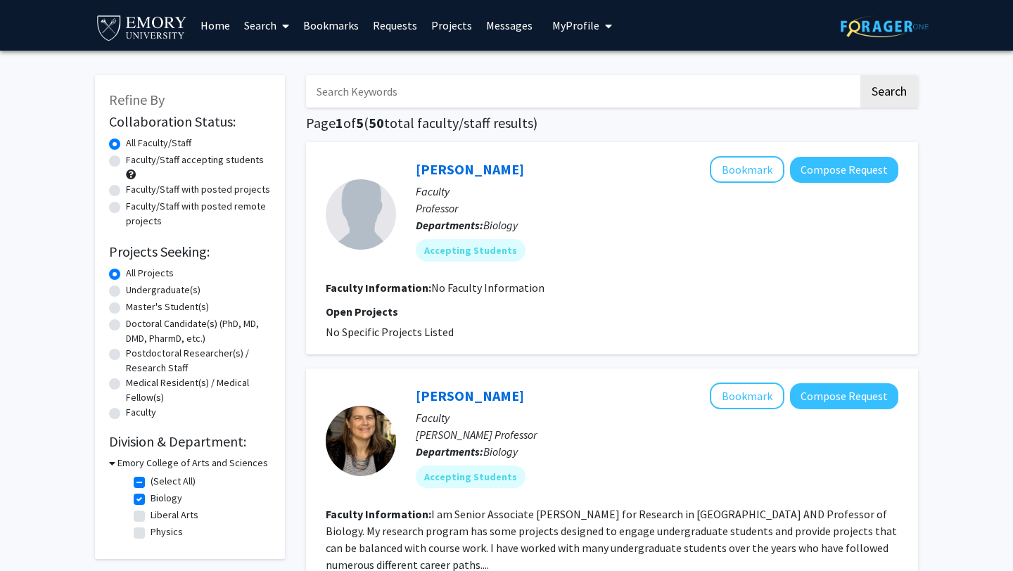
click at [216, 165] on label "Faculty/Staff accepting students" at bounding box center [195, 160] width 138 height 15
click at [135, 162] on input "Faculty/Staff accepting students" at bounding box center [130, 157] width 9 height 9
radio input "true"
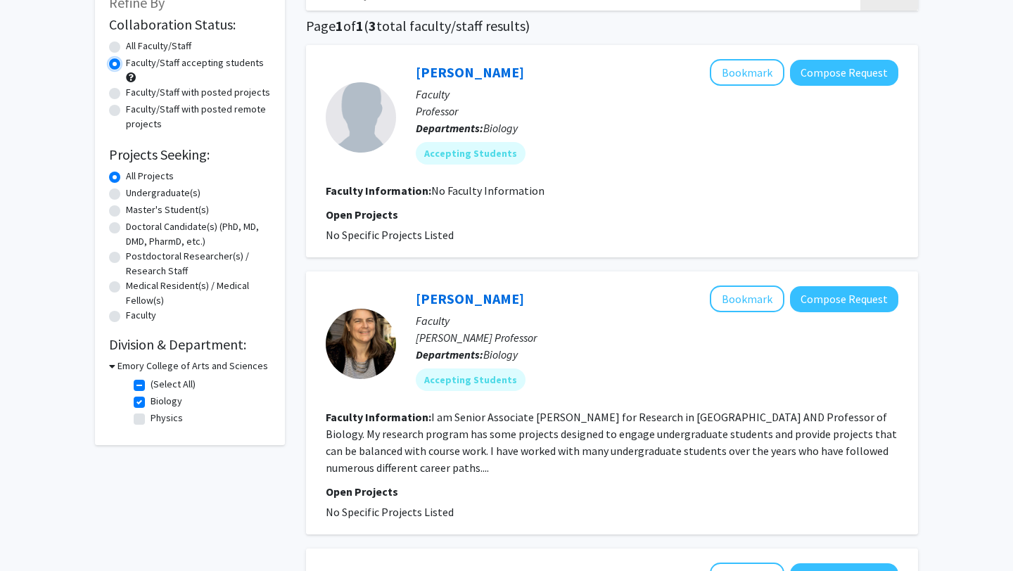
scroll to position [94, 0]
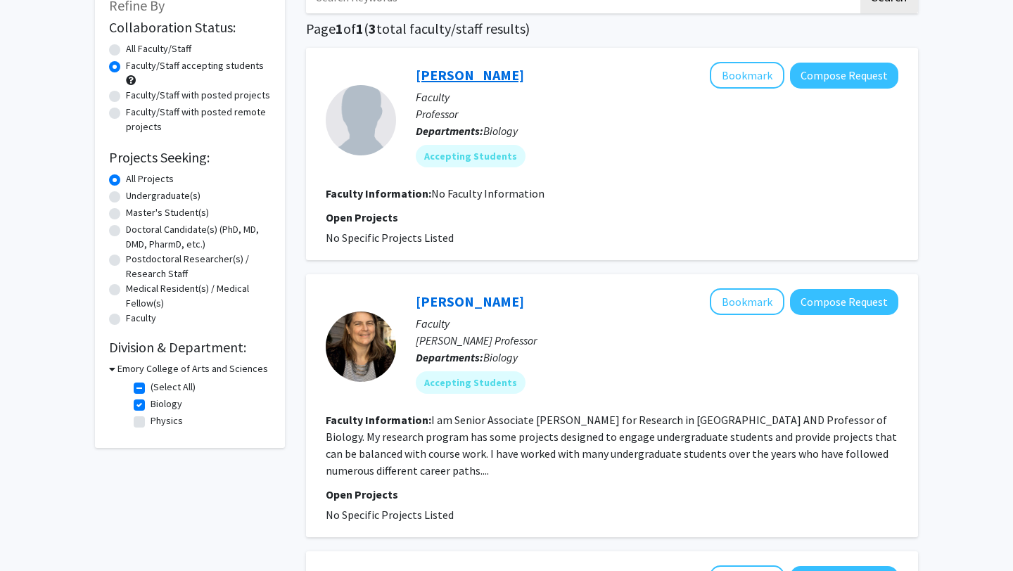
click at [459, 74] on link "[PERSON_NAME]" at bounding box center [470, 75] width 108 height 18
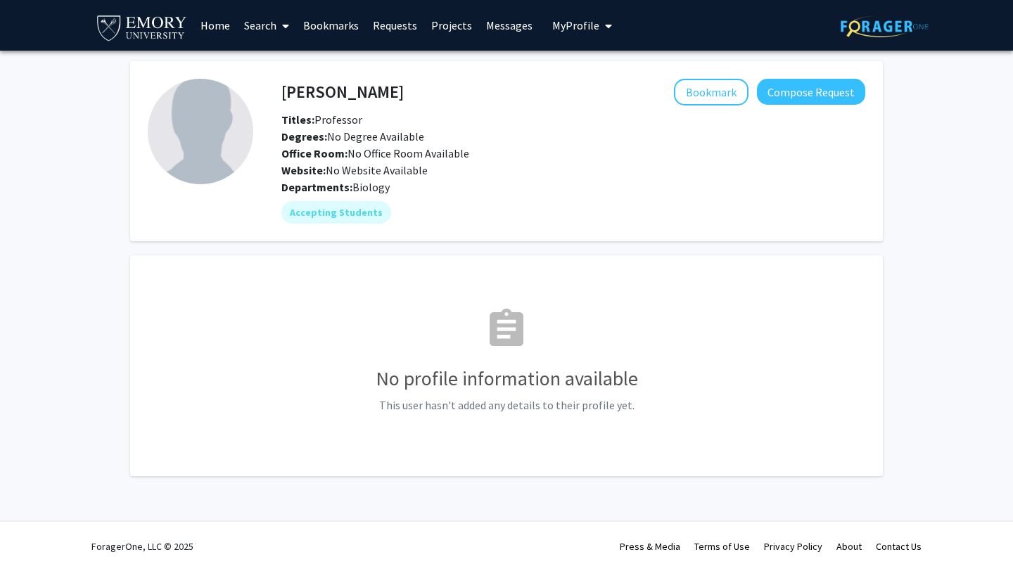
click at [342, 86] on h4 "[PERSON_NAME]" at bounding box center [342, 92] width 122 height 26
click at [339, 86] on h4 "[PERSON_NAME]" at bounding box center [342, 92] width 122 height 26
copy h4 "[PERSON_NAME]"
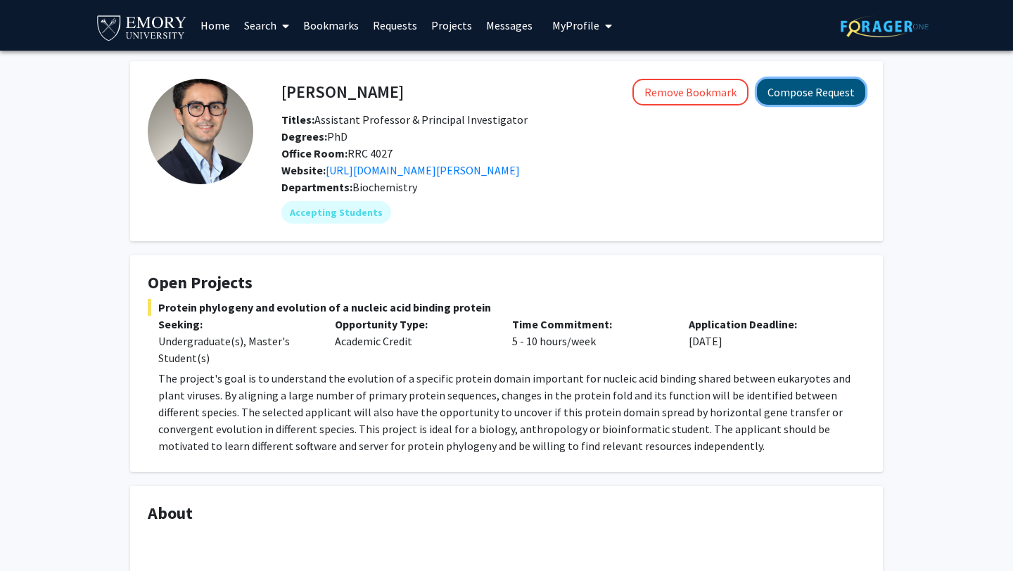
click at [804, 89] on button "Compose Request" at bounding box center [811, 92] width 108 height 26
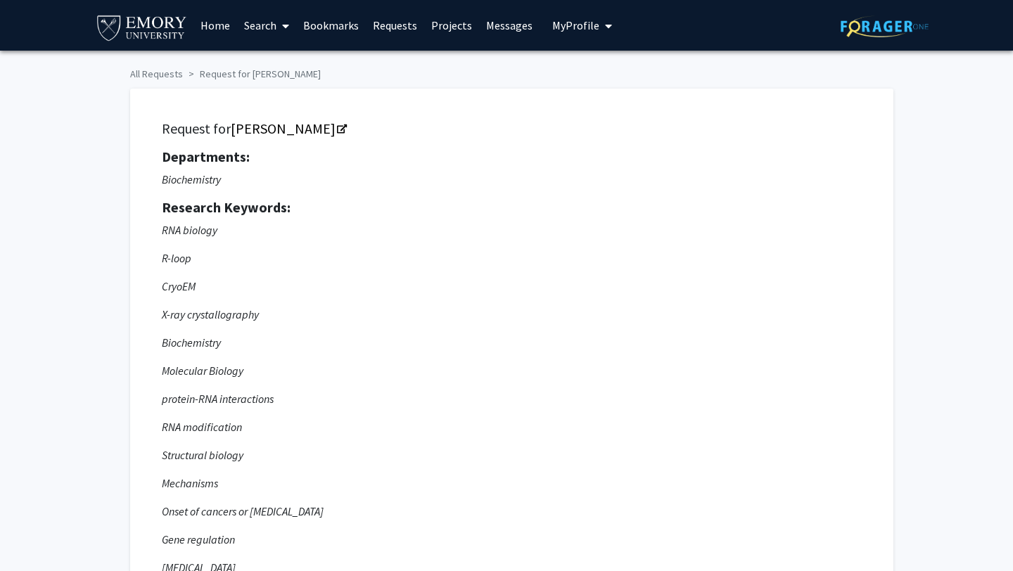
click at [311, 23] on link "Bookmarks" at bounding box center [331, 25] width 70 height 49
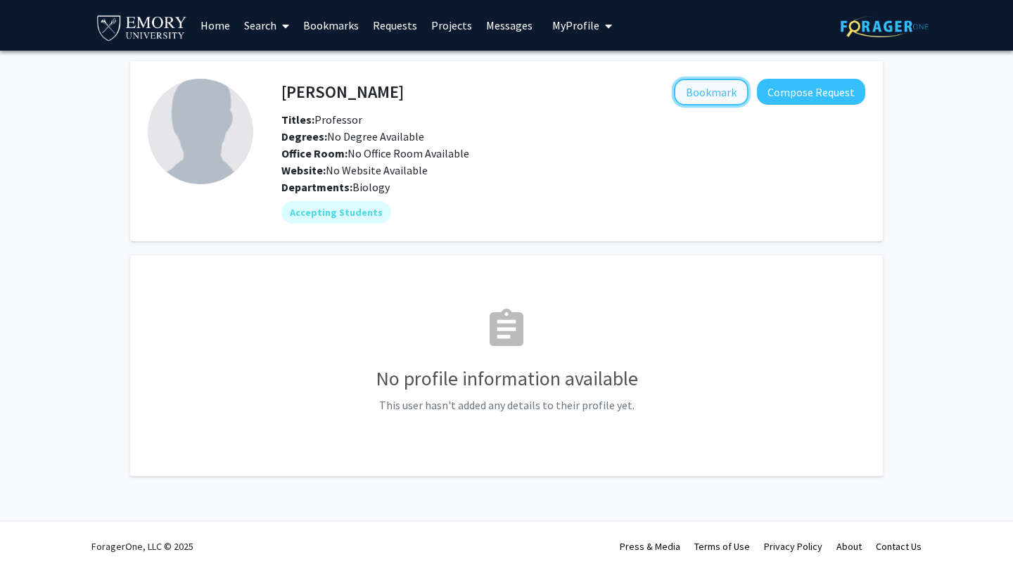
click at [706, 93] on button "Bookmark" at bounding box center [711, 92] width 75 height 27
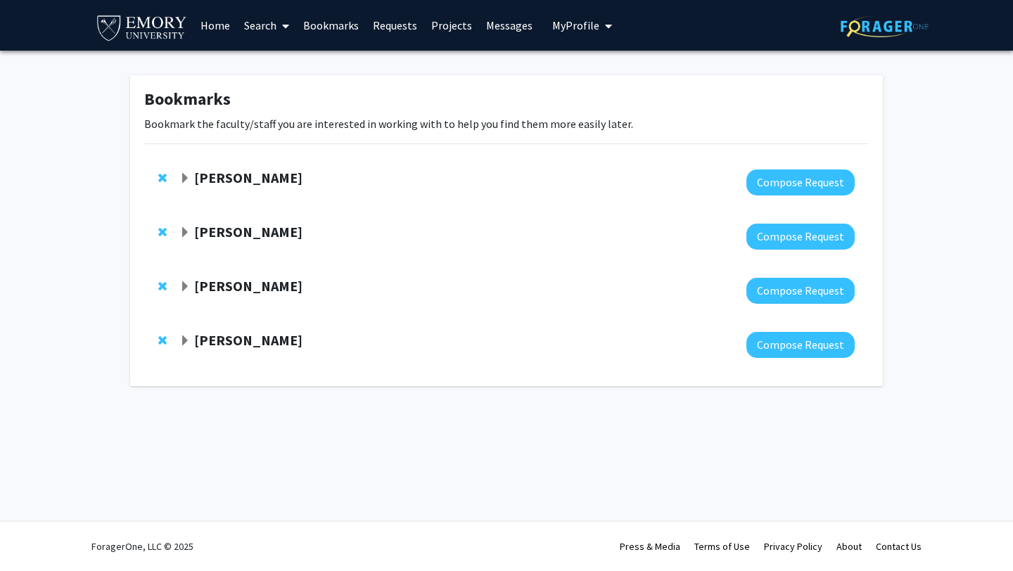
click at [413, 27] on link "Requests" at bounding box center [395, 25] width 58 height 49
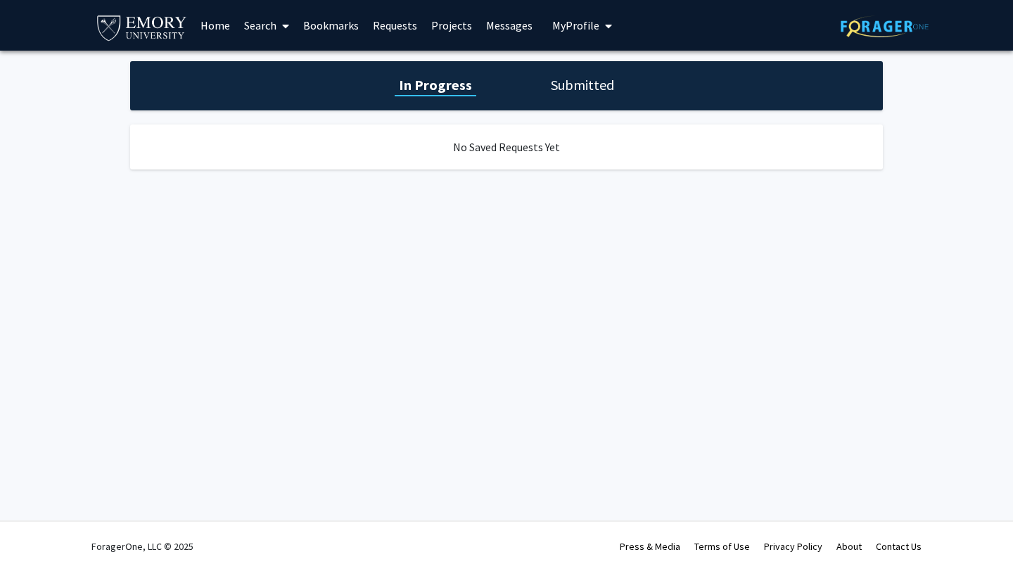
click at [444, 27] on link "Projects" at bounding box center [451, 25] width 55 height 49
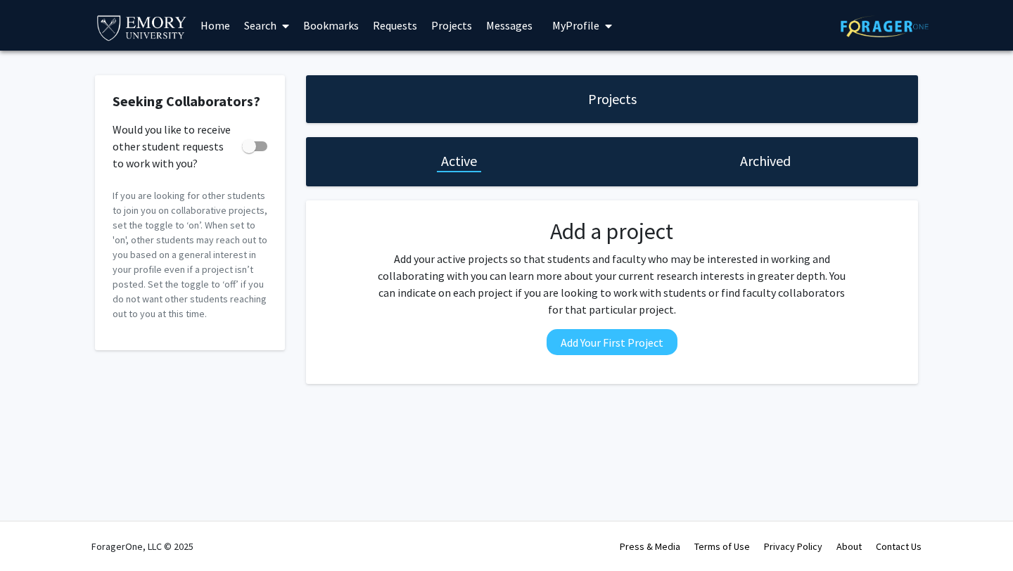
click at [200, 29] on link "Home" at bounding box center [215, 25] width 44 height 49
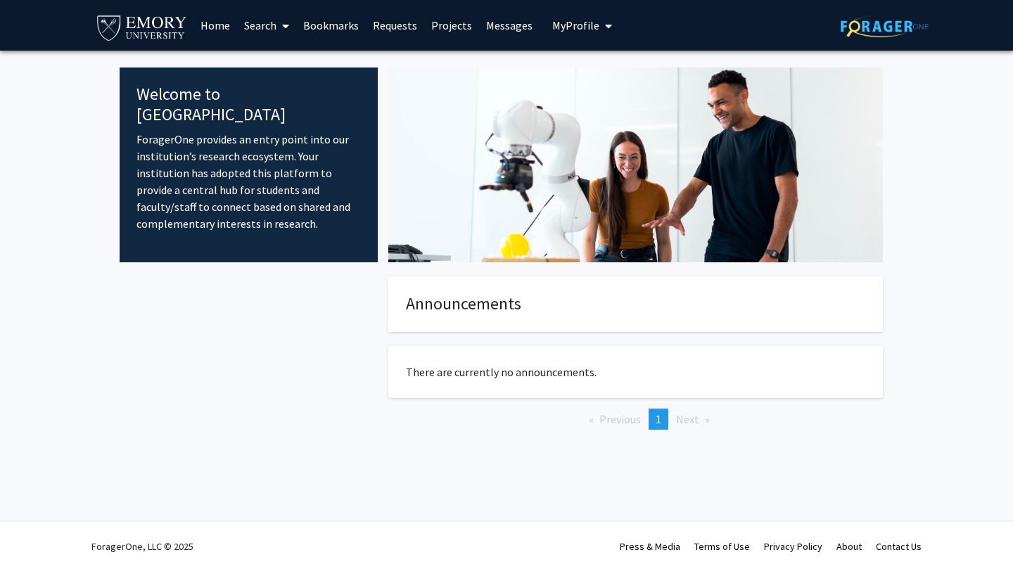
click at [169, 26] on img at bounding box center [142, 27] width 94 height 32
click at [563, 16] on button "My Profile" at bounding box center [582, 25] width 68 height 51
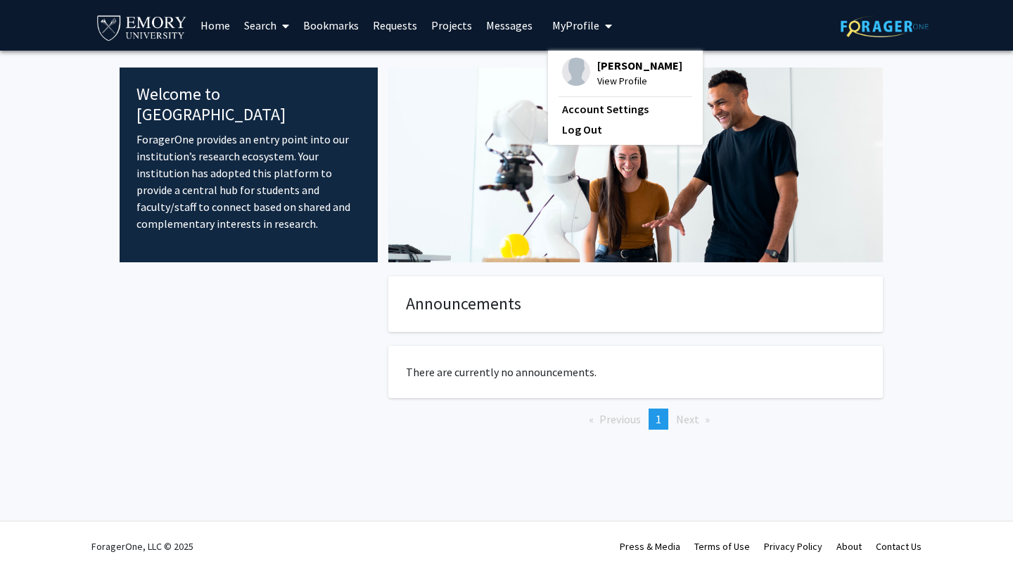
click at [577, 56] on div "[PERSON_NAME] View Profile Account Settings Log Out" at bounding box center [625, 98] width 155 height 94
click at [603, 66] on span "[PERSON_NAME]" at bounding box center [639, 65] width 85 height 15
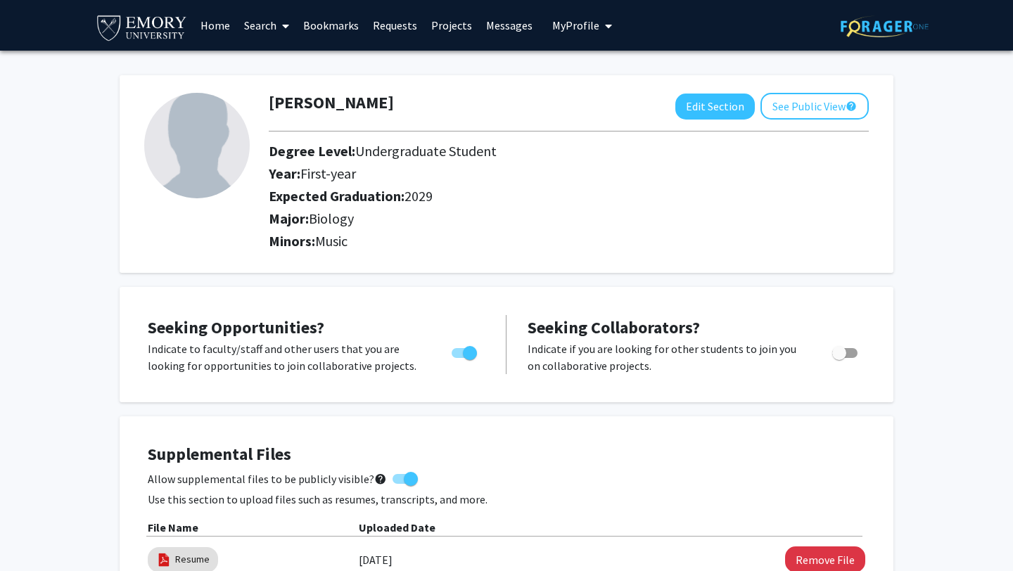
click at [257, 345] on p "Indicate to faculty/staff and other users that you are looking for opportunitie…" at bounding box center [286, 357] width 277 height 34
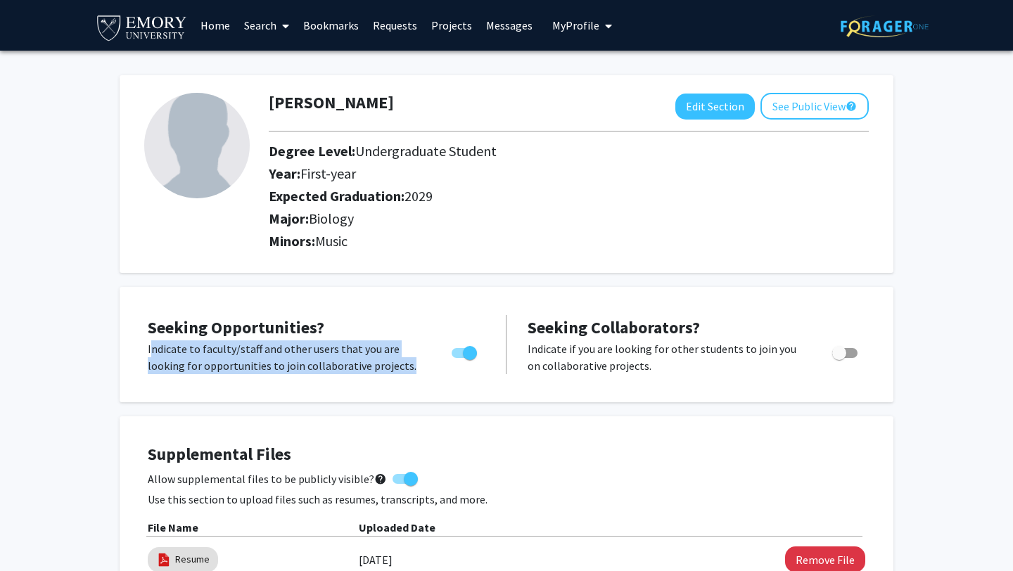
click at [257, 345] on p "Indicate to faculty/staff and other users that you are looking for opportunitie…" at bounding box center [286, 357] width 277 height 34
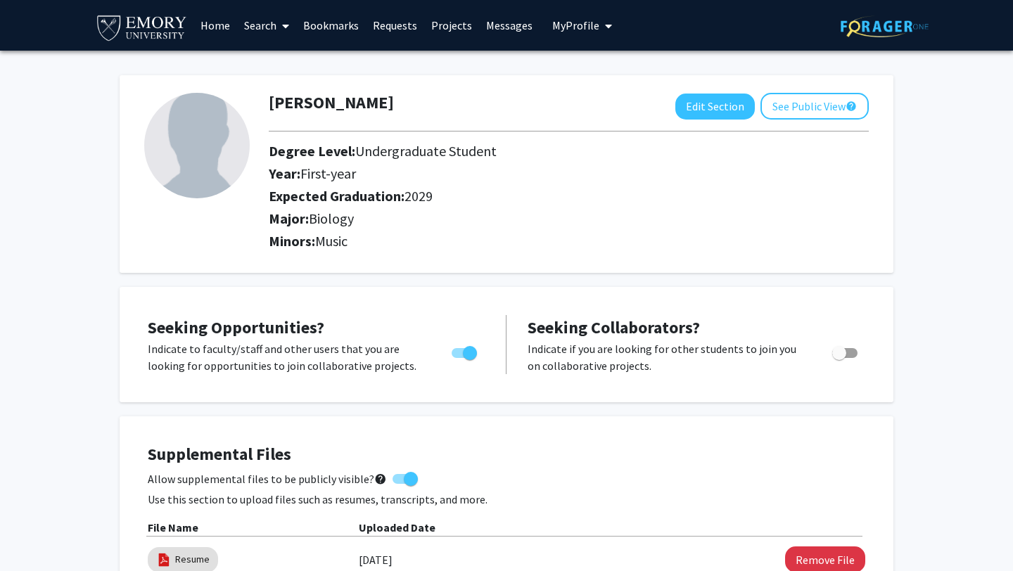
click at [269, 30] on link "Search" at bounding box center [266, 25] width 59 height 49
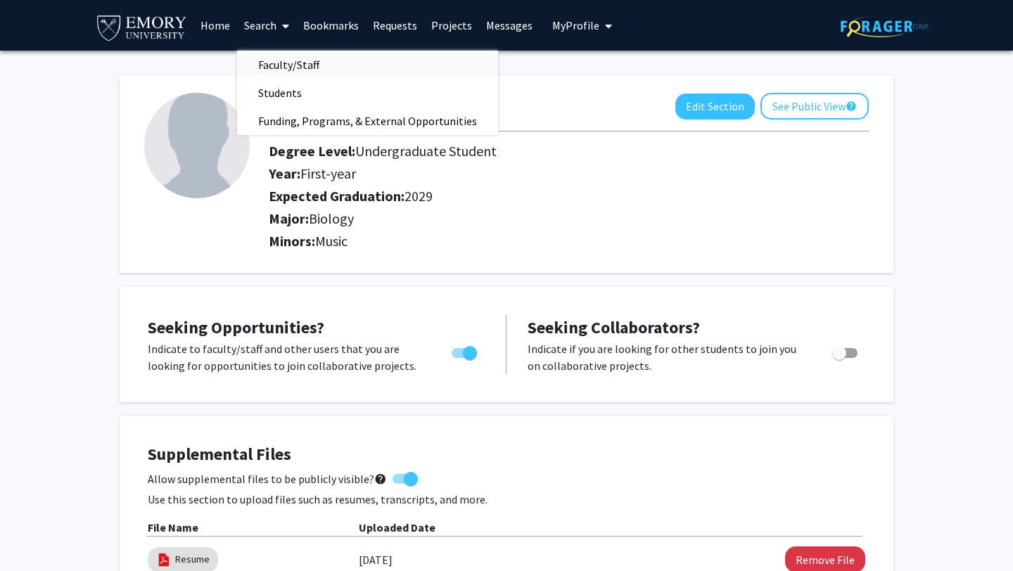
click at [296, 53] on span "Faculty/Staff" at bounding box center [288, 65] width 103 height 28
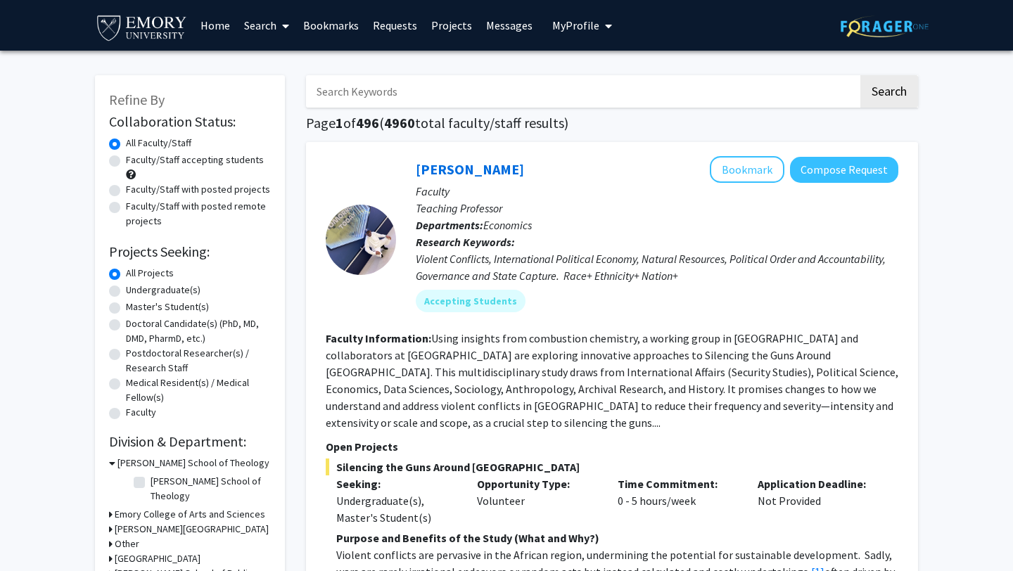
click at [231, 159] on label "Faculty/Staff accepting students" at bounding box center [195, 160] width 138 height 15
click at [135, 159] on input "Faculty/Staff accepting students" at bounding box center [130, 157] width 9 height 9
radio input "true"
click at [231, 160] on label "Faculty/Staff accepting students" at bounding box center [195, 160] width 138 height 15
click at [135, 160] on input "Faculty/Staff accepting students" at bounding box center [130, 157] width 9 height 9
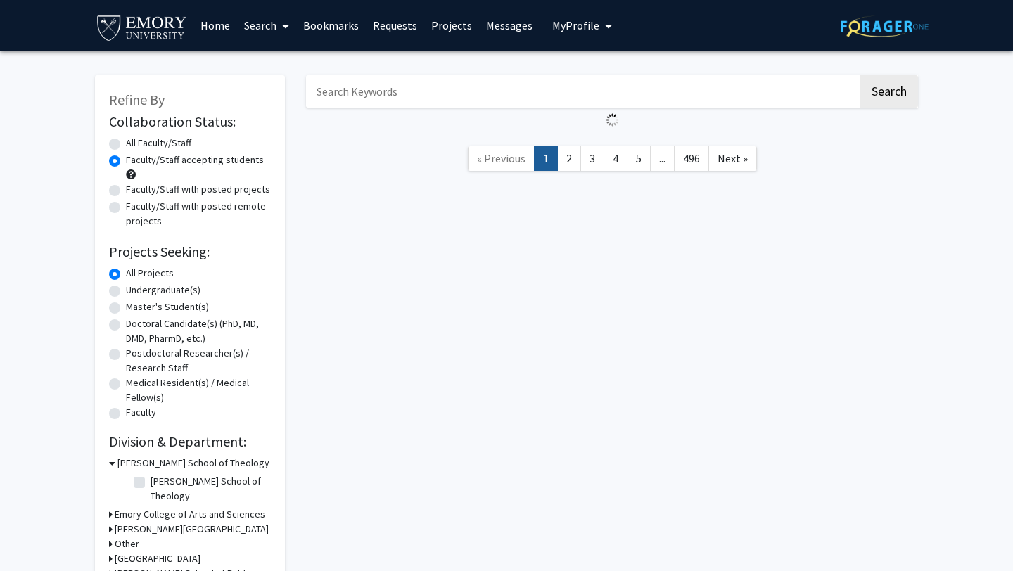
click at [231, 160] on label "Faculty/Staff accepting students" at bounding box center [195, 160] width 138 height 15
click at [135, 160] on input "Faculty/Staff accepting students" at bounding box center [130, 157] width 9 height 9
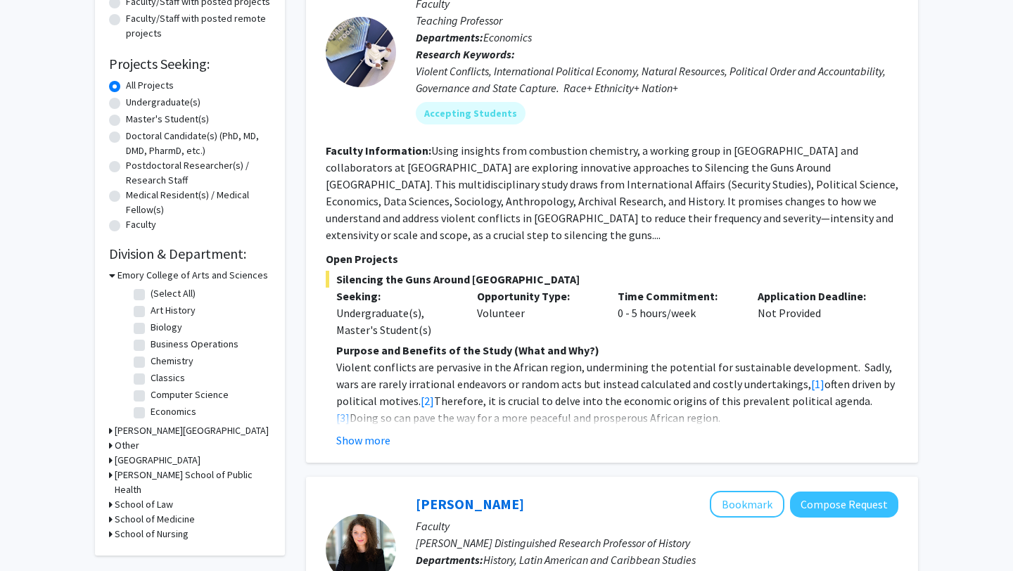
scroll to position [189, 0]
click at [151, 331] on label "Biology" at bounding box center [167, 326] width 32 height 15
click at [151, 328] on input "Biology" at bounding box center [155, 323] width 9 height 9
checkbox input "true"
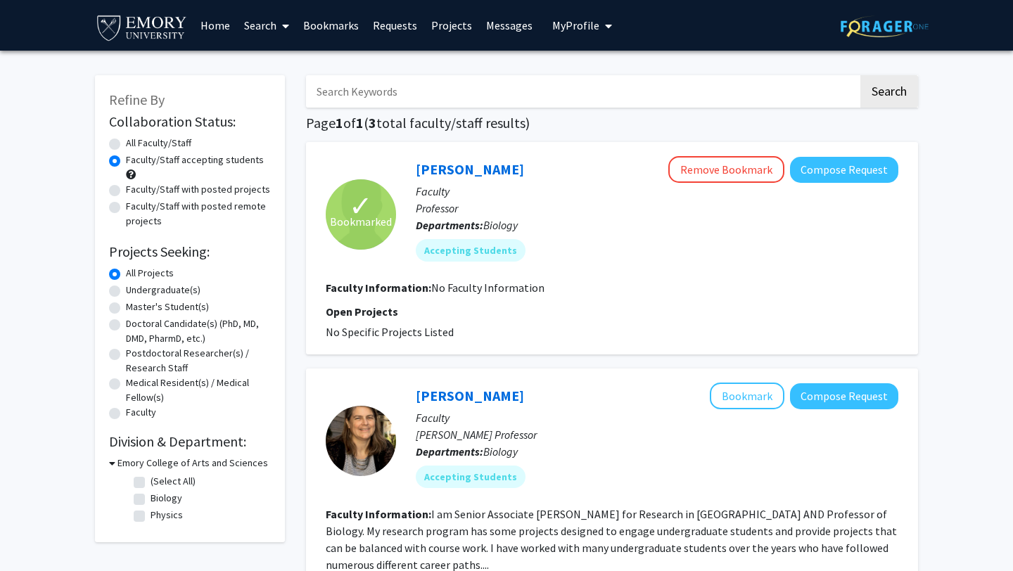
checkbox input "false"
